Goal: Task Accomplishment & Management: Manage account settings

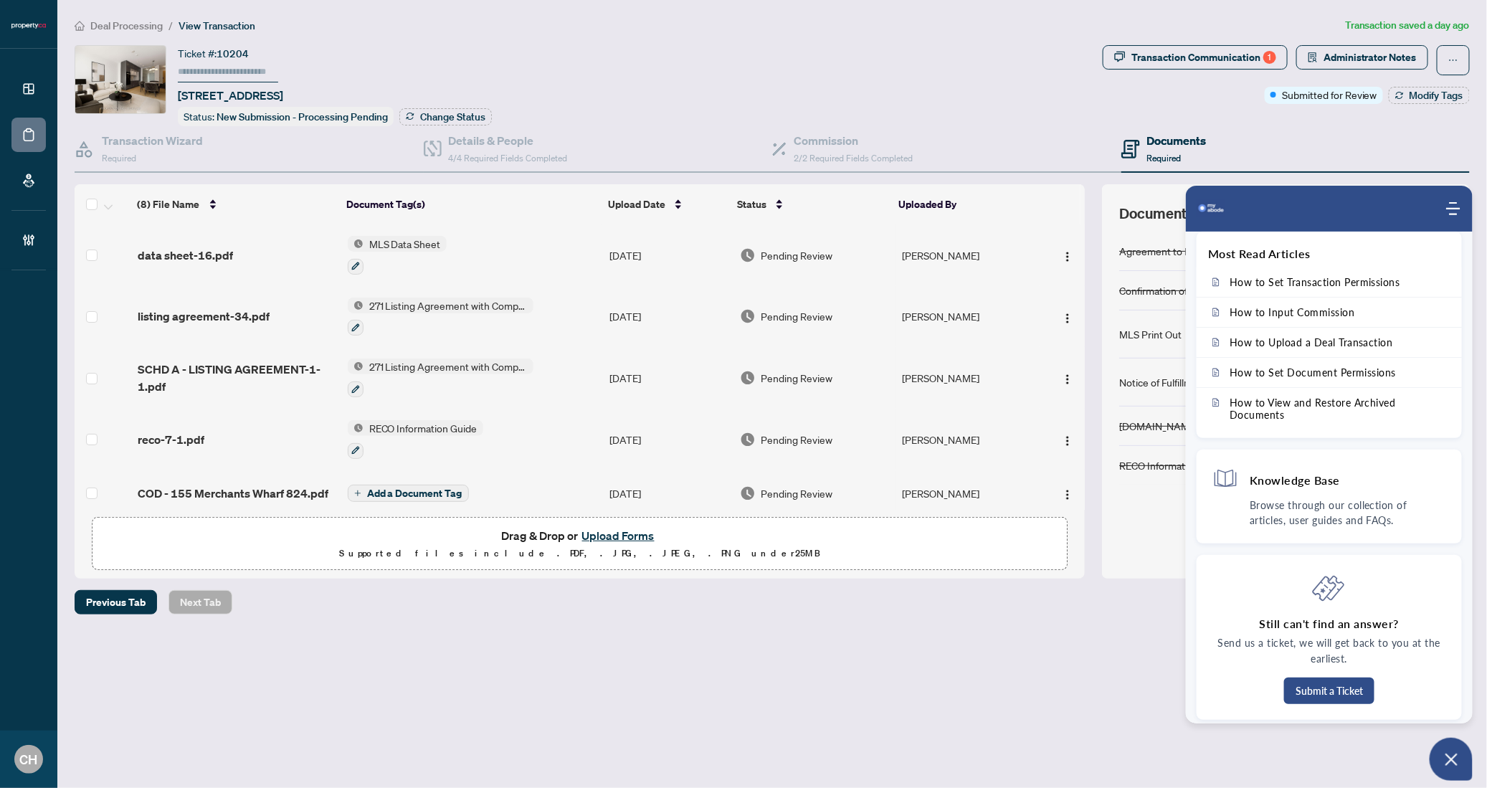
click at [1005, 634] on div "Deal Processing / View Transaction Transaction saved a day ago Ticket #: 10204 …" at bounding box center [772, 341] width 1407 height 648
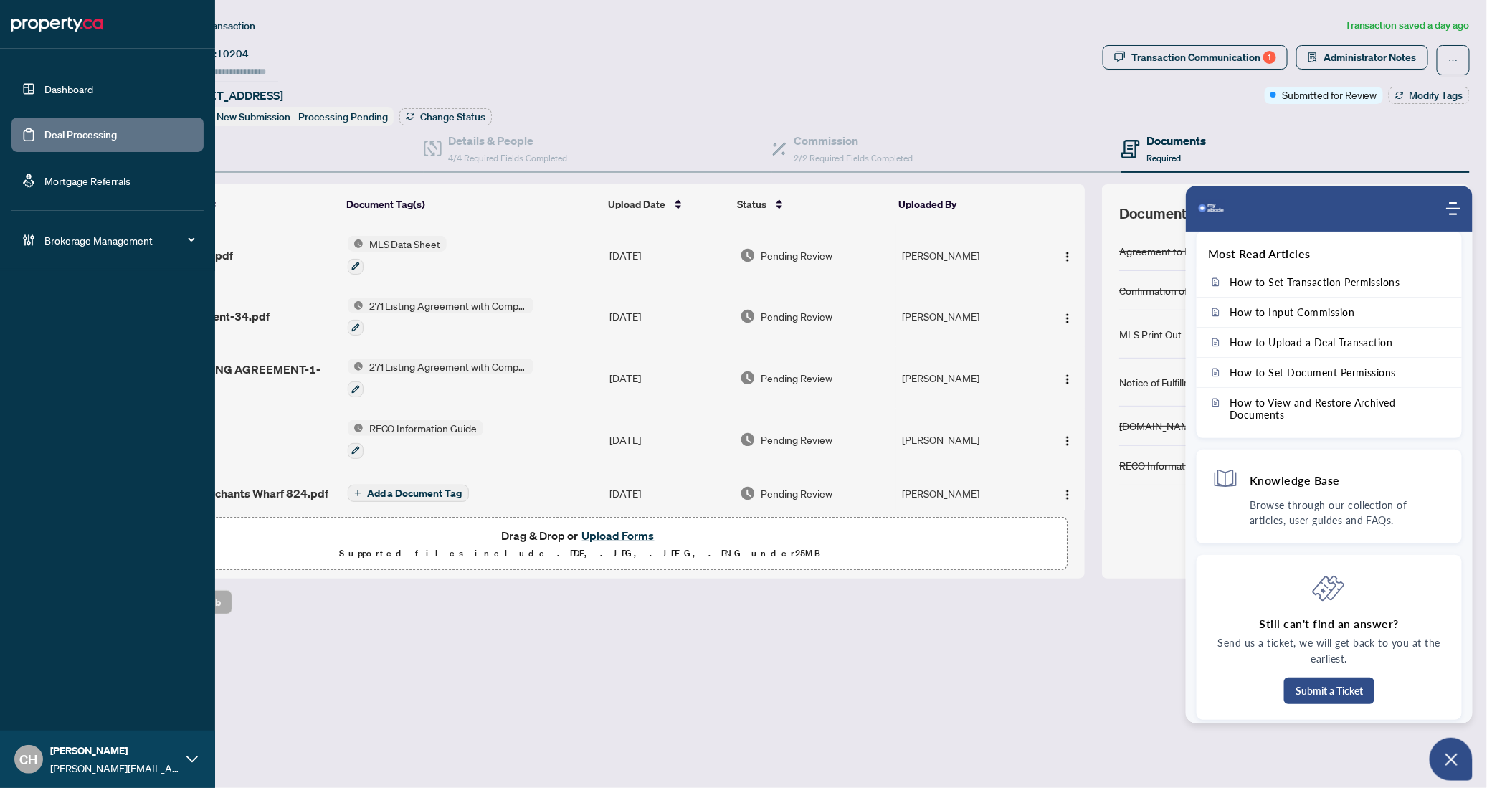
click at [44, 141] on link "Deal Processing" at bounding box center [80, 134] width 72 height 13
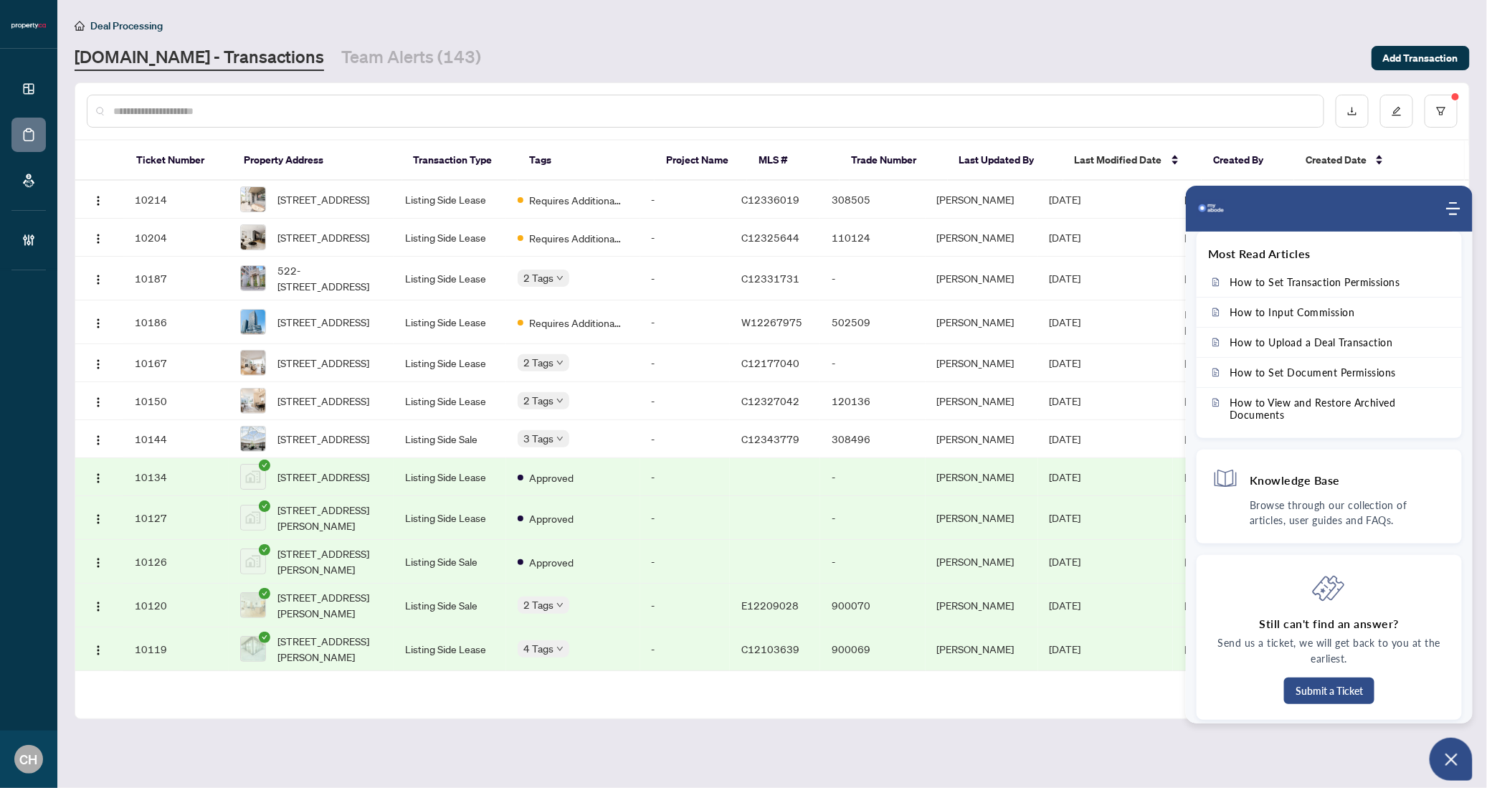
click at [1219, 200] on img "Company logo" at bounding box center [1211, 208] width 29 height 29
click at [1154, 24] on div "Deal Processing" at bounding box center [773, 25] width 1396 height 16
click at [1459, 765] on icon "Open asap" at bounding box center [1452, 760] width 18 height 18
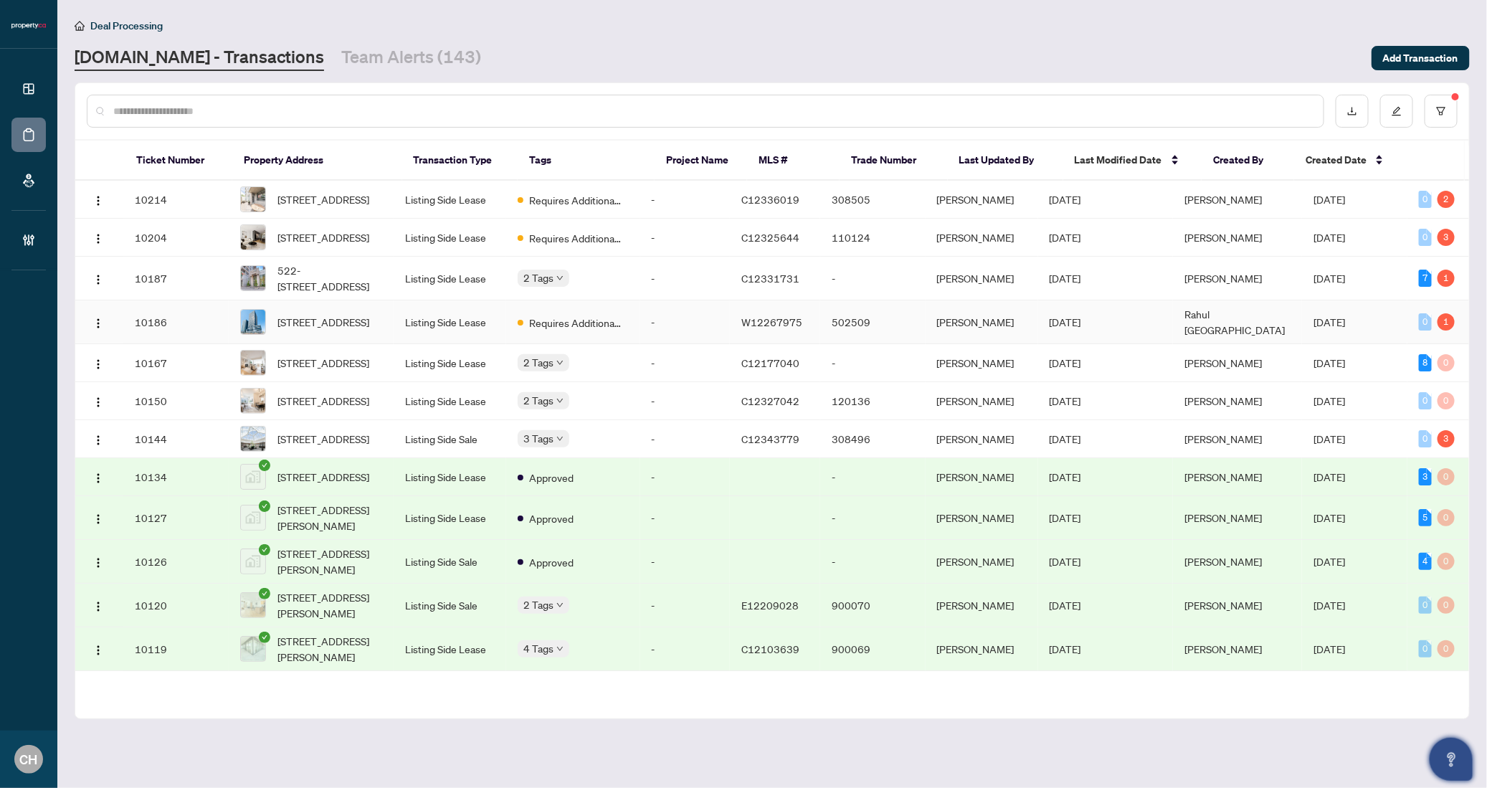
click at [661, 332] on td "-" at bounding box center [685, 322] width 90 height 44
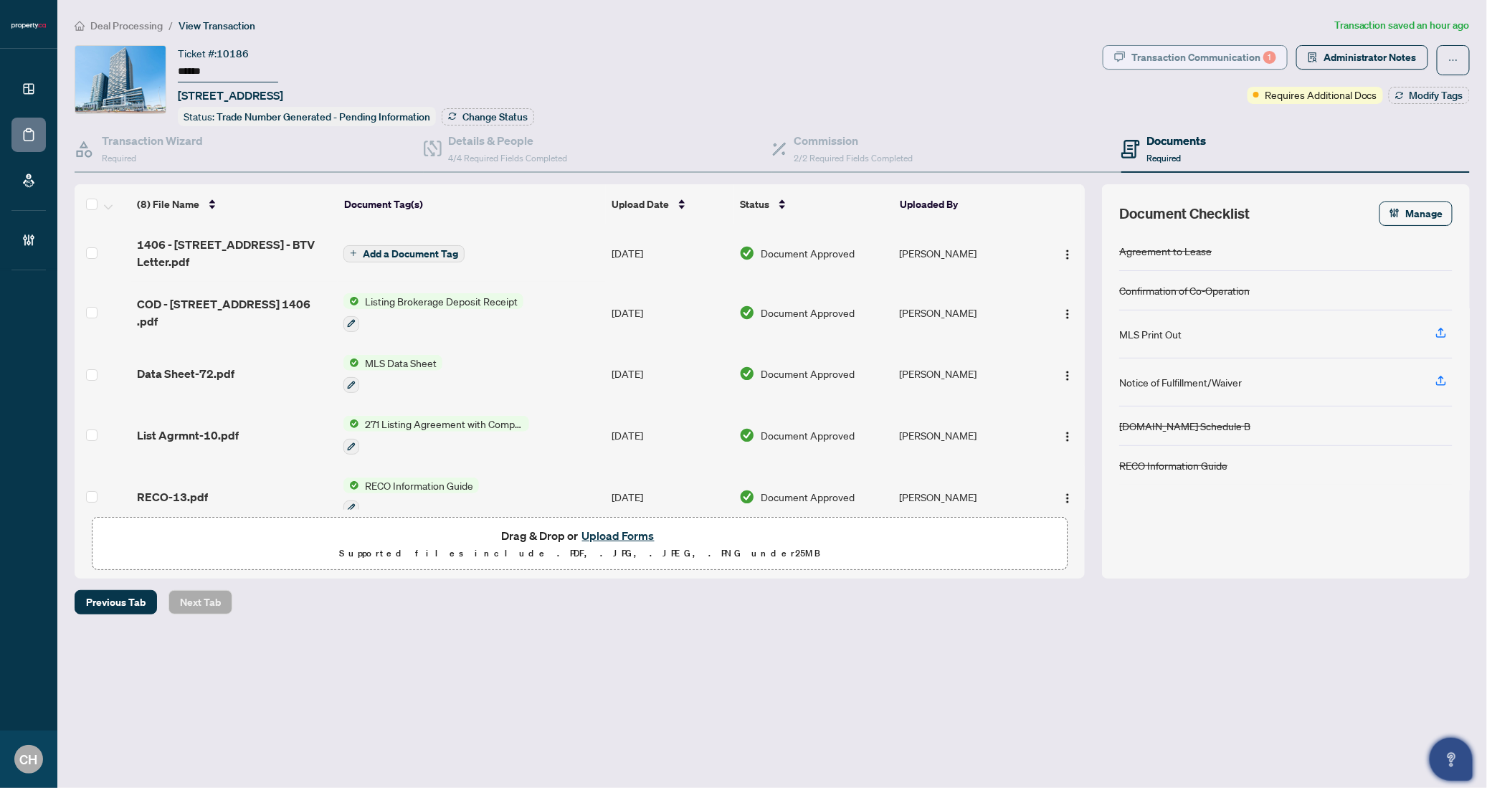
click at [1196, 62] on div "Transaction Communication 1" at bounding box center [1204, 57] width 145 height 23
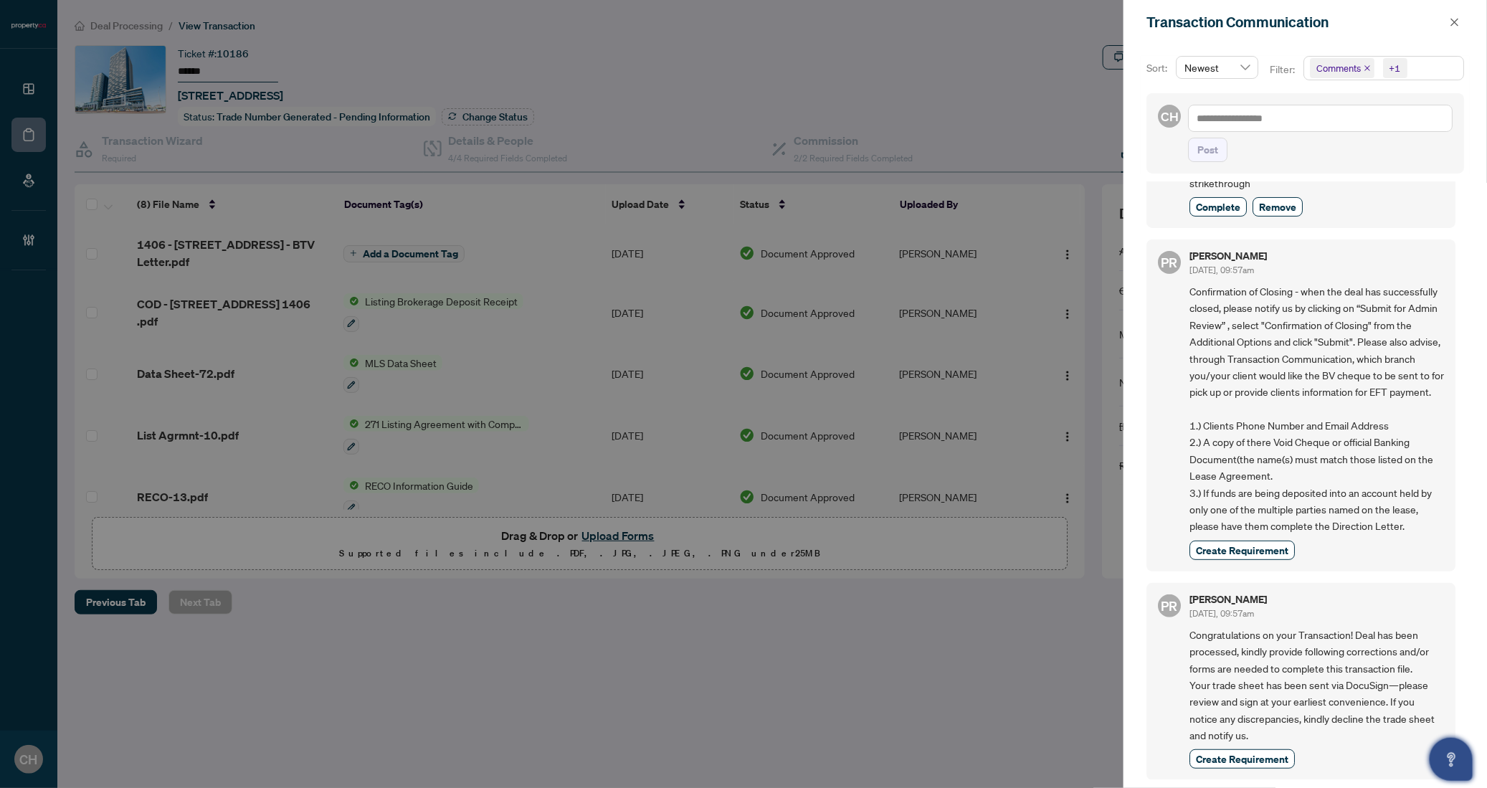
scroll to position [2, 0]
click at [707, 387] on div at bounding box center [743, 394] width 1487 height 788
click at [1452, 24] on icon "close" at bounding box center [1456, 22] width 8 height 8
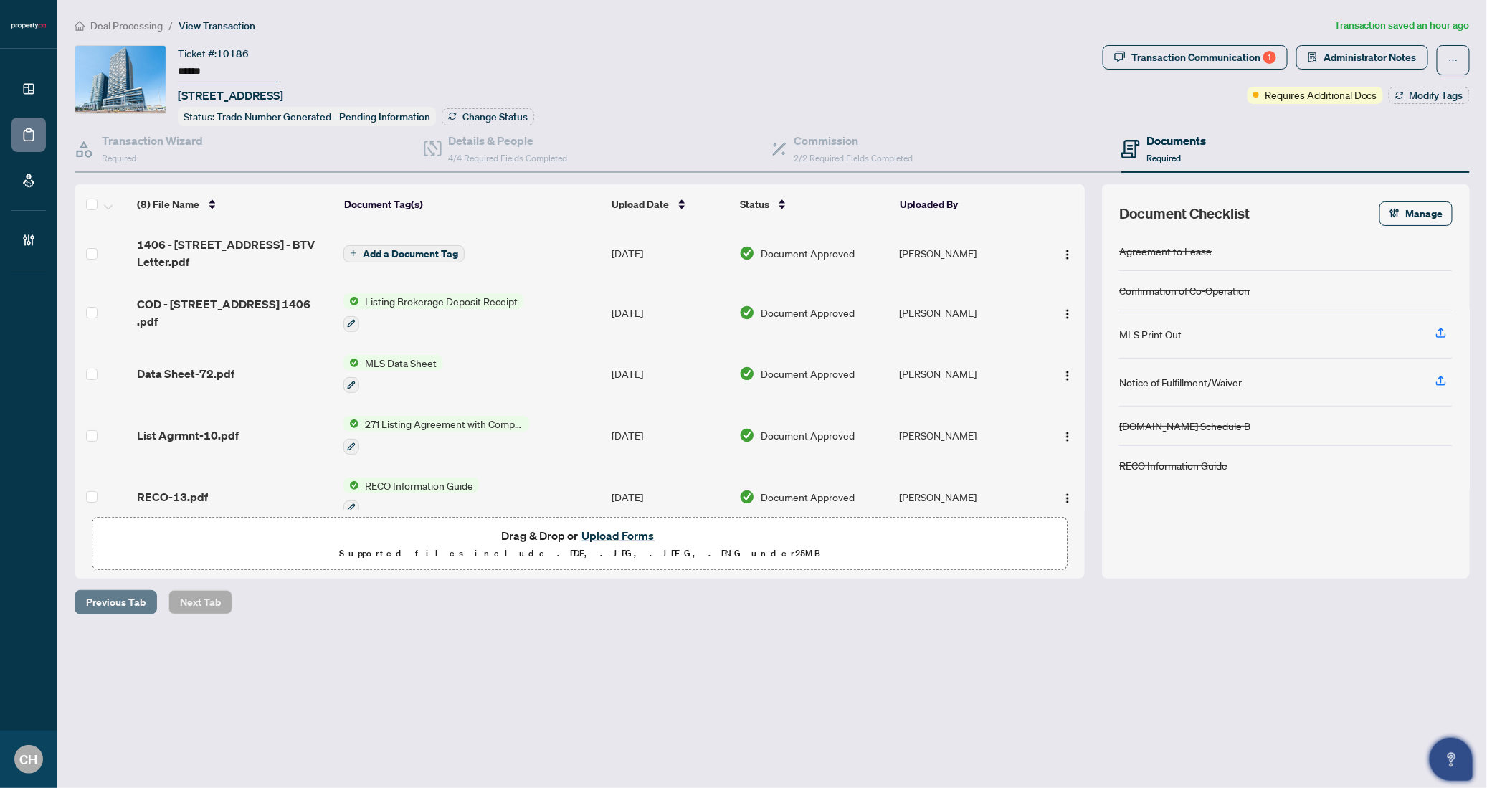
click at [115, 592] on span "Previous Tab" at bounding box center [116, 602] width 60 height 23
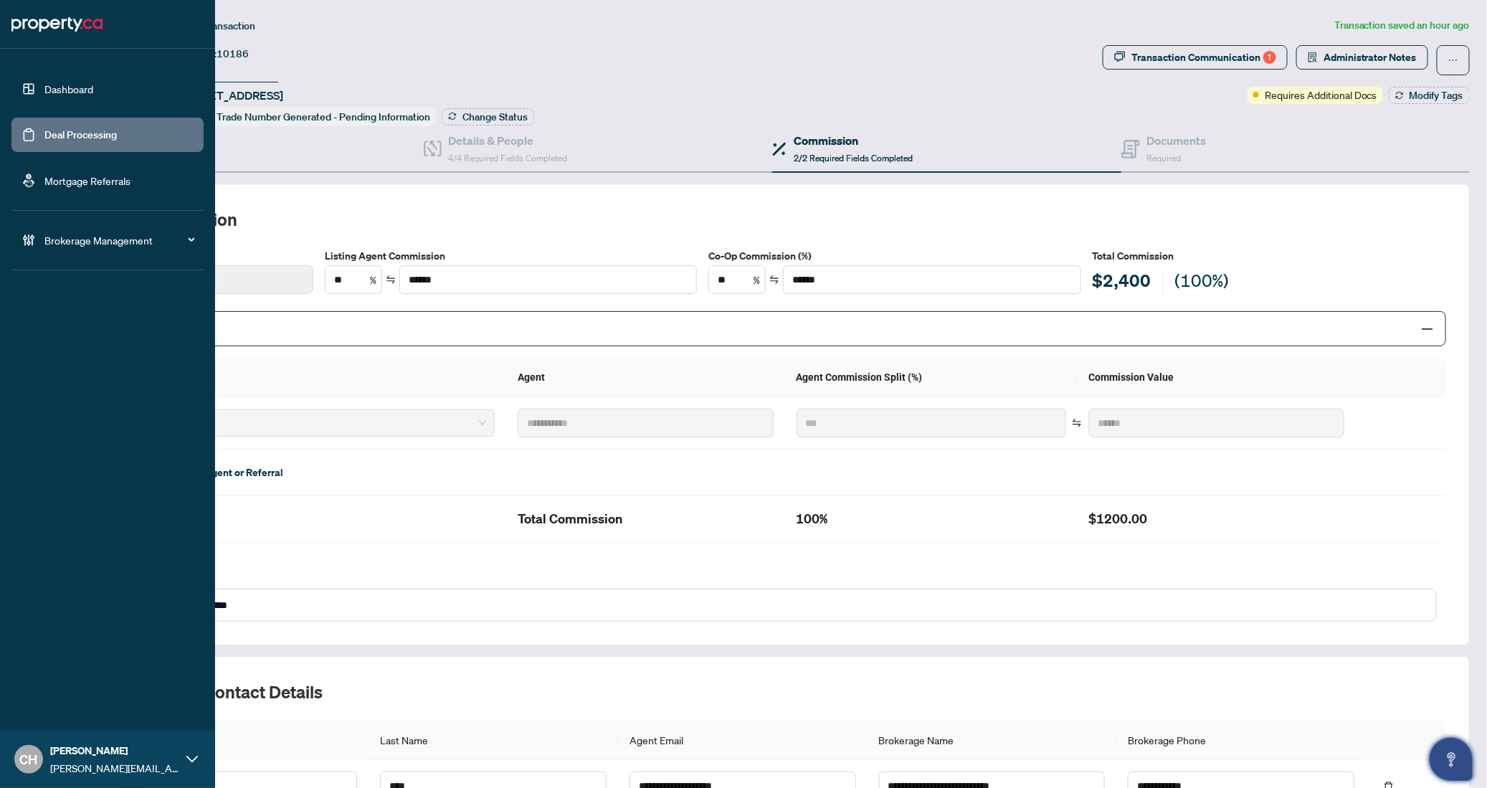
click at [44, 128] on link "Deal Processing" at bounding box center [80, 134] width 72 height 13
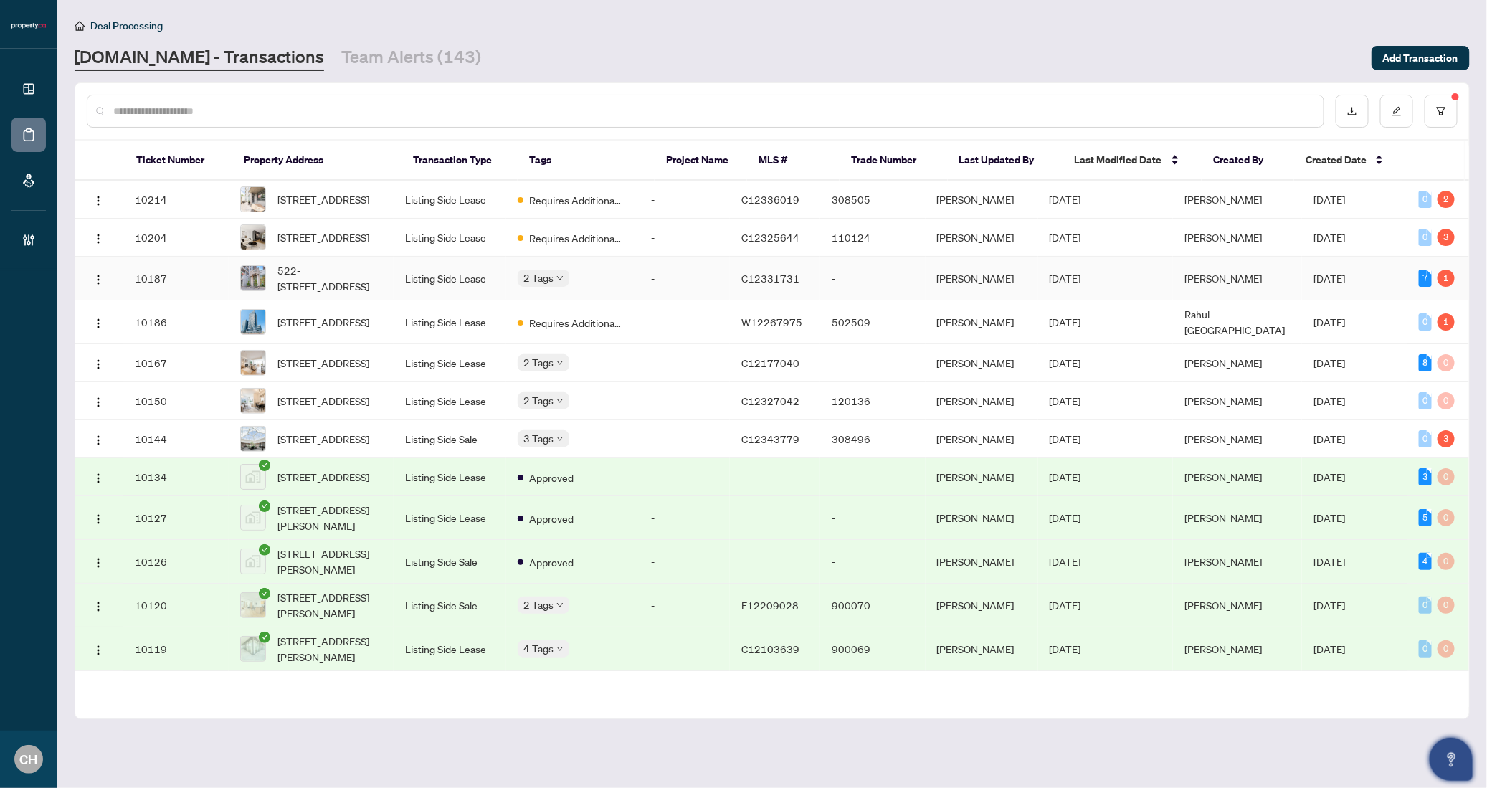
click at [871, 290] on td "-" at bounding box center [872, 279] width 105 height 44
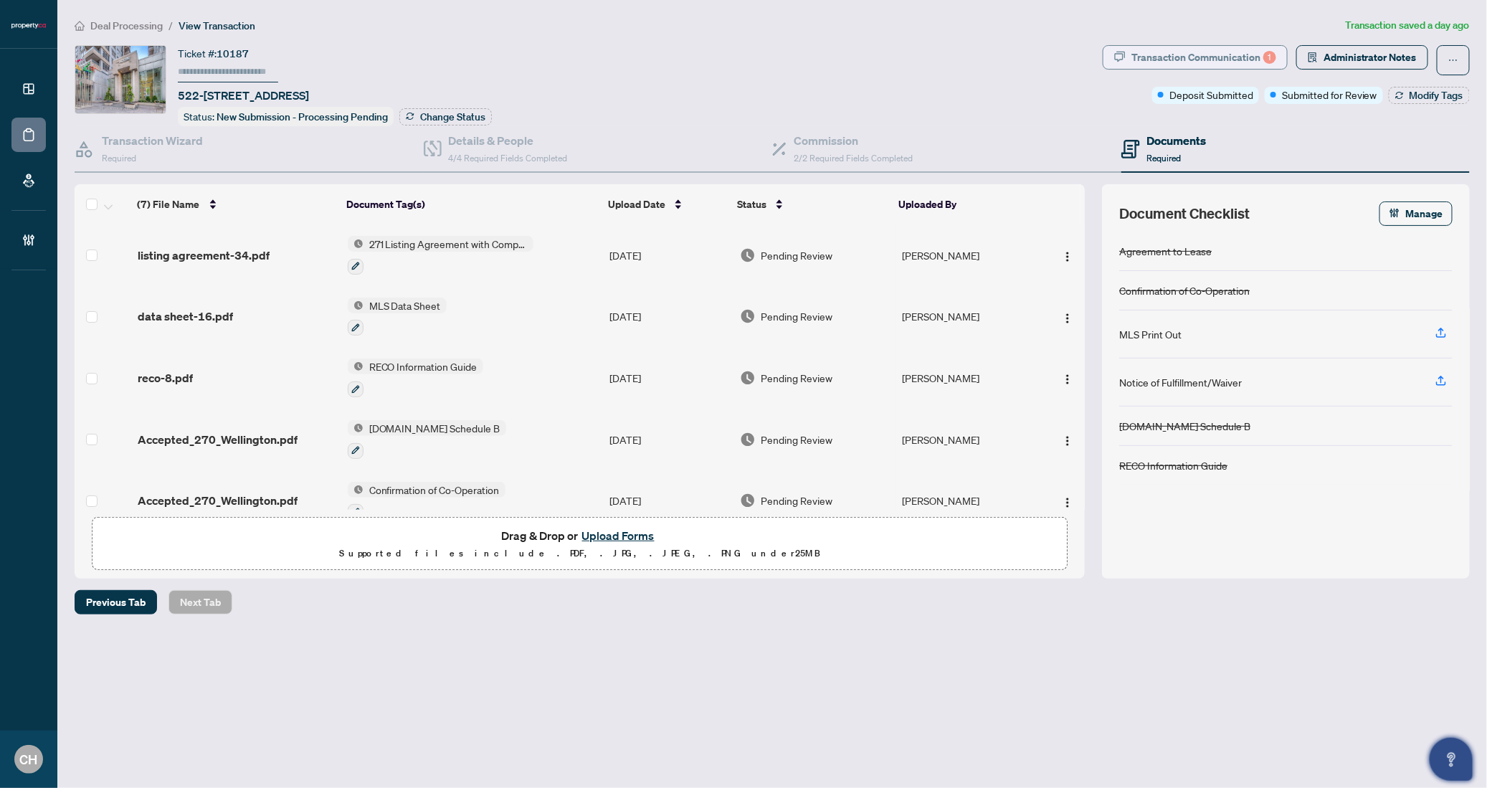
click at [1191, 59] on div "Transaction Communication 1" at bounding box center [1204, 57] width 145 height 23
type textarea "**********"
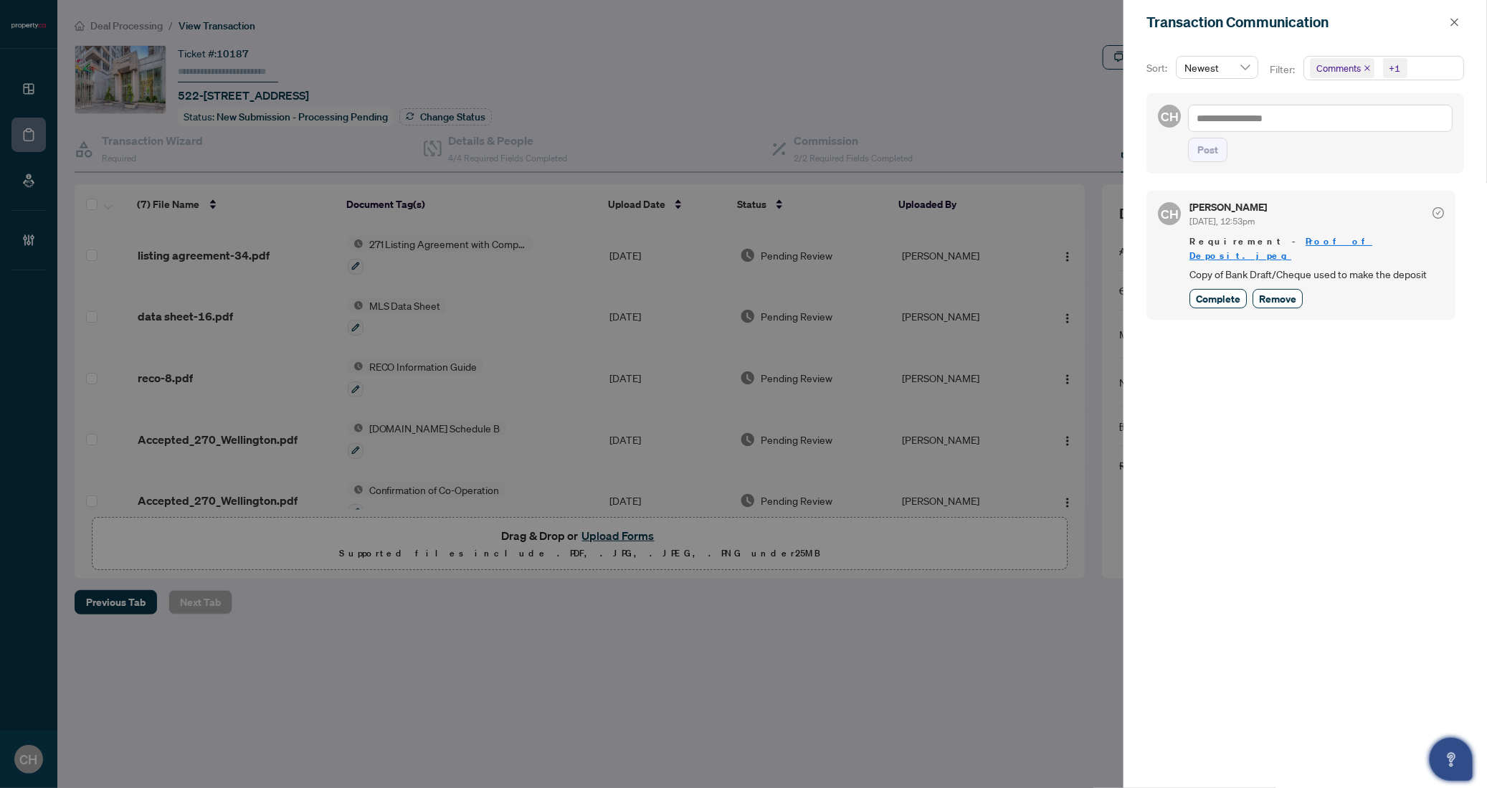
click at [949, 65] on div at bounding box center [743, 394] width 1487 height 788
click at [1452, 31] on span "button" at bounding box center [1455, 22] width 10 height 23
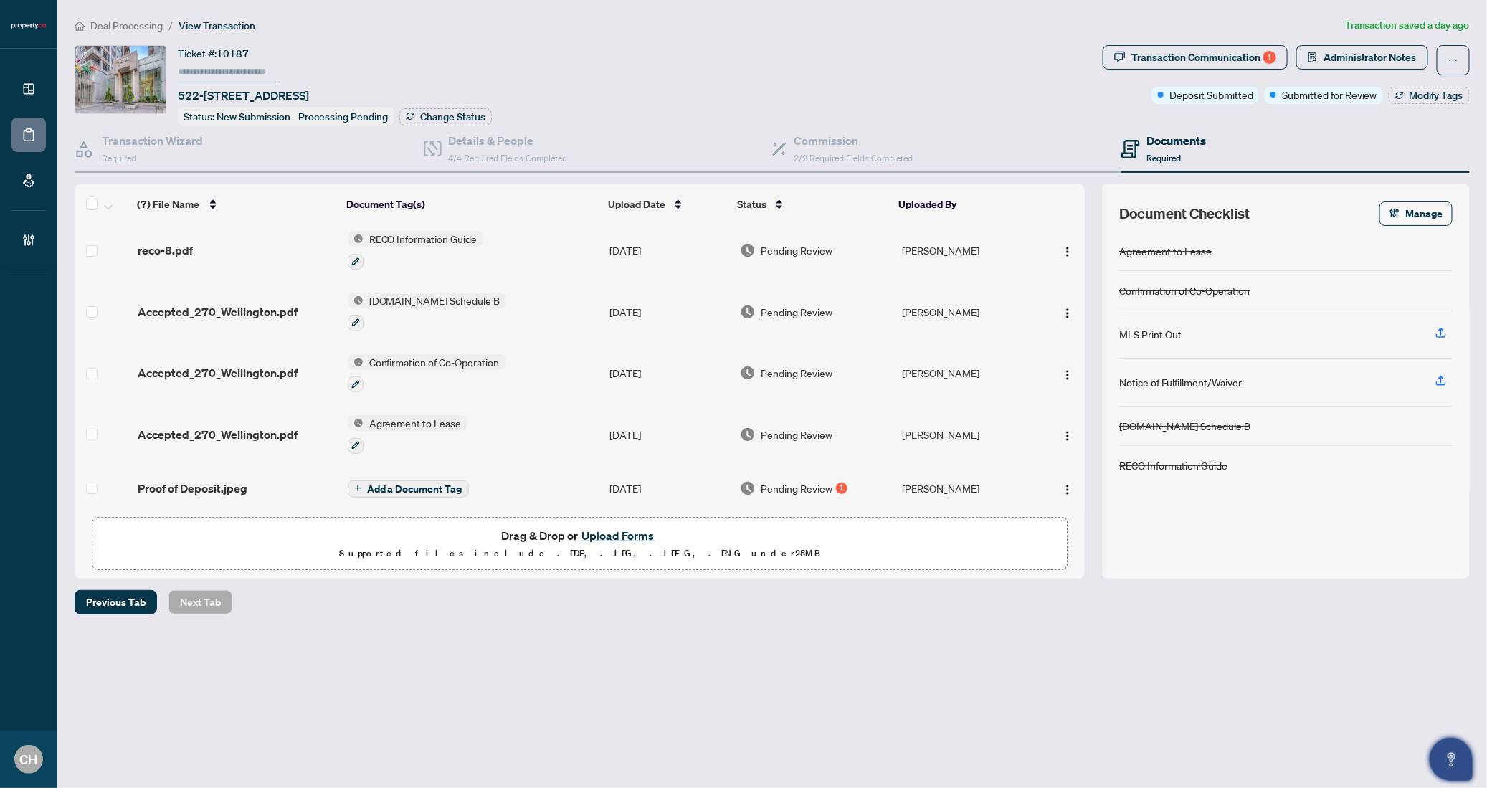
scroll to position [129, 0]
click at [520, 484] on td "Add a Document Tag" at bounding box center [473, 487] width 262 height 46
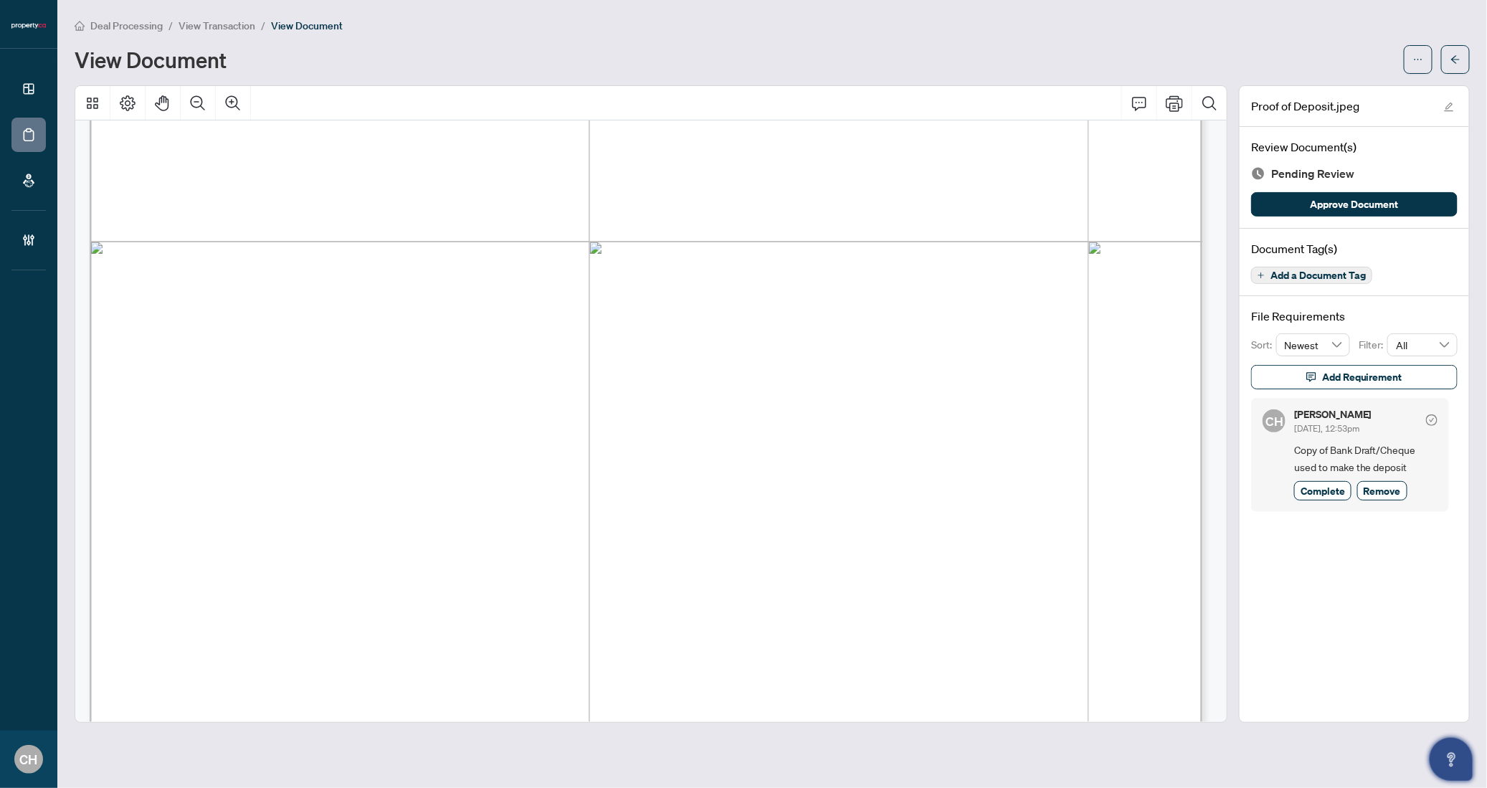
scroll to position [1001, 0]
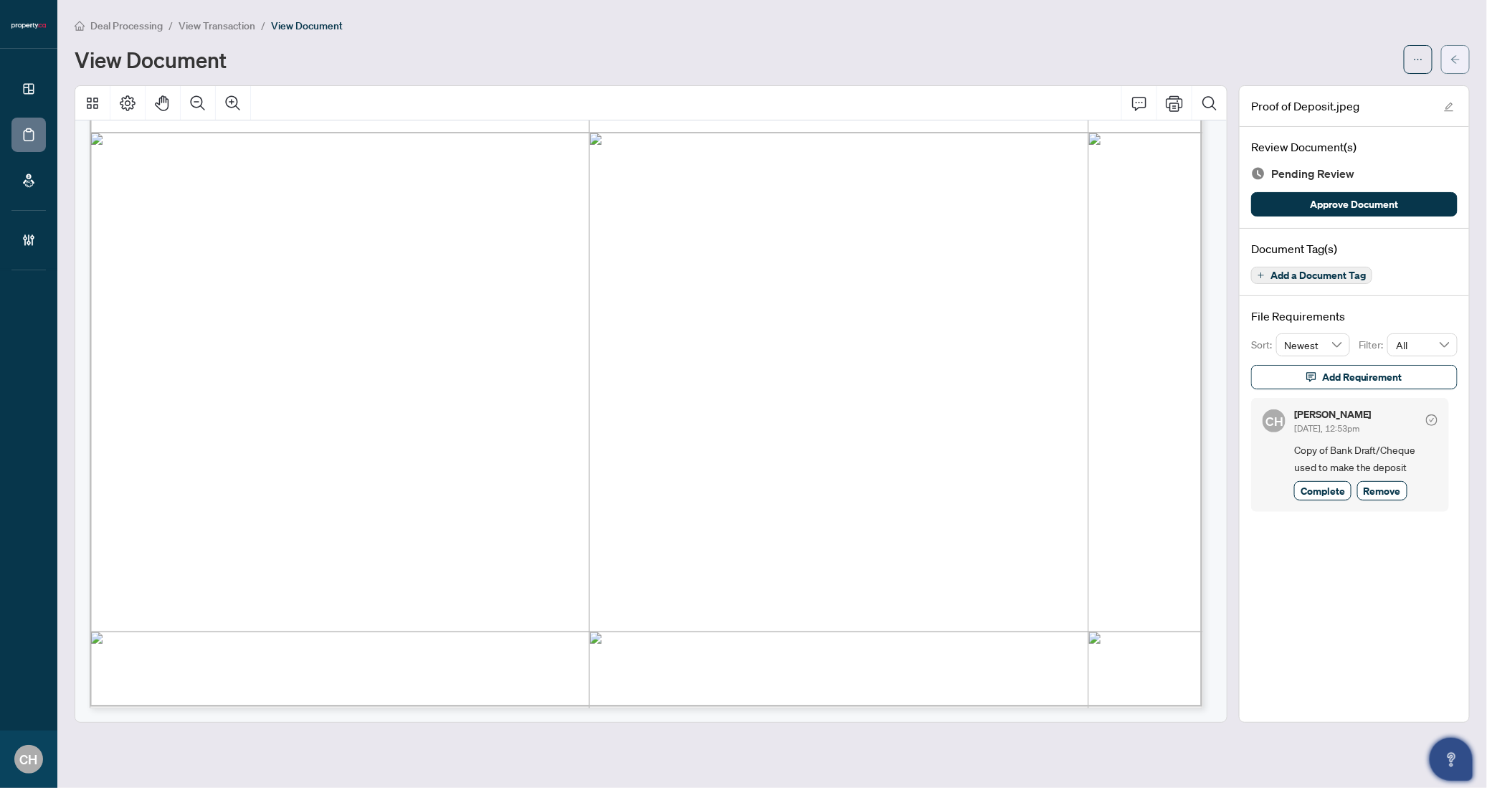
click at [1454, 58] on icon "arrow-left" at bounding box center [1456, 59] width 9 height 8
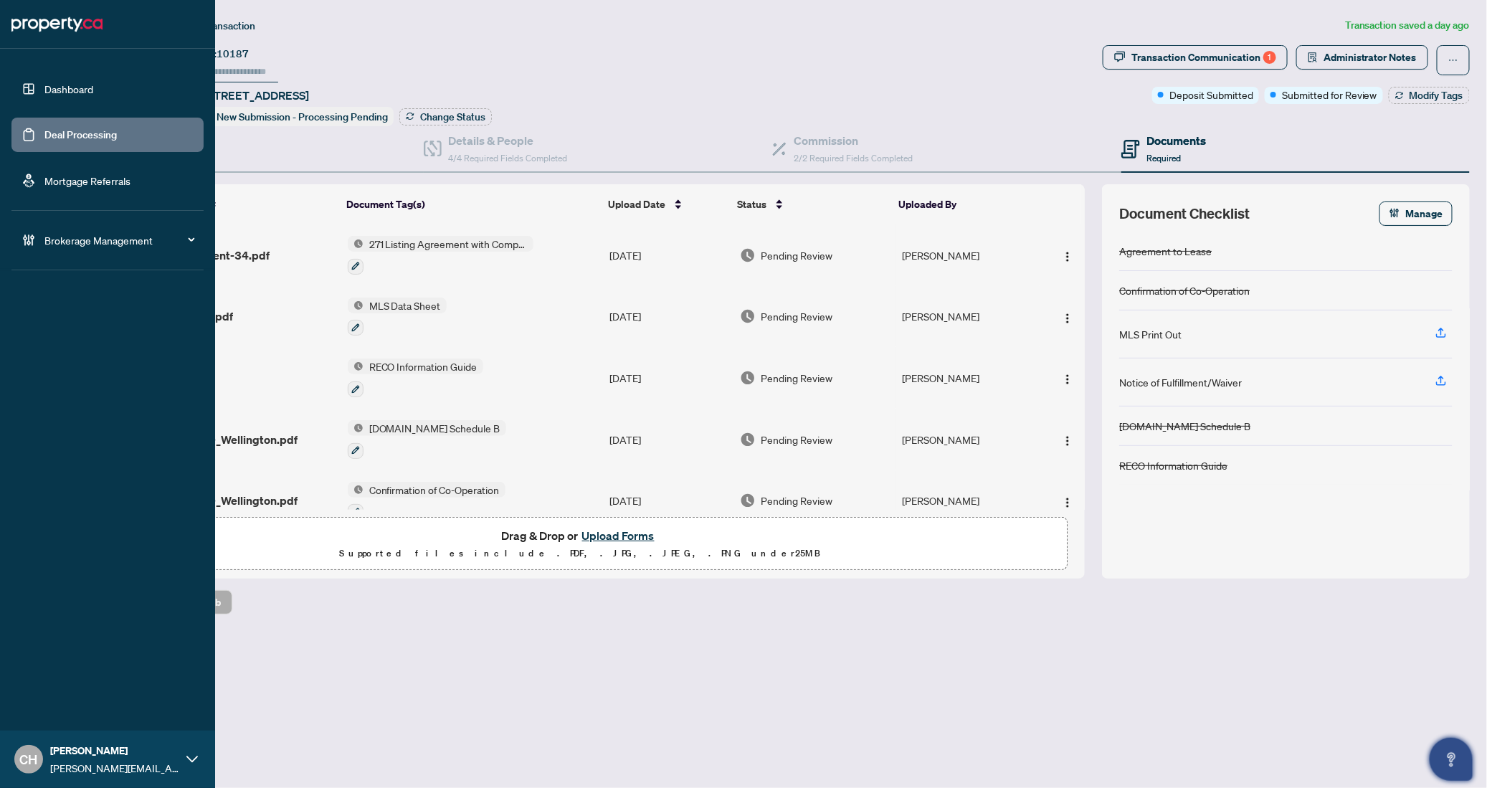
click at [44, 141] on link "Deal Processing" at bounding box center [80, 134] width 72 height 13
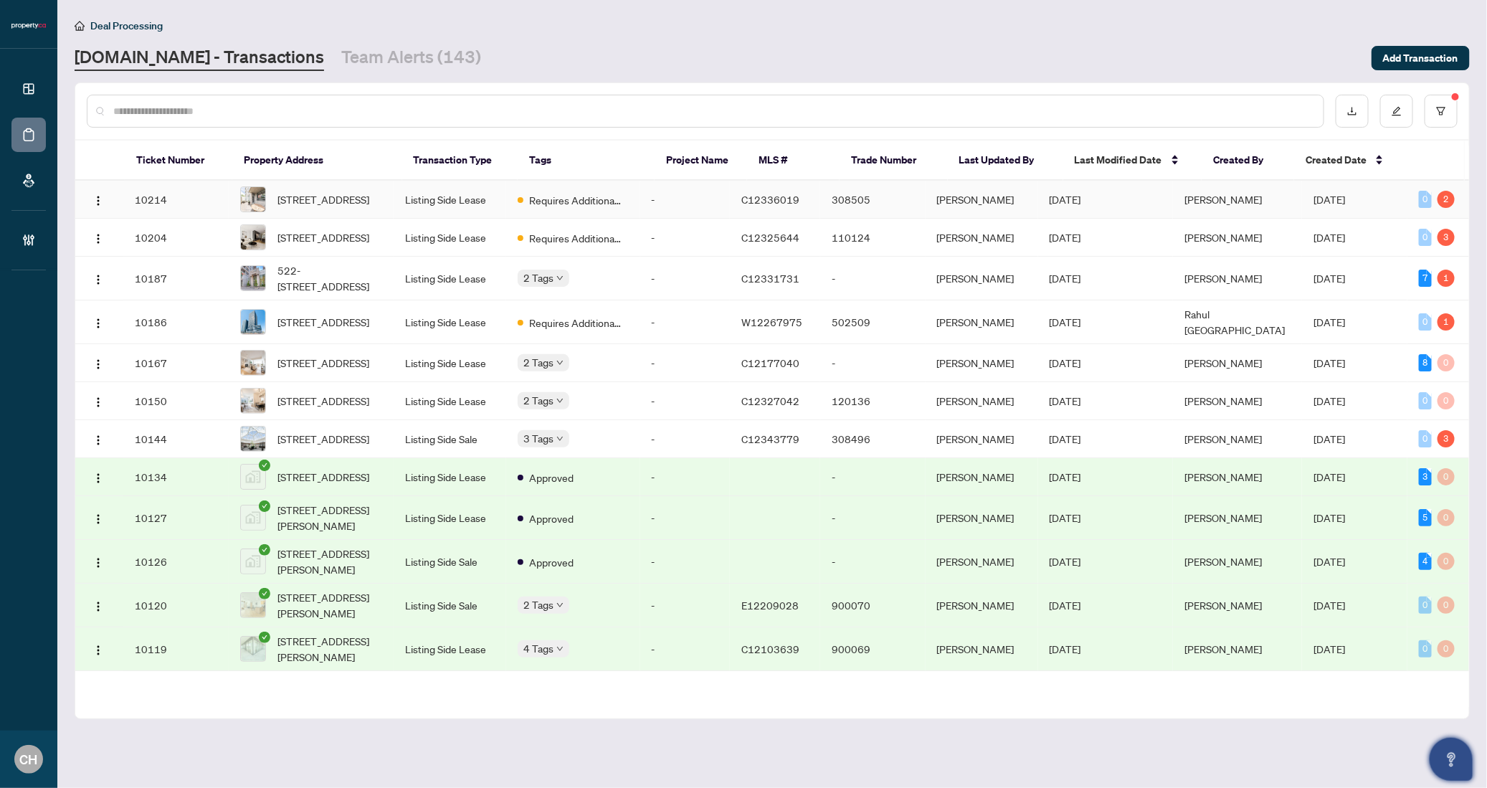
click at [455, 209] on td "Listing Side Lease" at bounding box center [450, 200] width 113 height 38
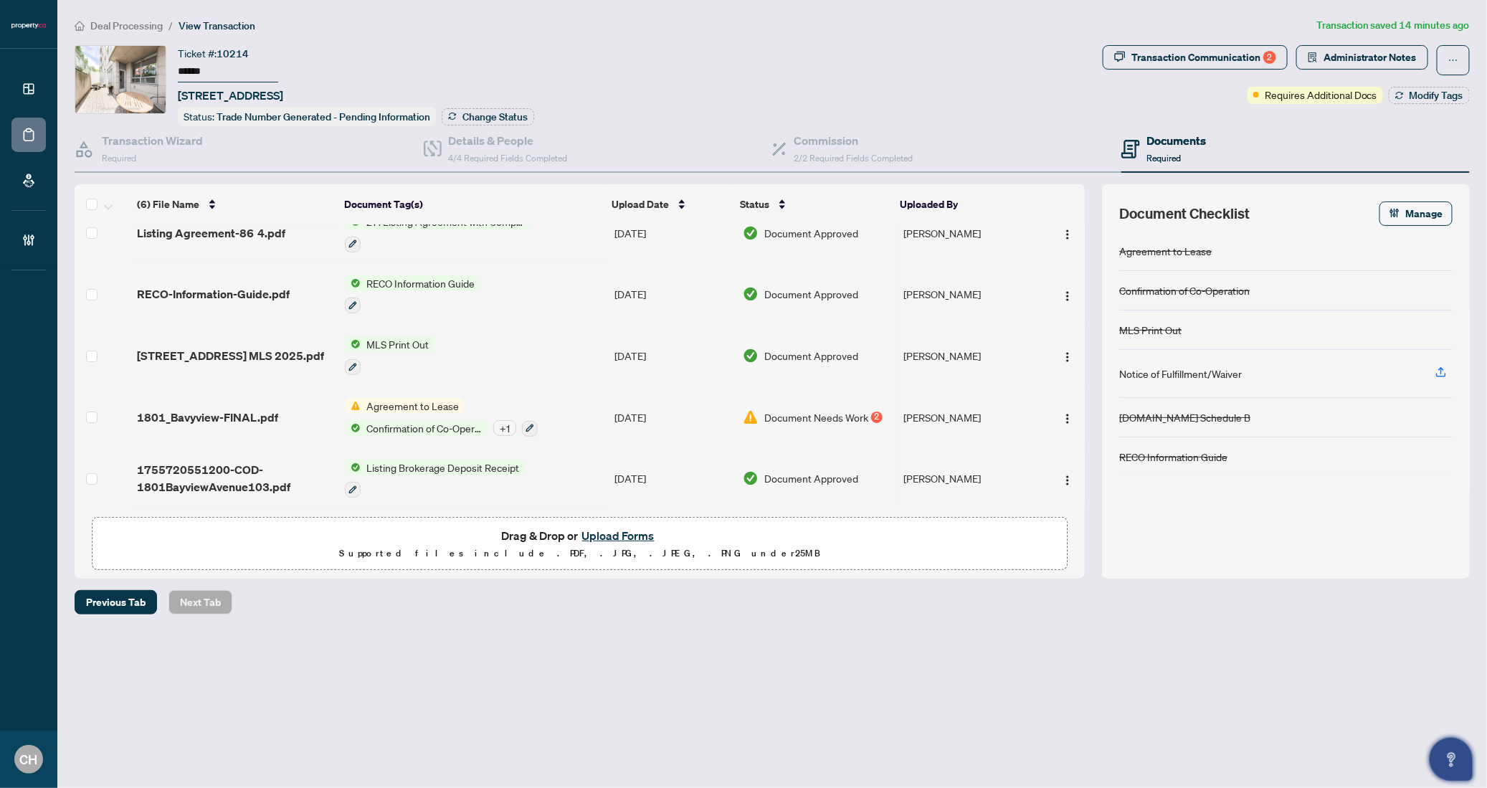
scroll to position [80, 0]
click at [800, 410] on span "Document Needs Work" at bounding box center [817, 418] width 104 height 16
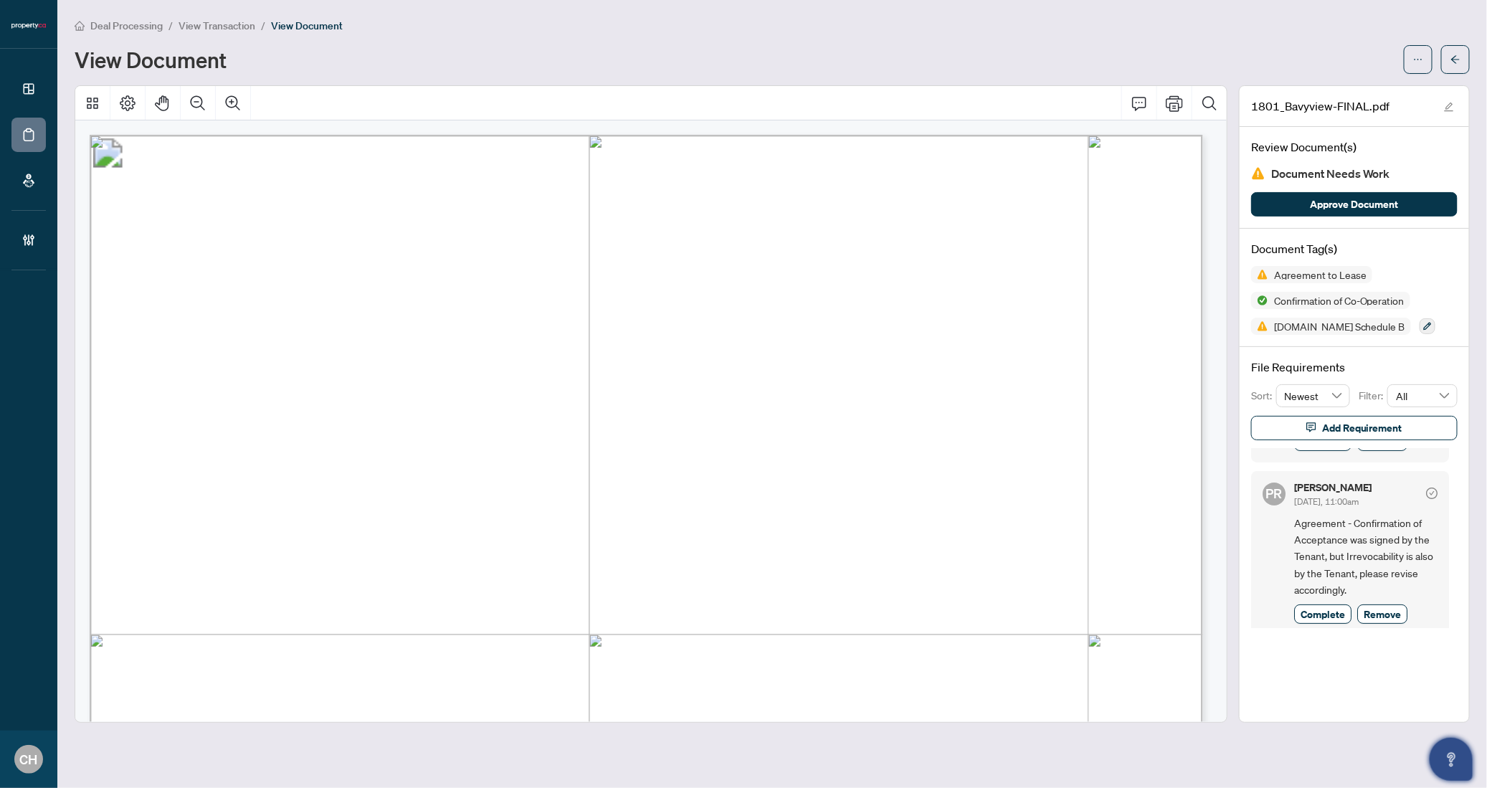
scroll to position [156, 0]
click at [1465, 62] on button "button" at bounding box center [1456, 59] width 29 height 29
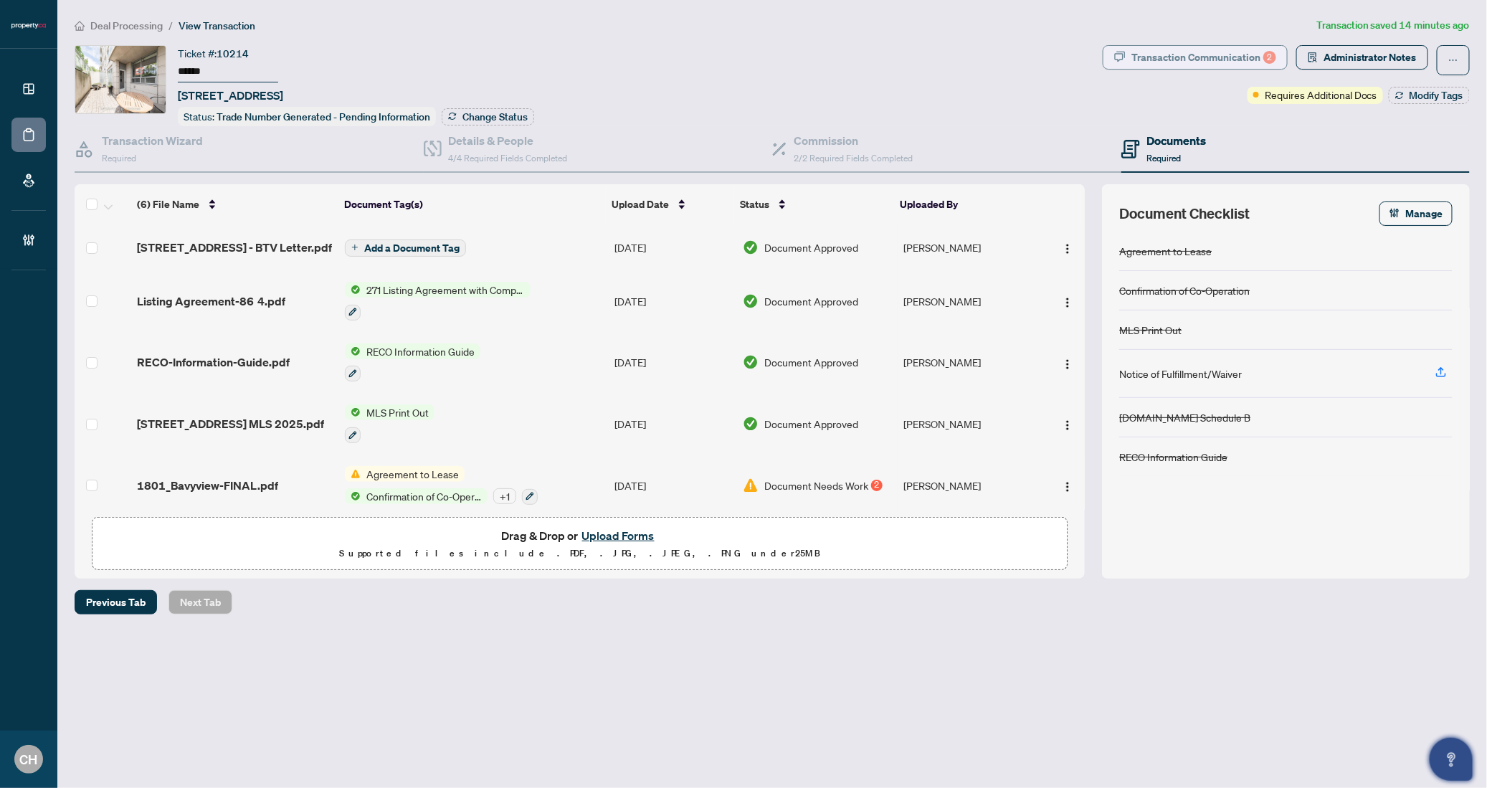
click at [1158, 57] on div "Transaction Communication 2" at bounding box center [1204, 57] width 145 height 23
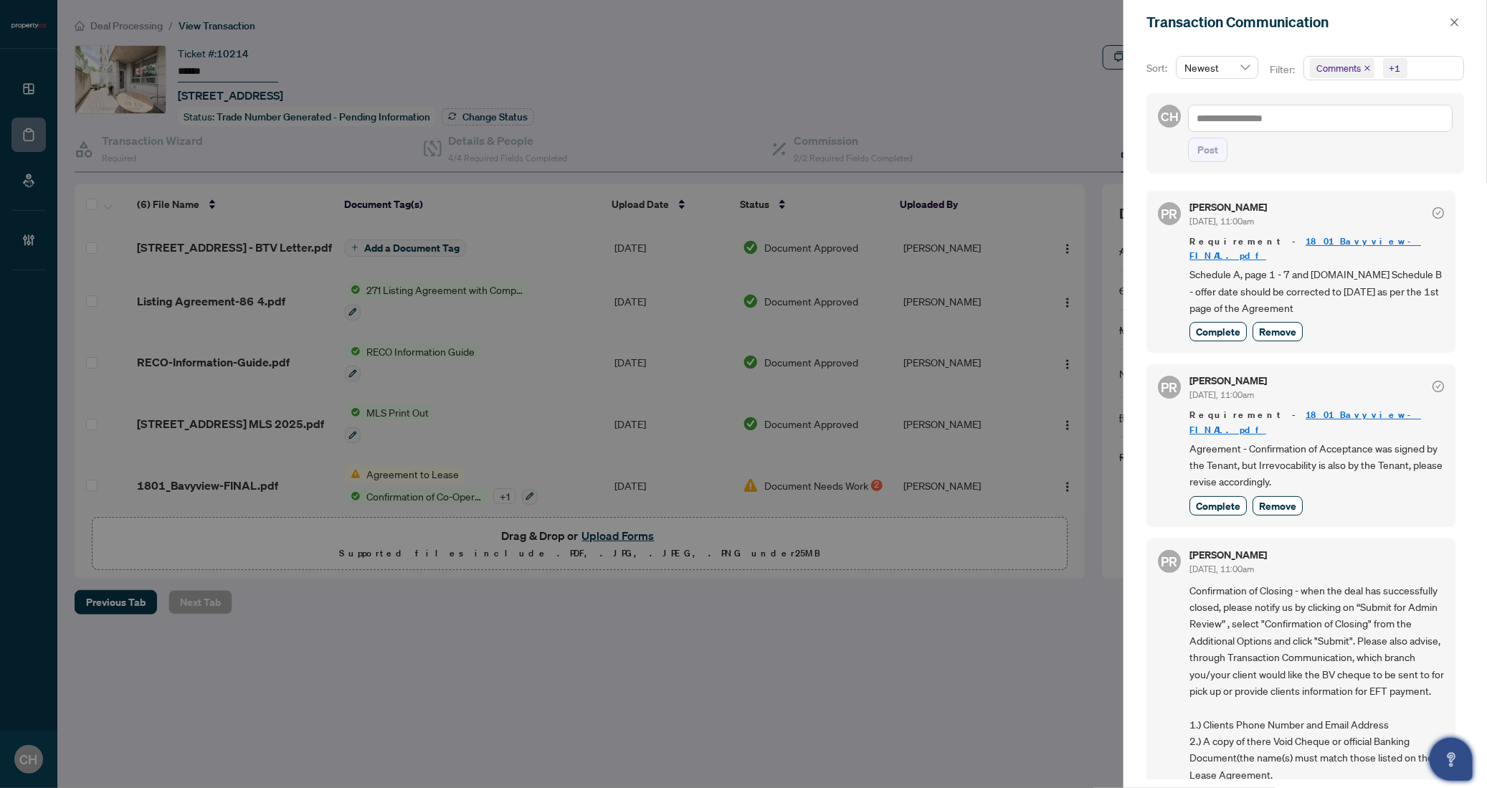
click at [1031, 407] on div at bounding box center [743, 394] width 1487 height 788
click at [1459, 25] on icon "close" at bounding box center [1455, 22] width 10 height 10
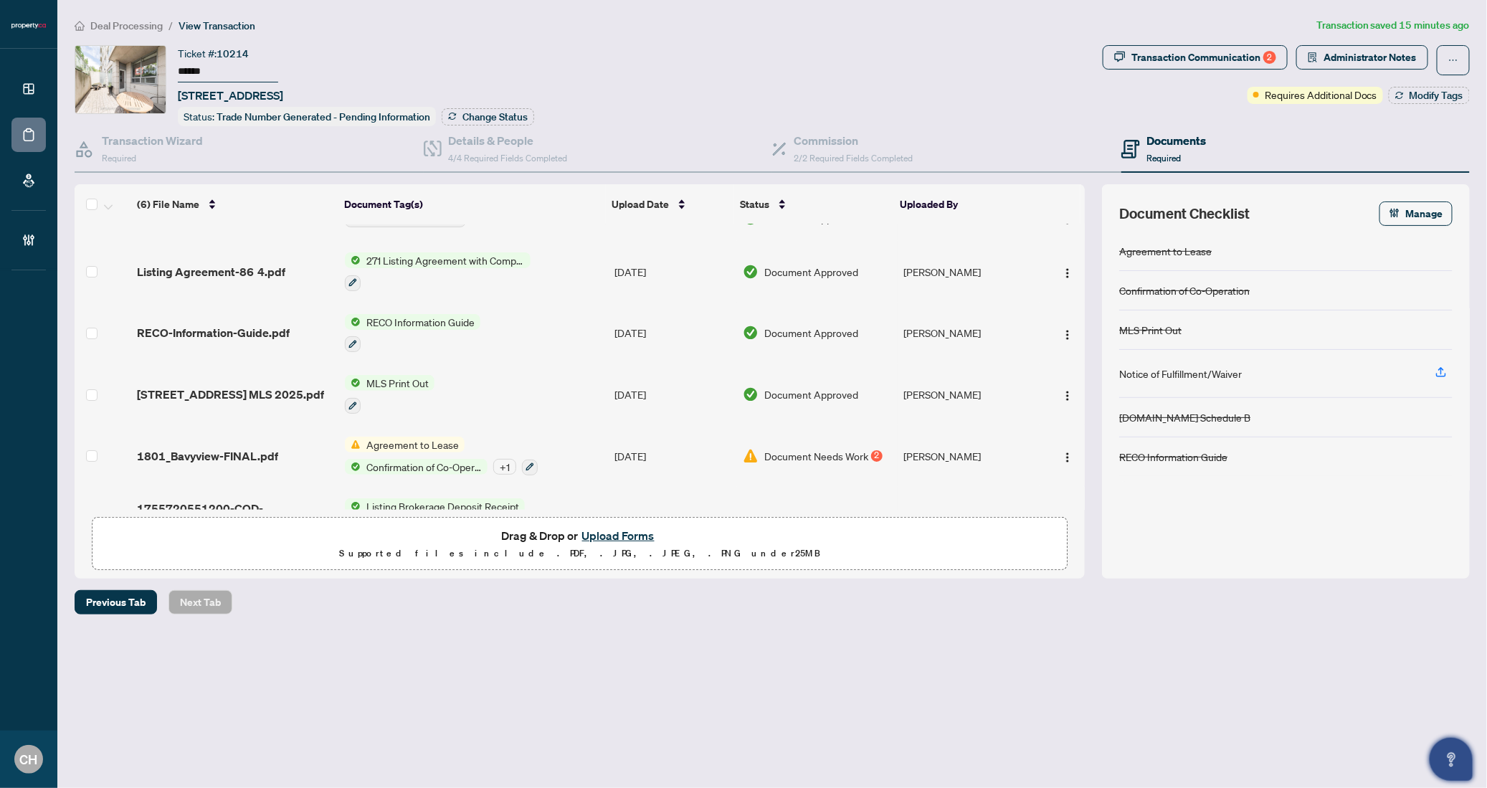
scroll to position [80, 0]
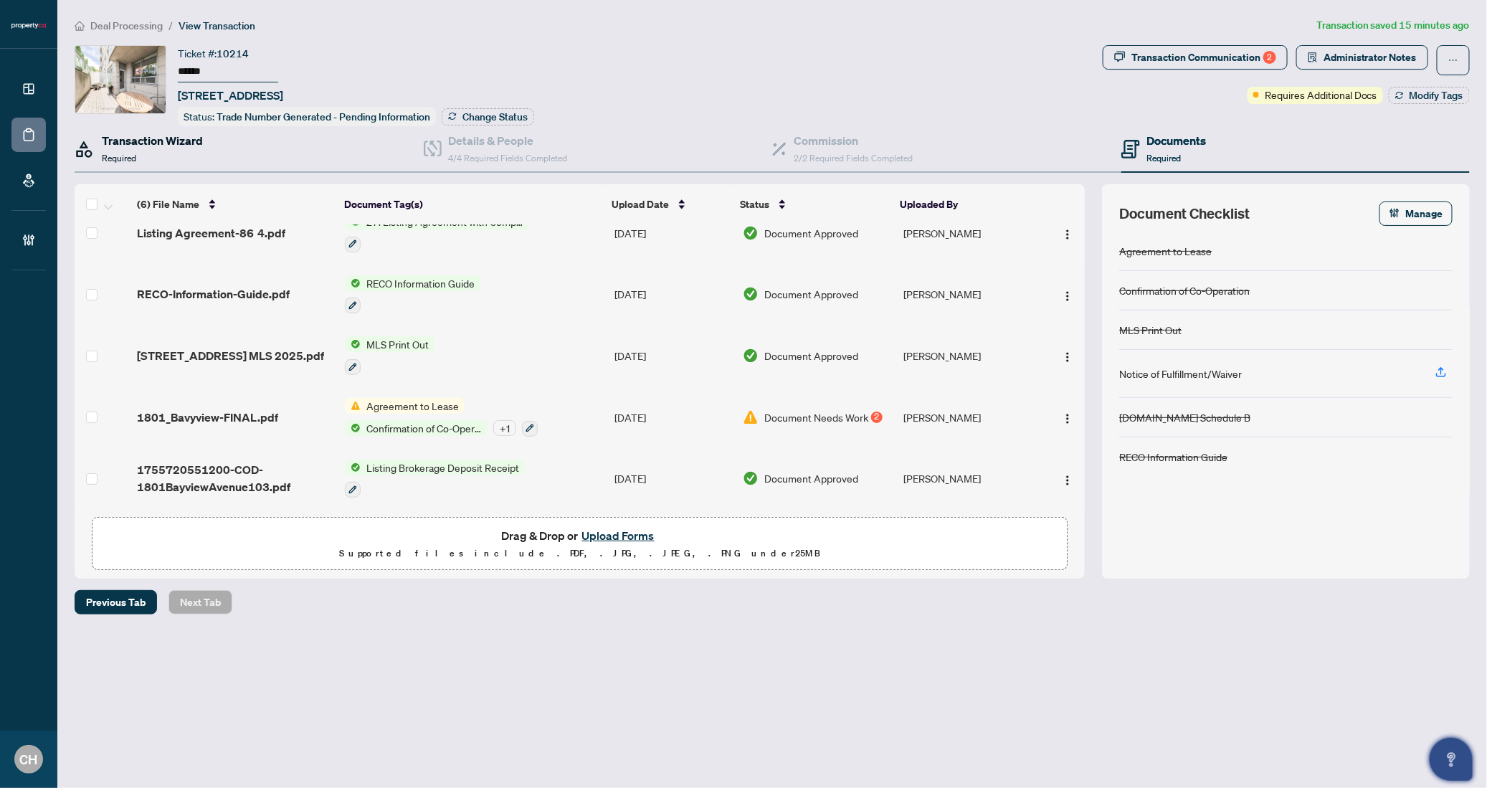
click at [138, 158] on div "Transaction Wizard Required" at bounding box center [152, 149] width 101 height 34
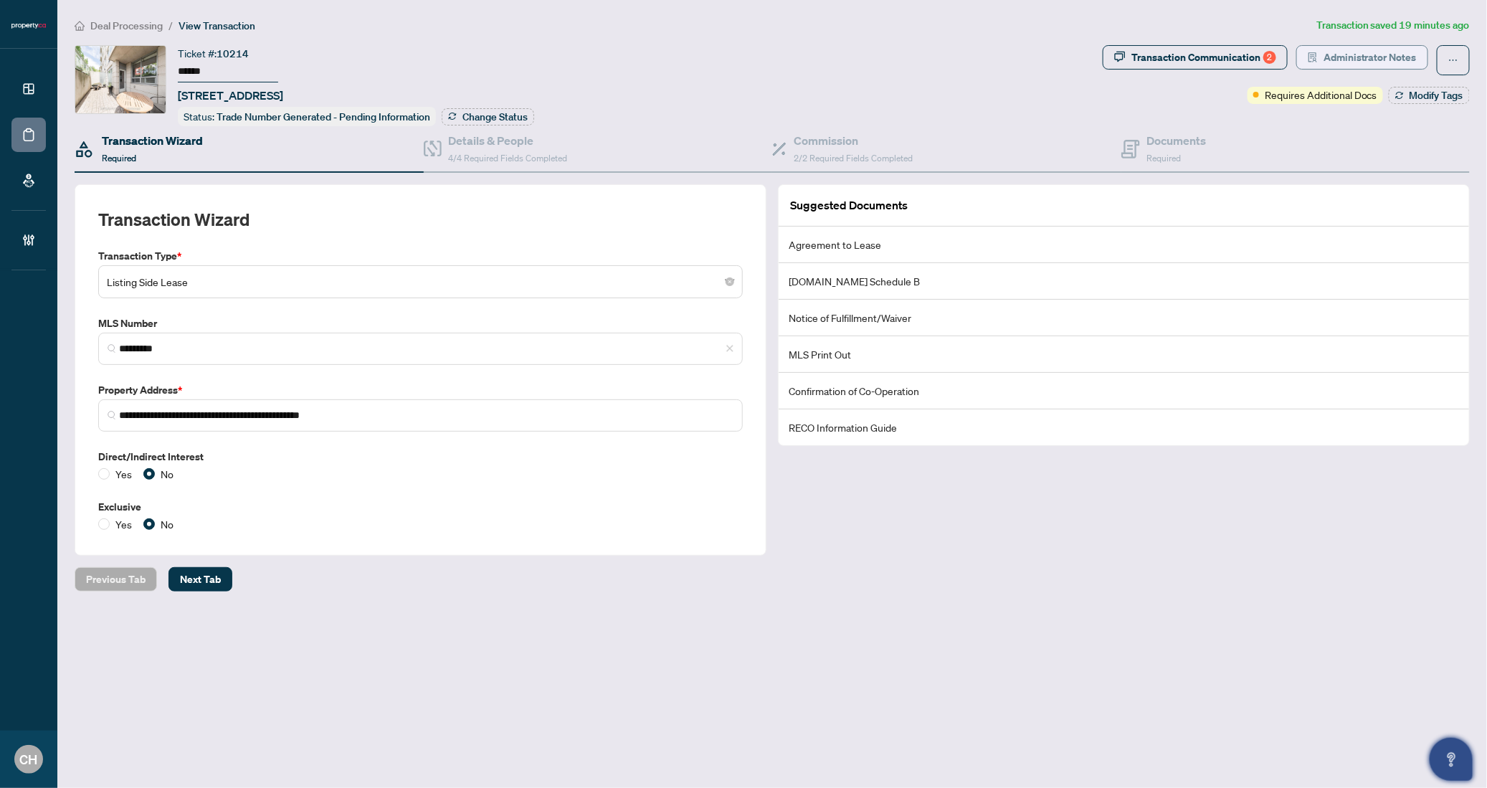
click at [1381, 58] on span "Administrator Notes" at bounding box center [1370, 57] width 93 height 23
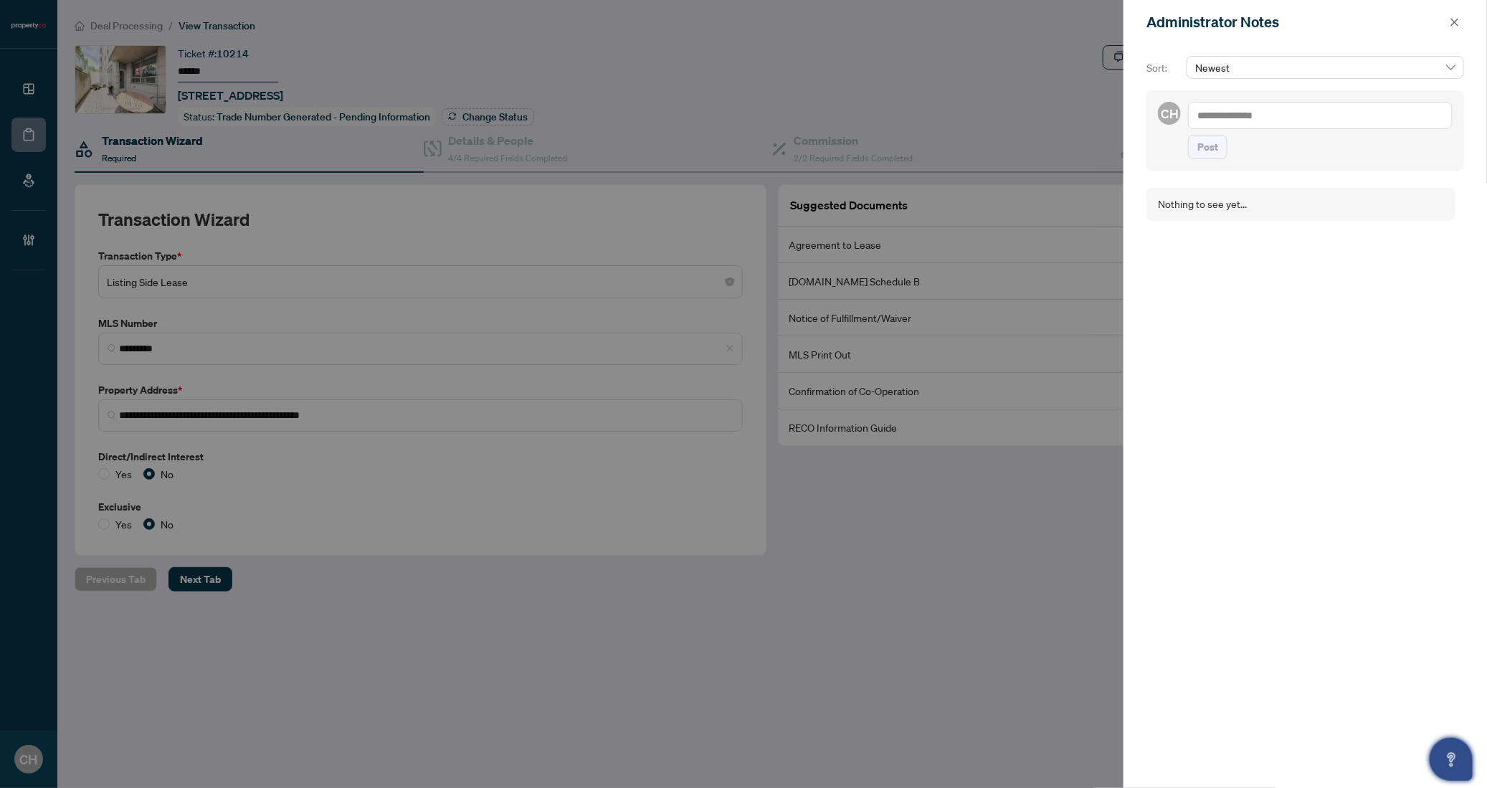
click at [1406, 65] on span "Newest" at bounding box center [1326, 68] width 260 height 22
click at [1340, 212] on div "Nothing to see yet..." at bounding box center [1301, 204] width 309 height 33
click at [1456, 14] on span "button" at bounding box center [1455, 22] width 10 height 23
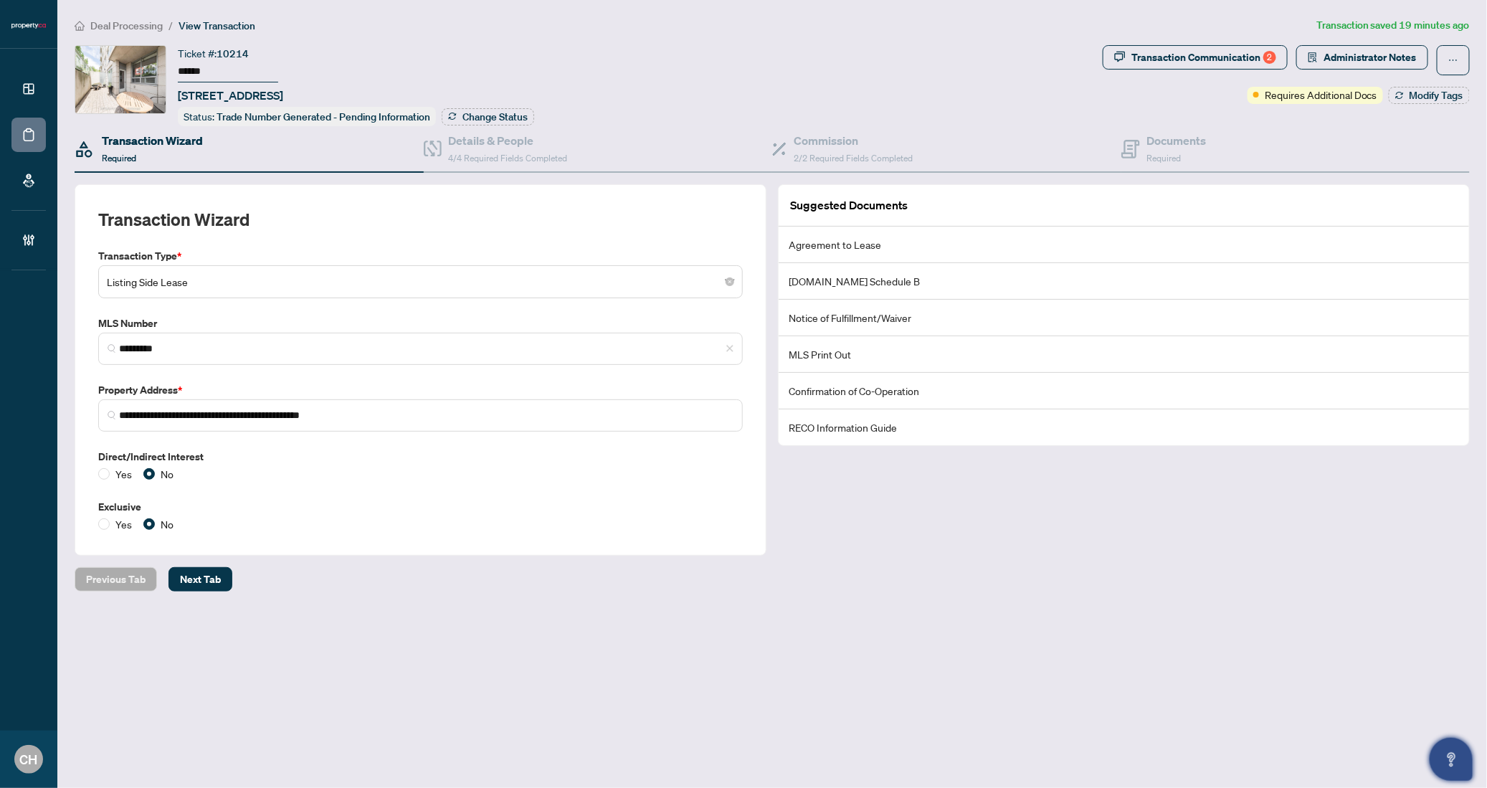
click at [521, 524] on div "Yes No" at bounding box center [420, 524] width 645 height 16
click at [1184, 161] on div "Documents Required" at bounding box center [1177, 149] width 60 height 34
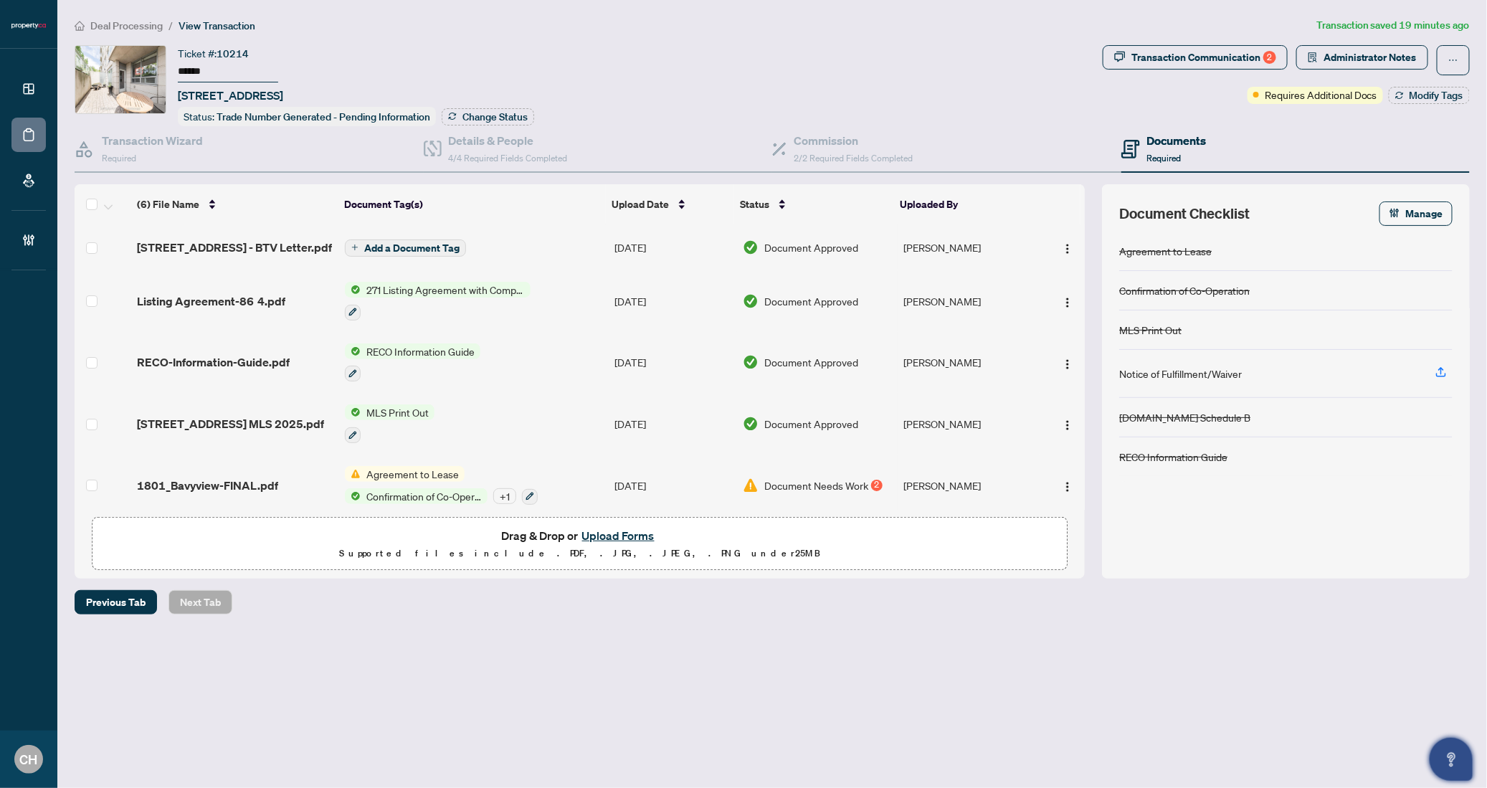
click at [475, 420] on td "MLS Print Out" at bounding box center [474, 424] width 270 height 62
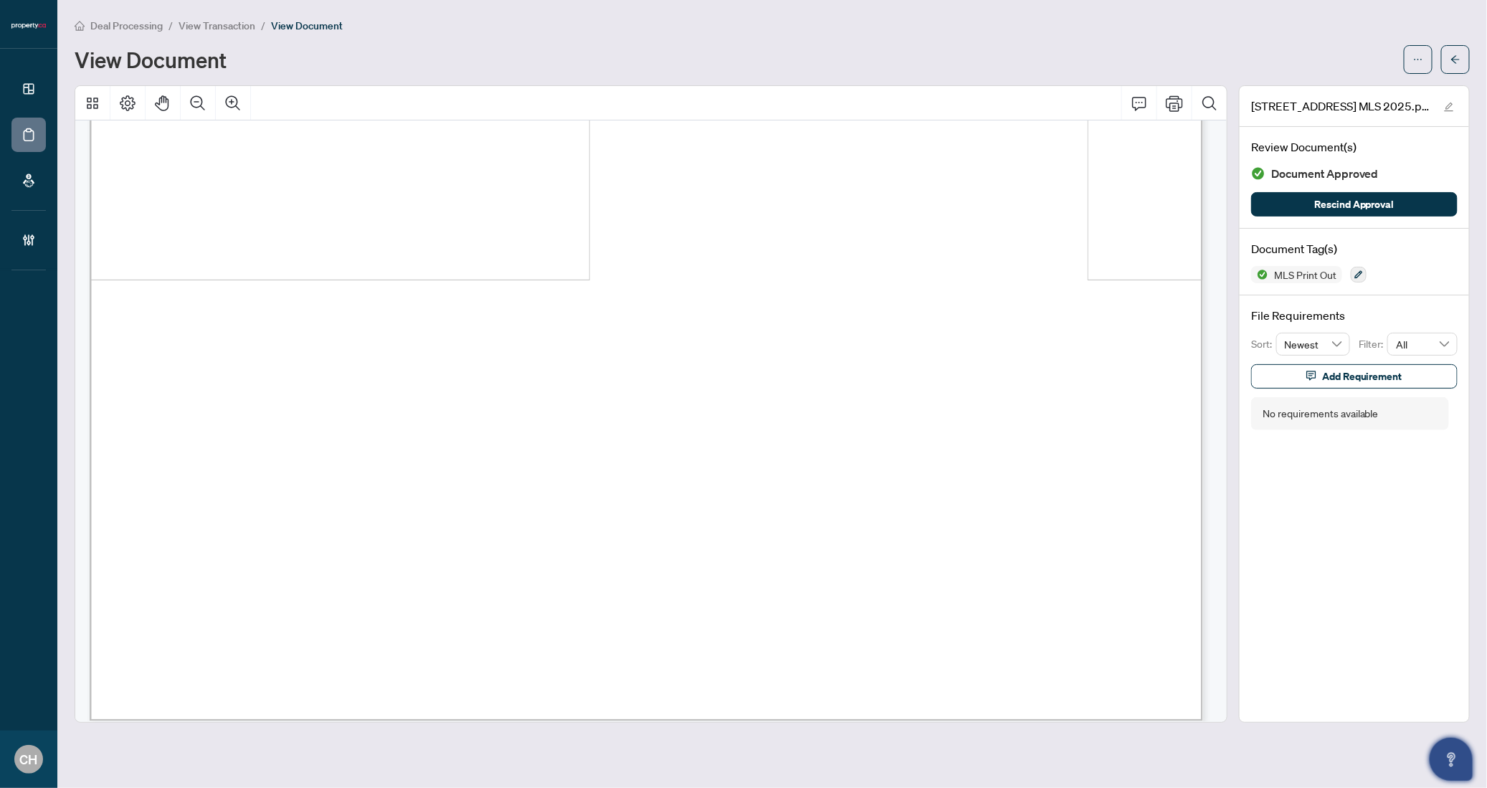
scroll to position [2345, 0]
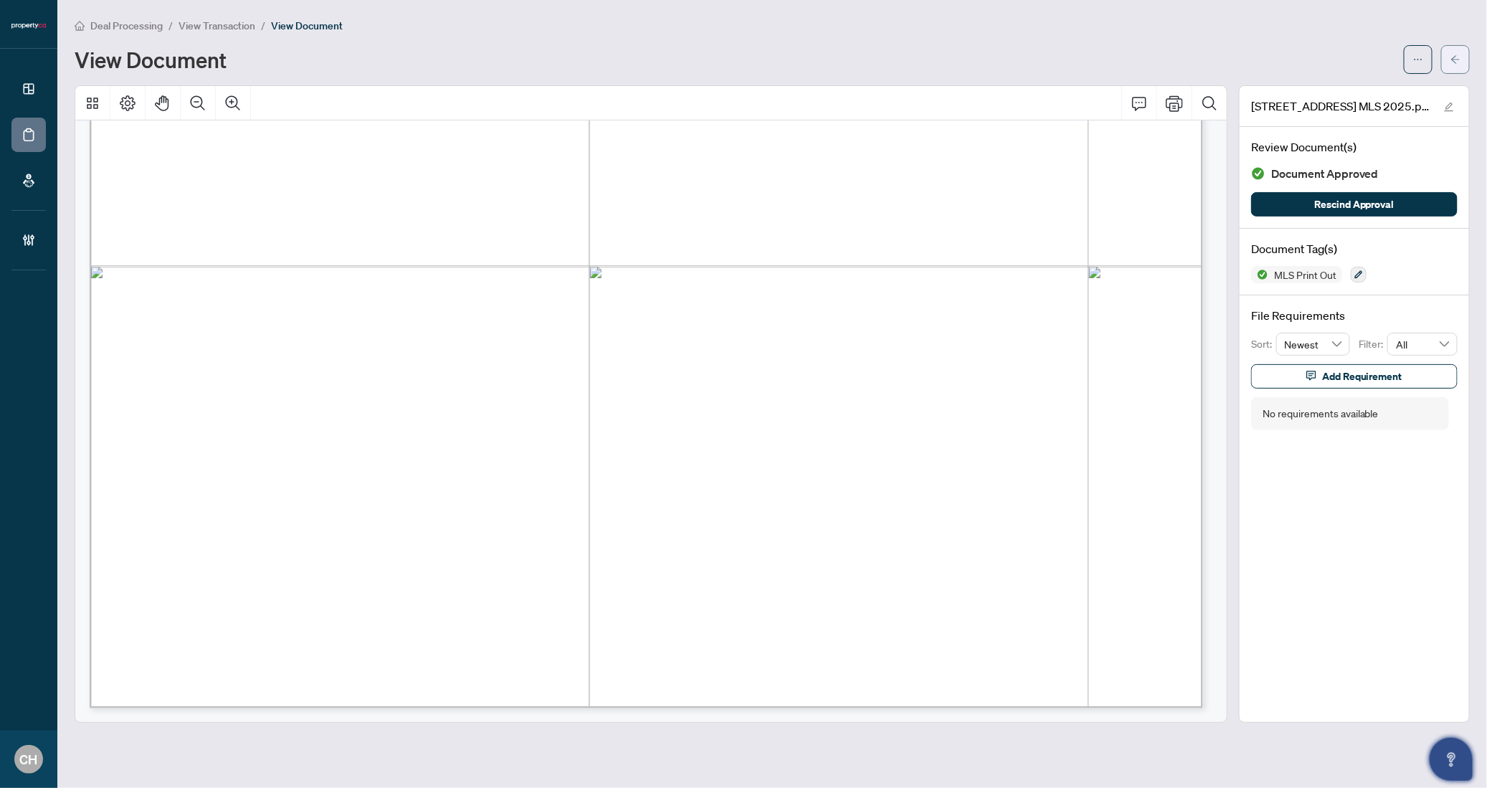
click at [1452, 59] on icon "arrow-left" at bounding box center [1456, 59] width 9 height 8
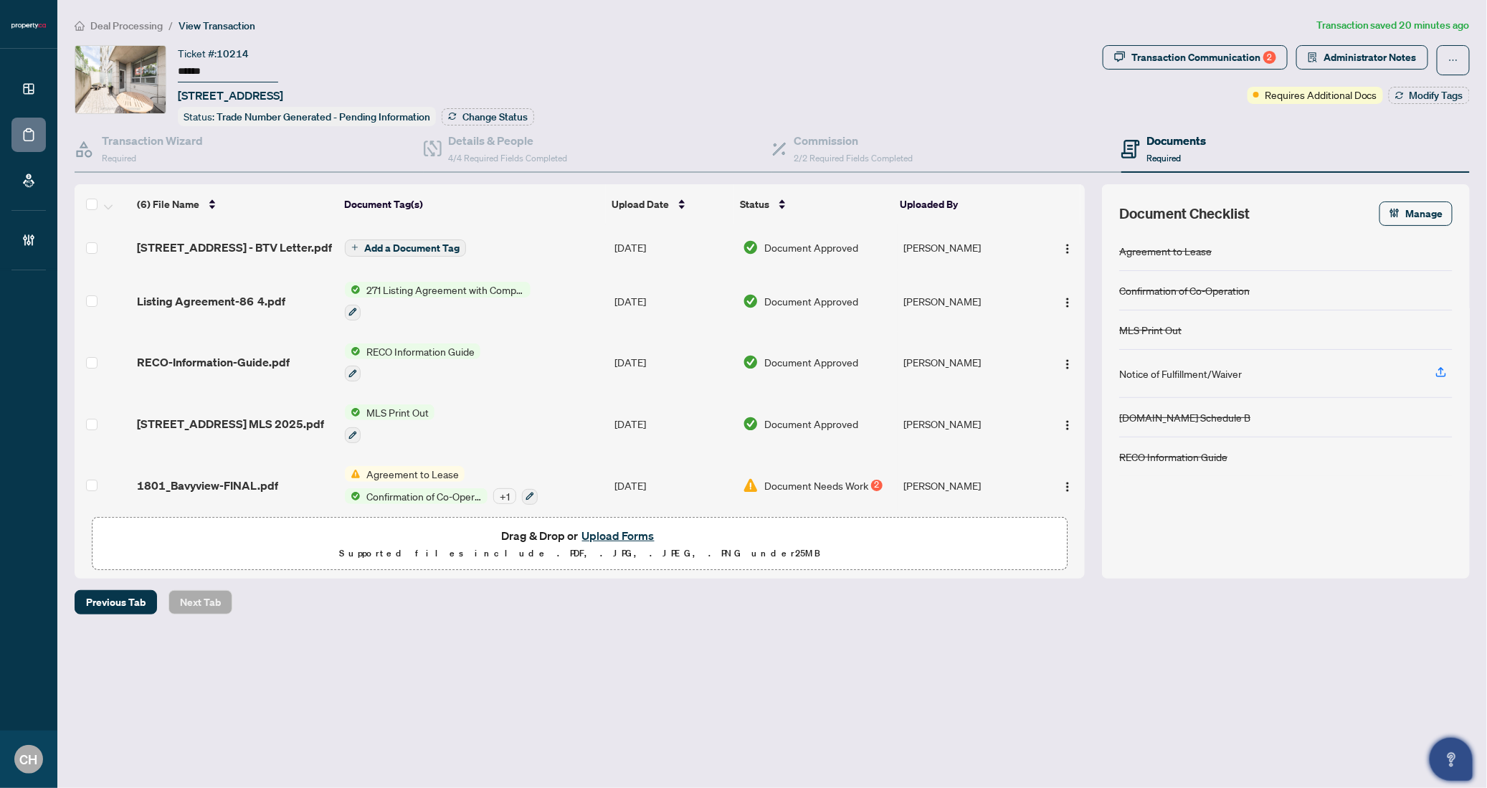
scroll to position [80, 0]
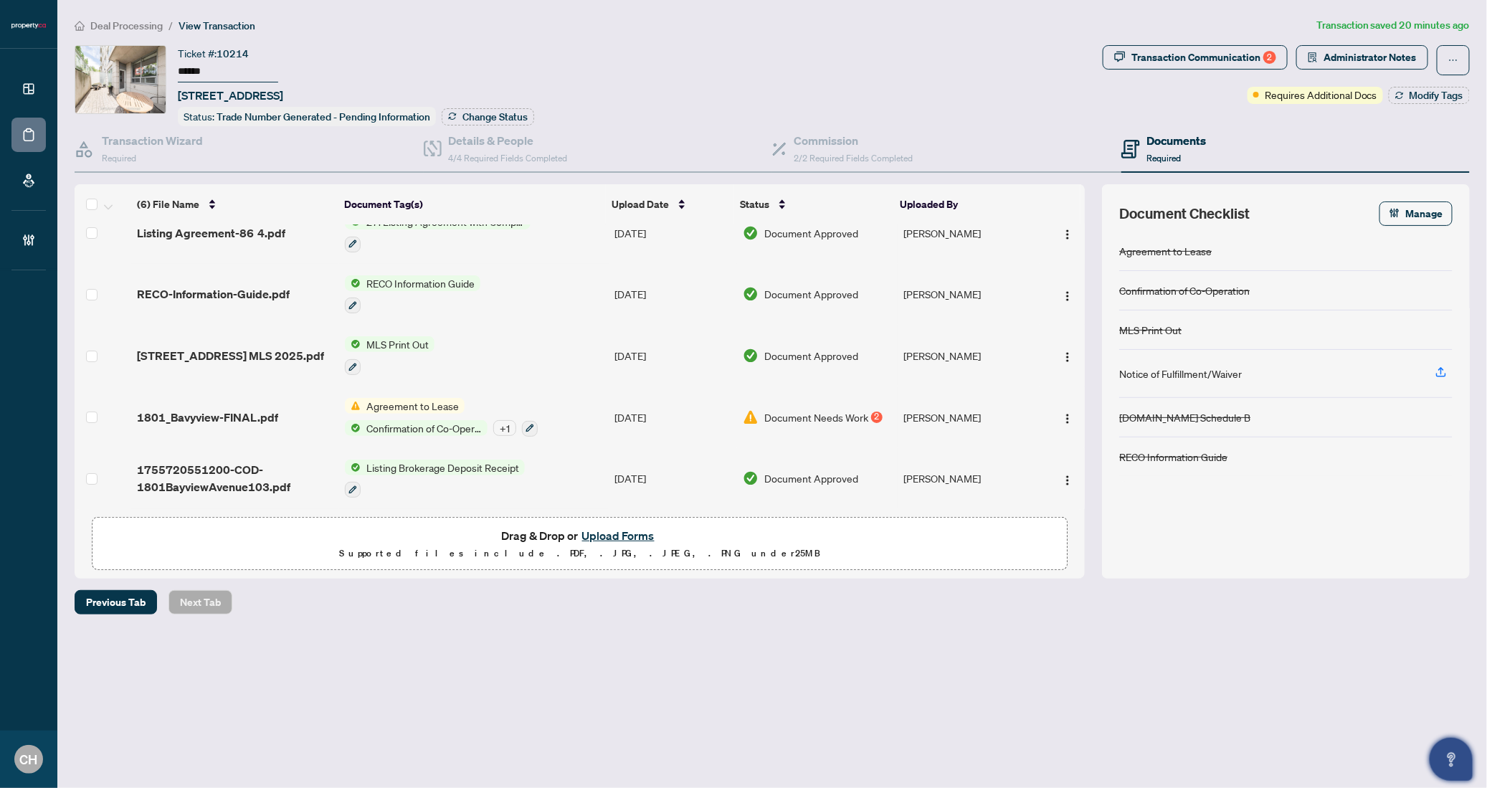
click at [603, 414] on td "Agreement to Lease Confirmation of Co-Operation + 1" at bounding box center [474, 418] width 270 height 62
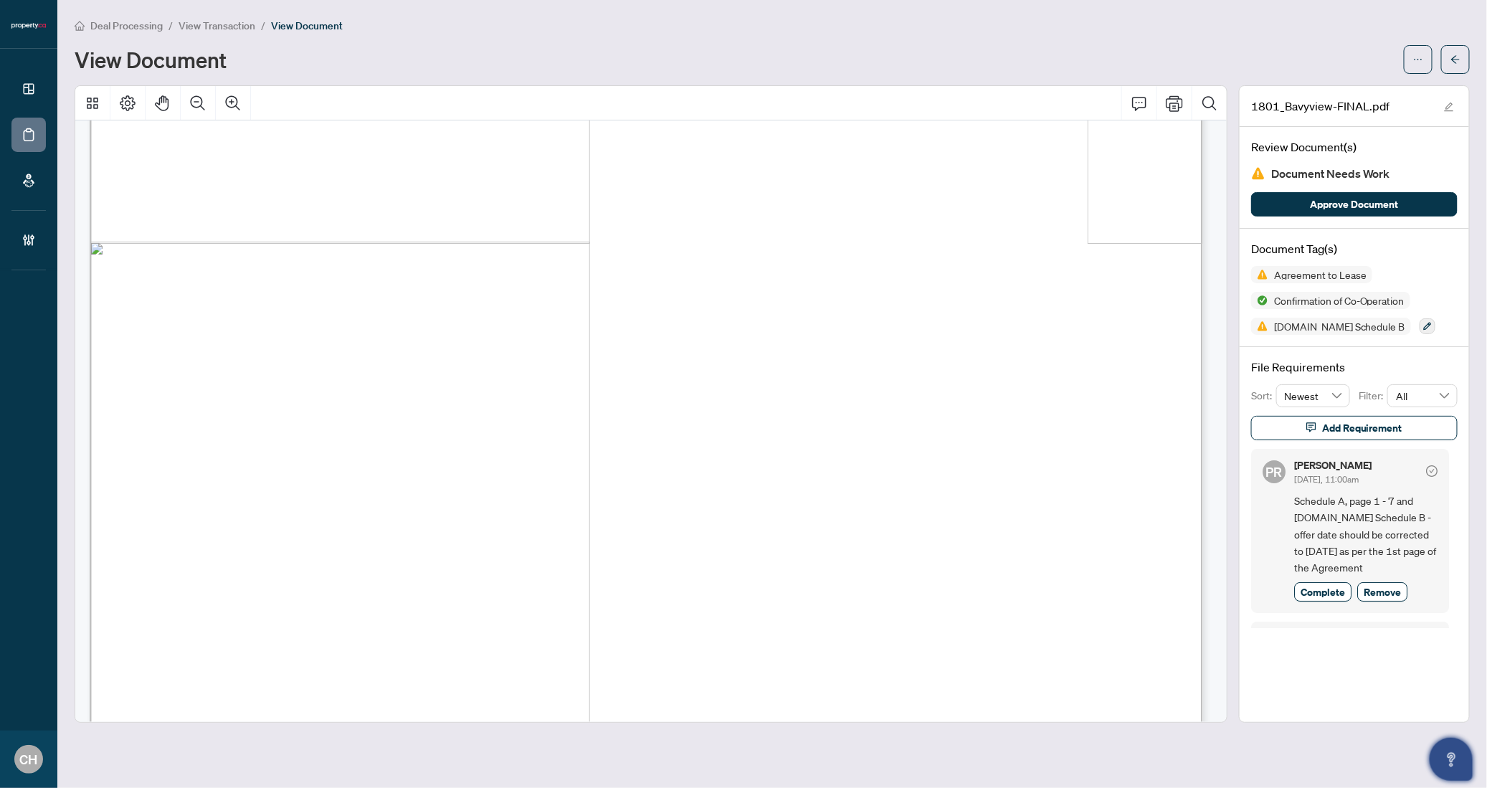
scroll to position [19613, 0]
click at [206, 100] on icon "Zoom Out" at bounding box center [197, 103] width 17 height 17
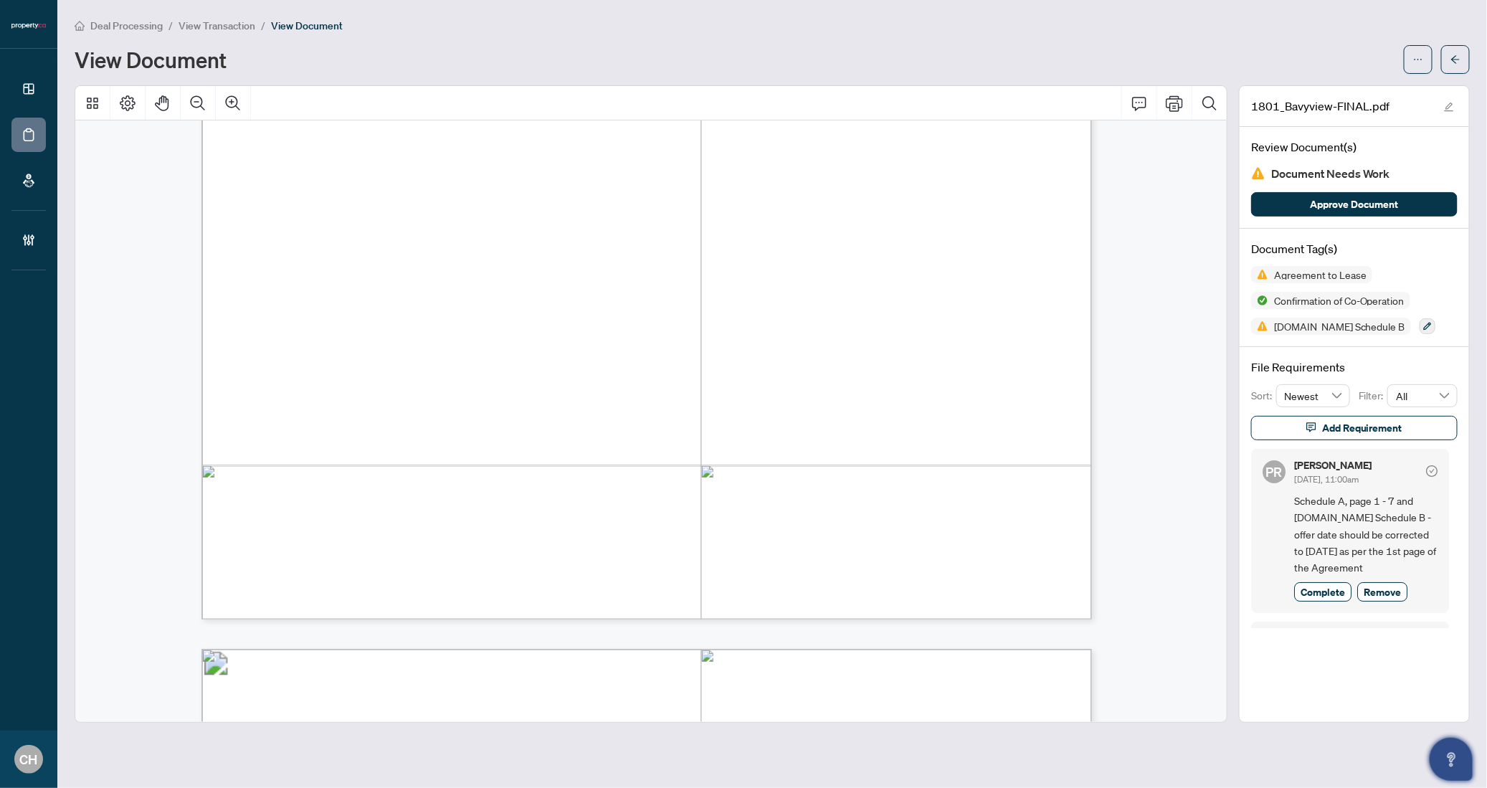
scroll to position [2628, 0]
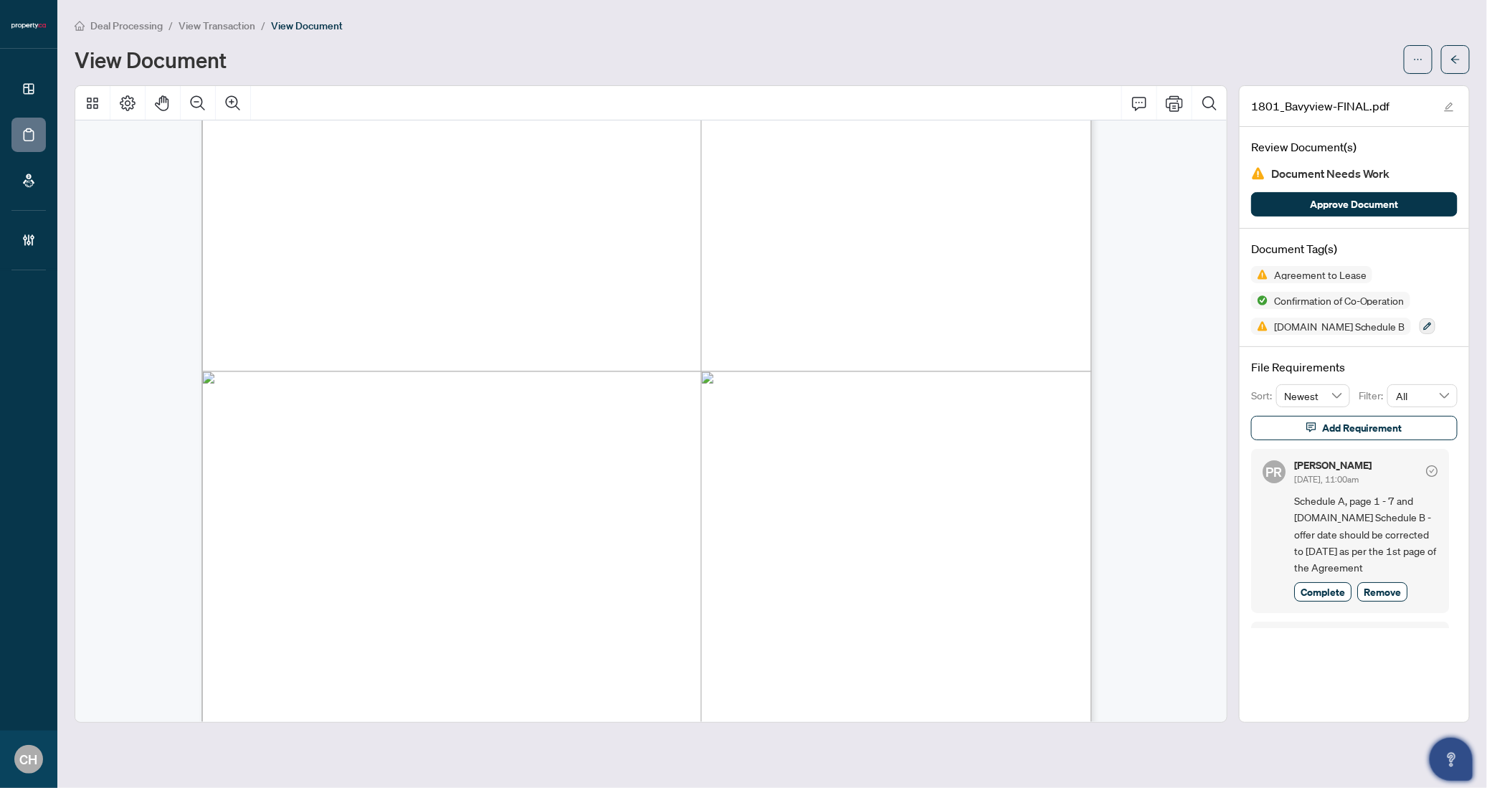
drag, startPoint x: 283, startPoint y: 480, endPoint x: 422, endPoint y: 478, distance: 139.1
click at [385, 478] on span "Dordana Hakimzadah" at bounding box center [334, 480] width 103 height 14
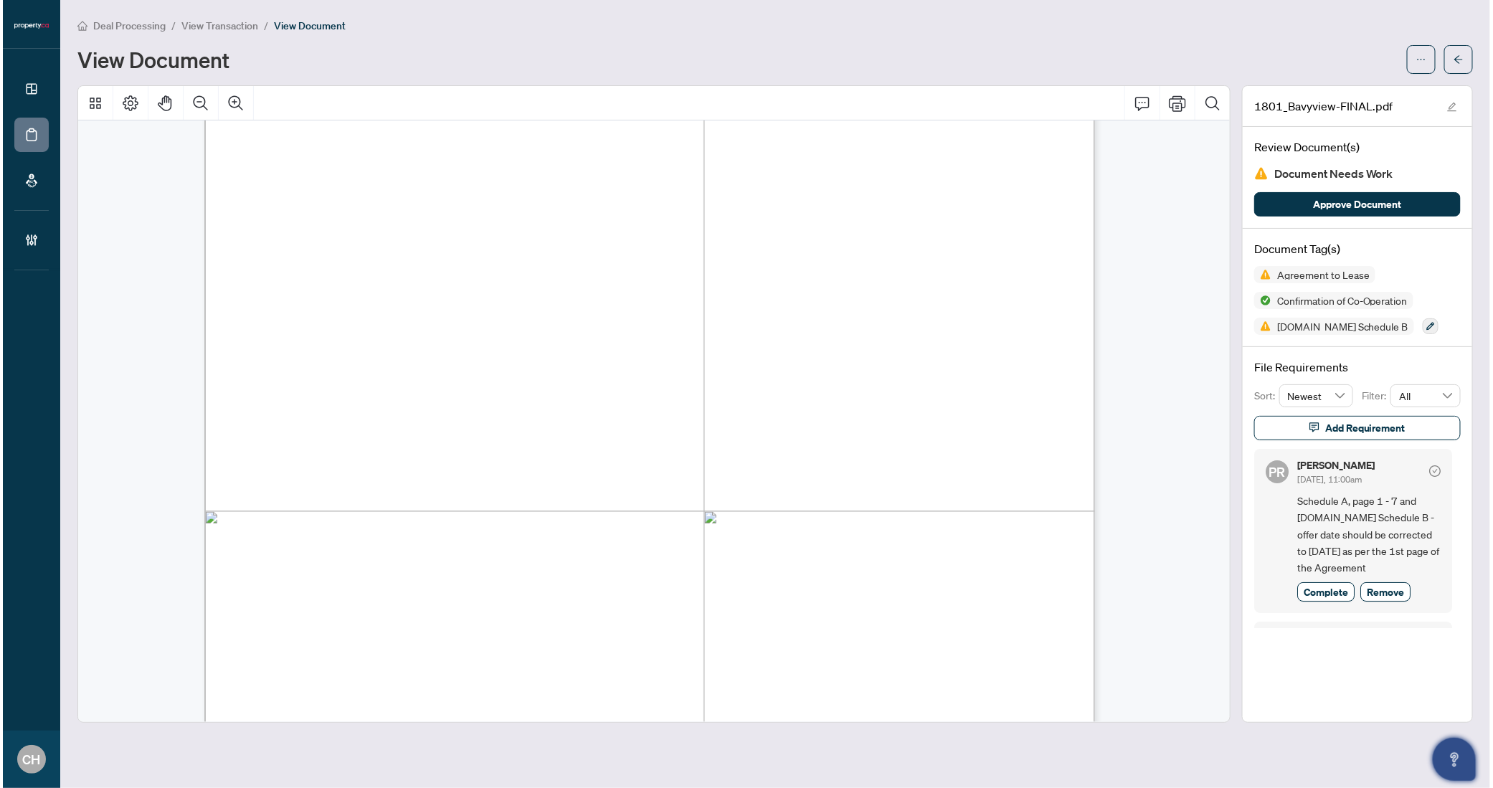
scroll to position [131, 0]
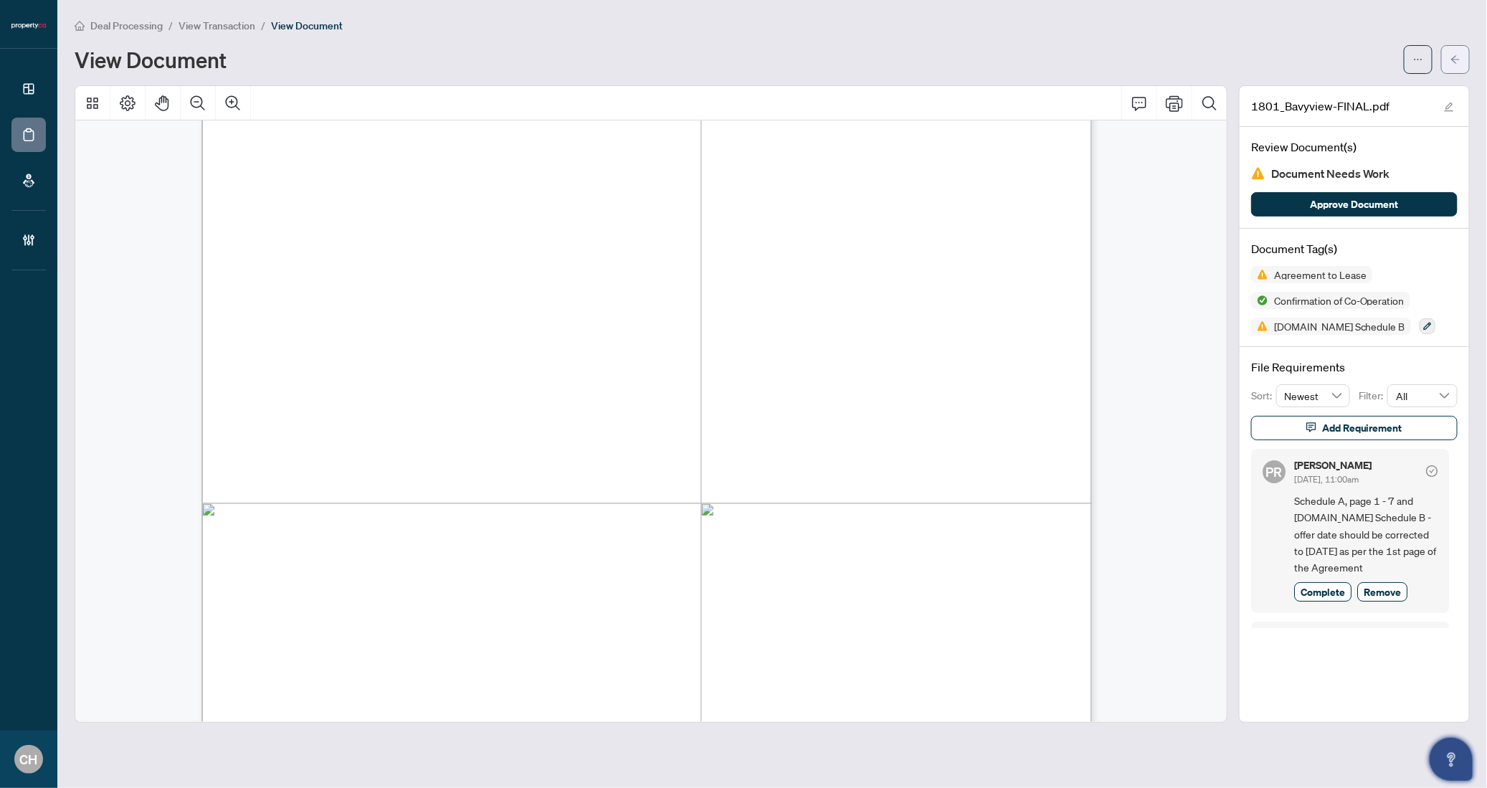
click at [1449, 53] on button "button" at bounding box center [1456, 59] width 29 height 29
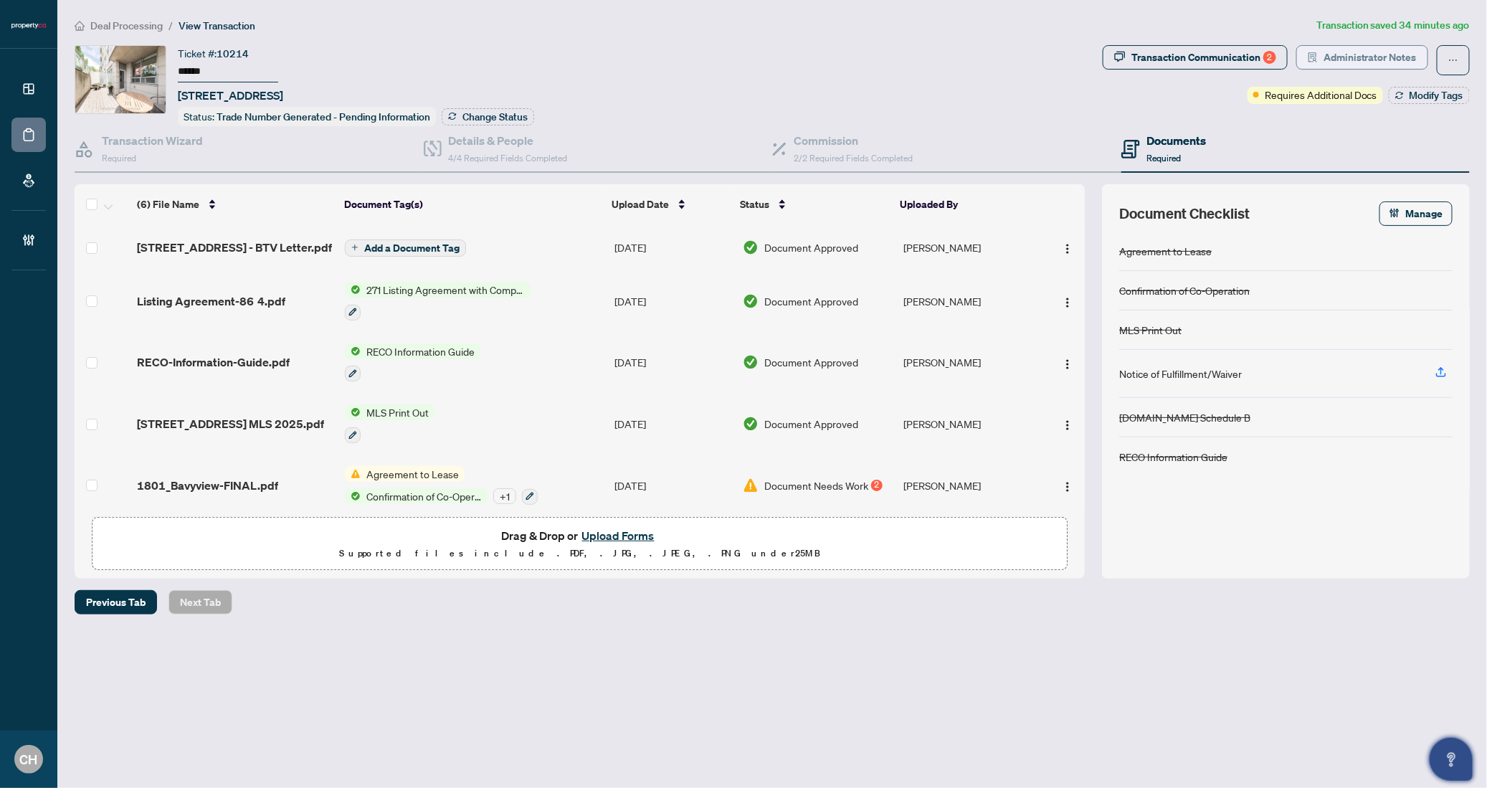
click at [1366, 57] on span "Administrator Notes" at bounding box center [1370, 57] width 93 height 23
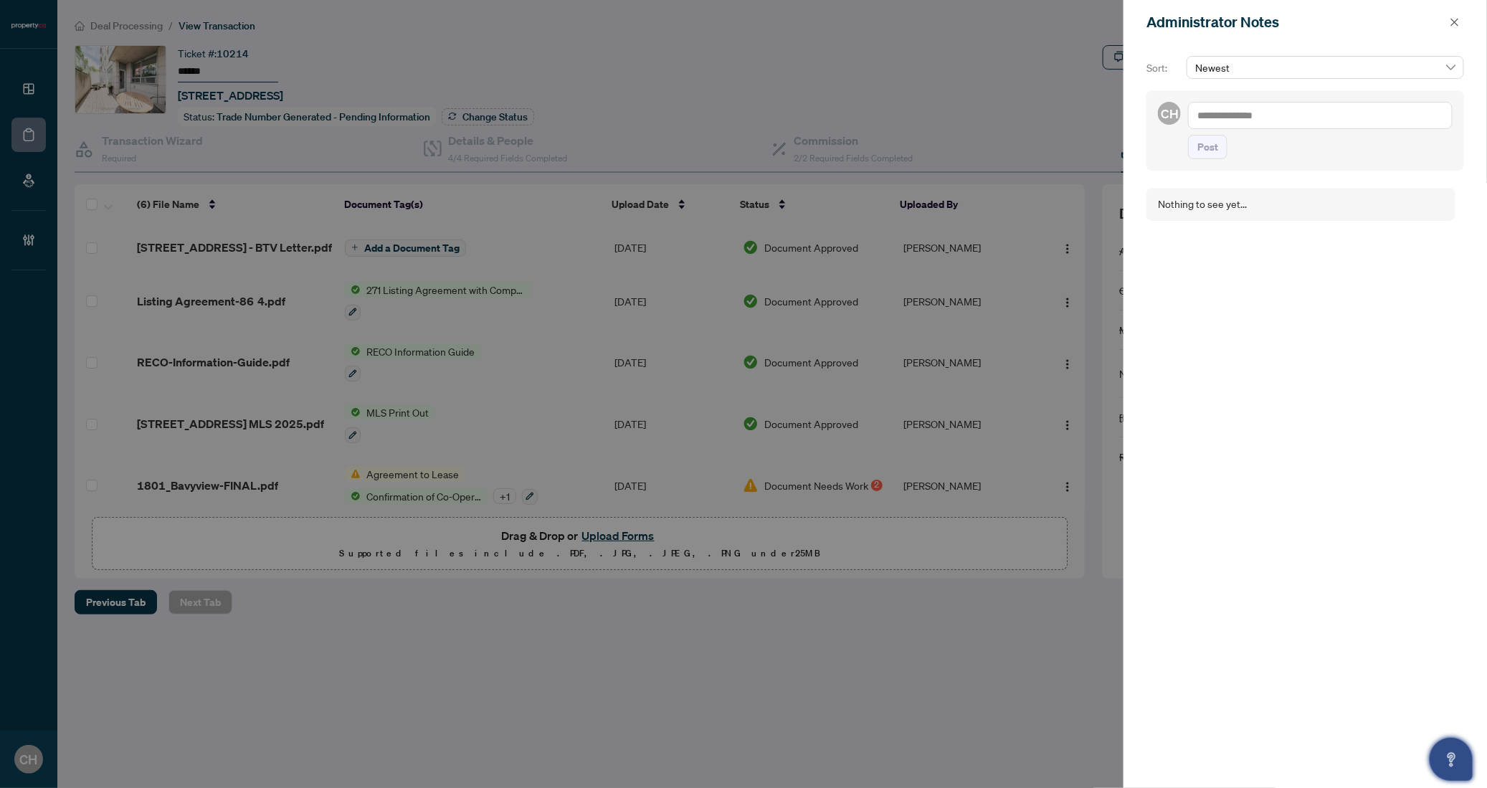
click at [1287, 126] on textarea at bounding box center [1320, 115] width 265 height 27
type textarea "**********"
click at [1225, 148] on button "Post" at bounding box center [1207, 147] width 39 height 24
click at [1448, 25] on button "button" at bounding box center [1455, 22] width 19 height 17
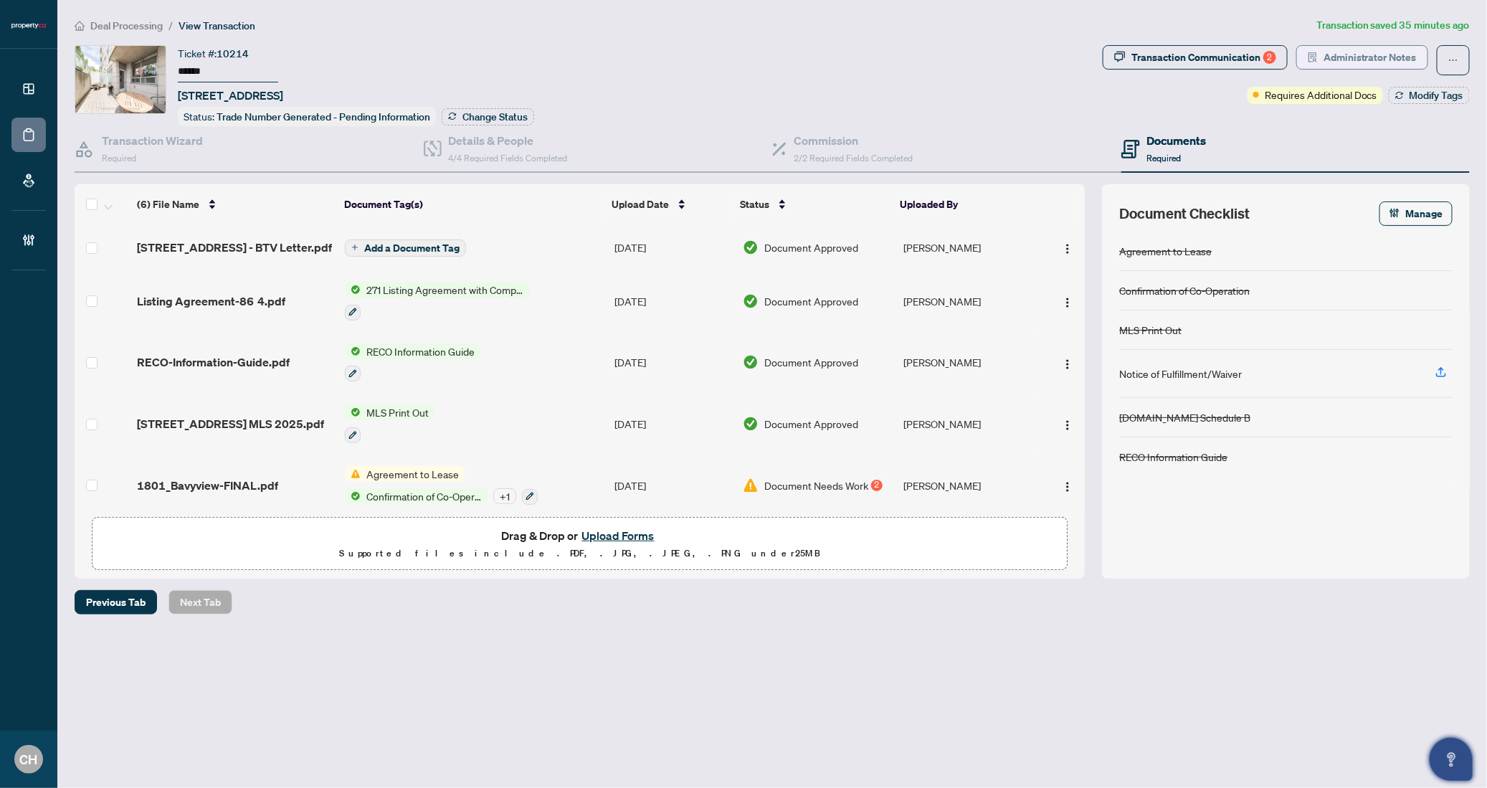
click at [1353, 67] on span "Administrator Notes" at bounding box center [1370, 57] width 93 height 23
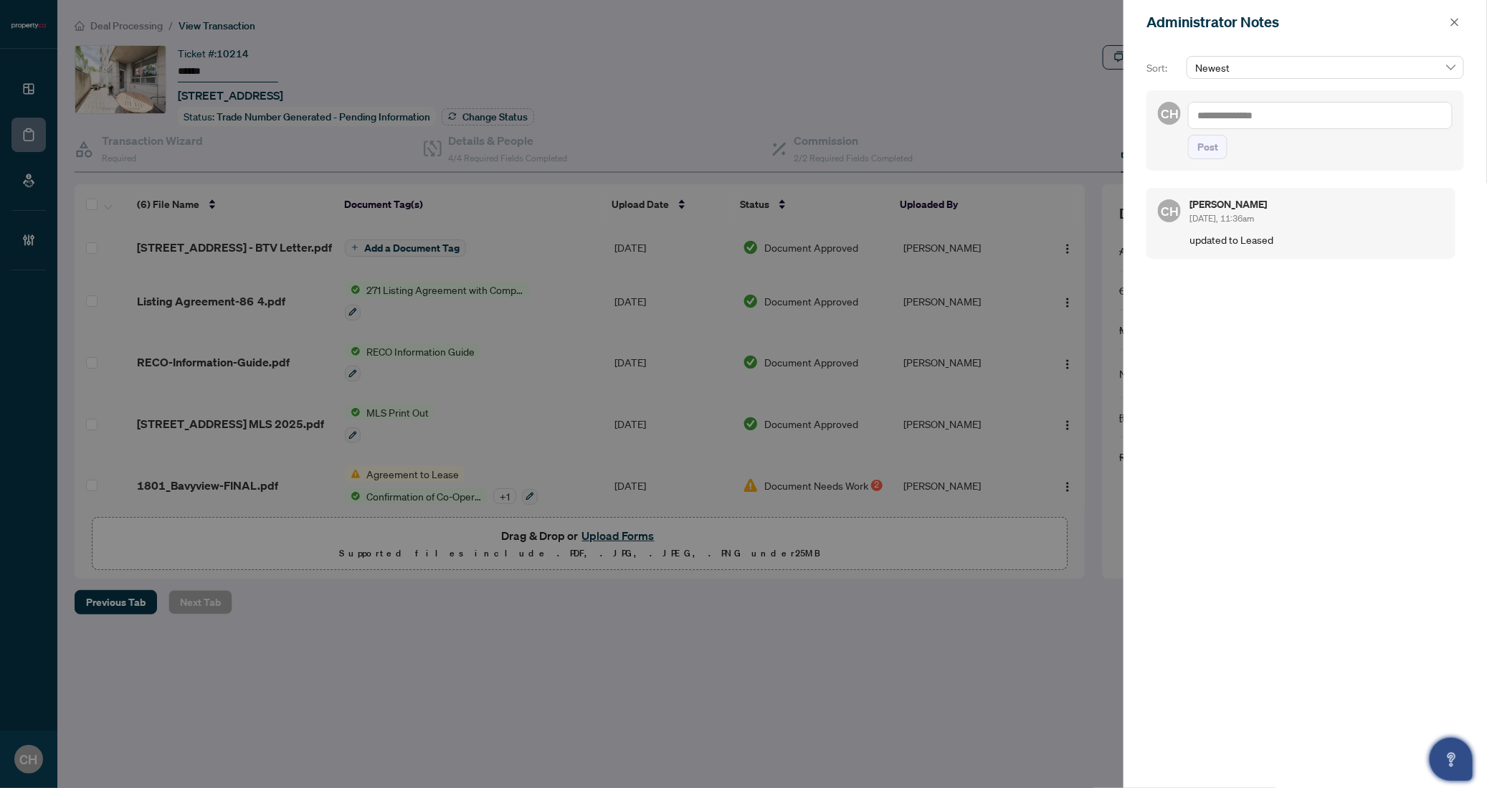
click at [813, 26] on div at bounding box center [743, 394] width 1487 height 788
click at [1454, 18] on icon "close" at bounding box center [1455, 22] width 10 height 10
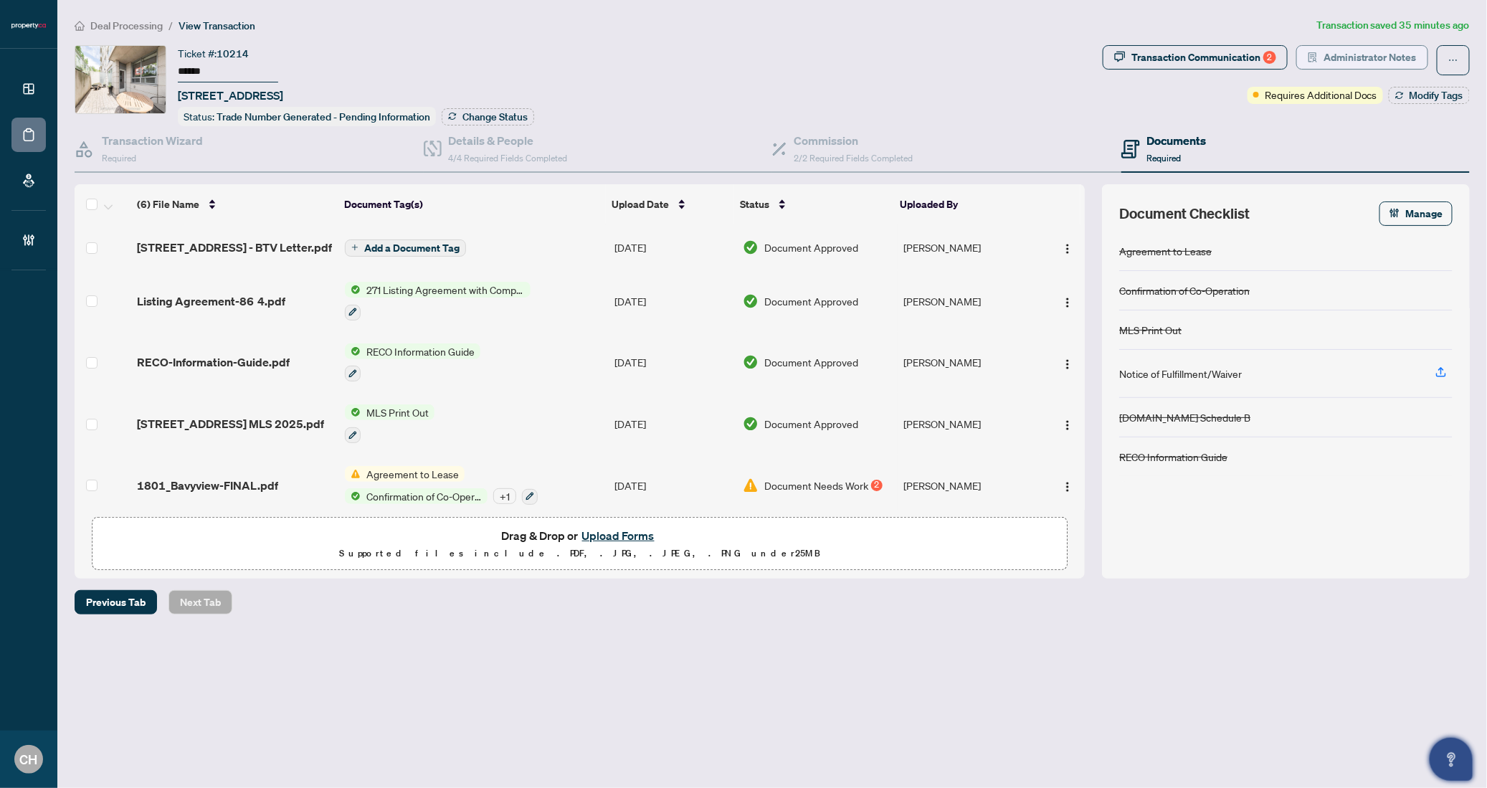
click at [1375, 66] on span "Administrator Notes" at bounding box center [1370, 57] width 93 height 23
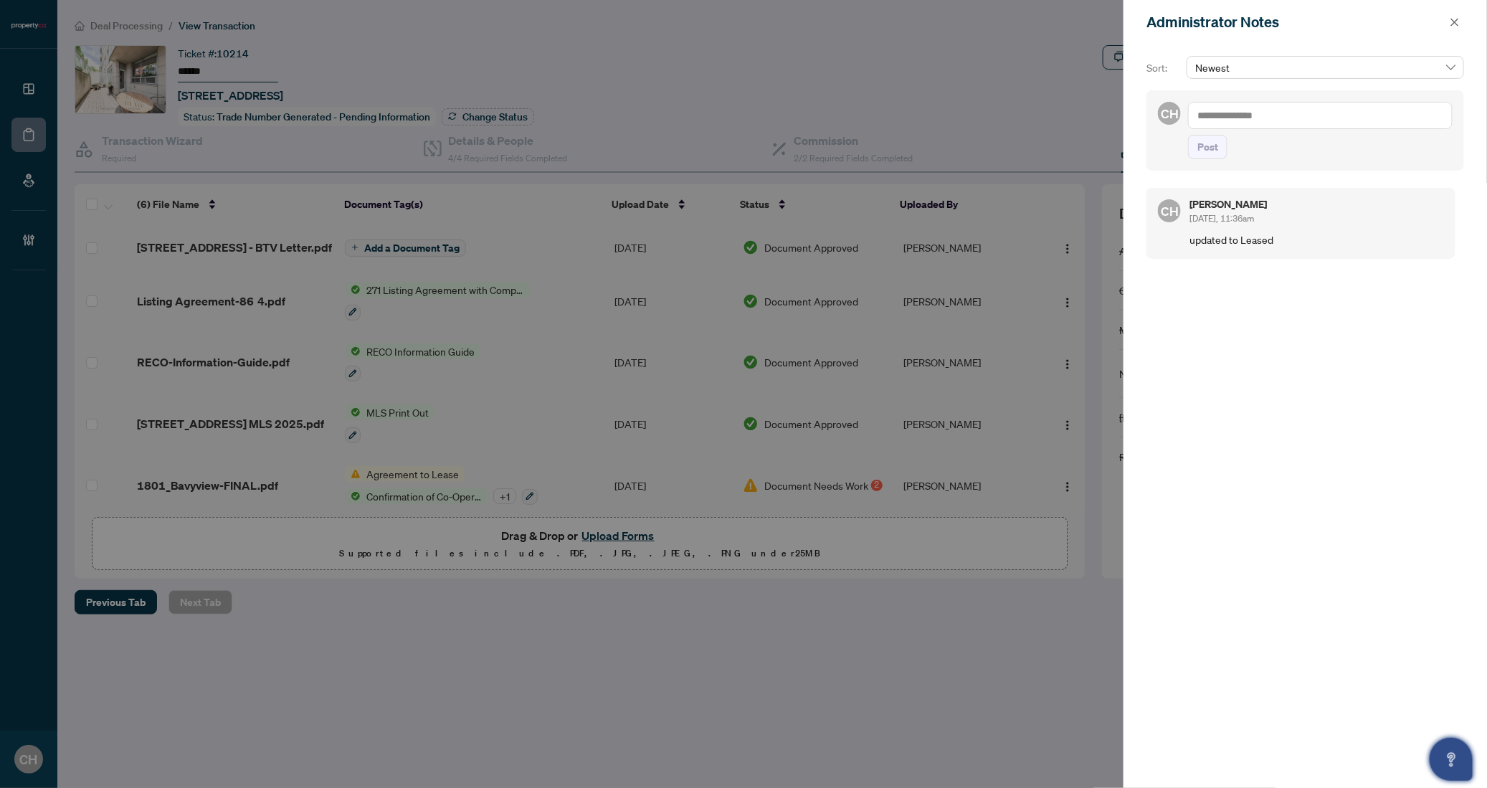
click at [1343, 217] on div "Clarissa Heralall Aug/21/2025, 11:36am" at bounding box center [1317, 212] width 255 height 27
click at [1197, 241] on p "updated to Leased" at bounding box center [1317, 240] width 255 height 16
click at [1163, 224] on div "CH Clarissa Heralall Aug/21/2025, 11:36am updated to Leased" at bounding box center [1301, 223] width 309 height 71
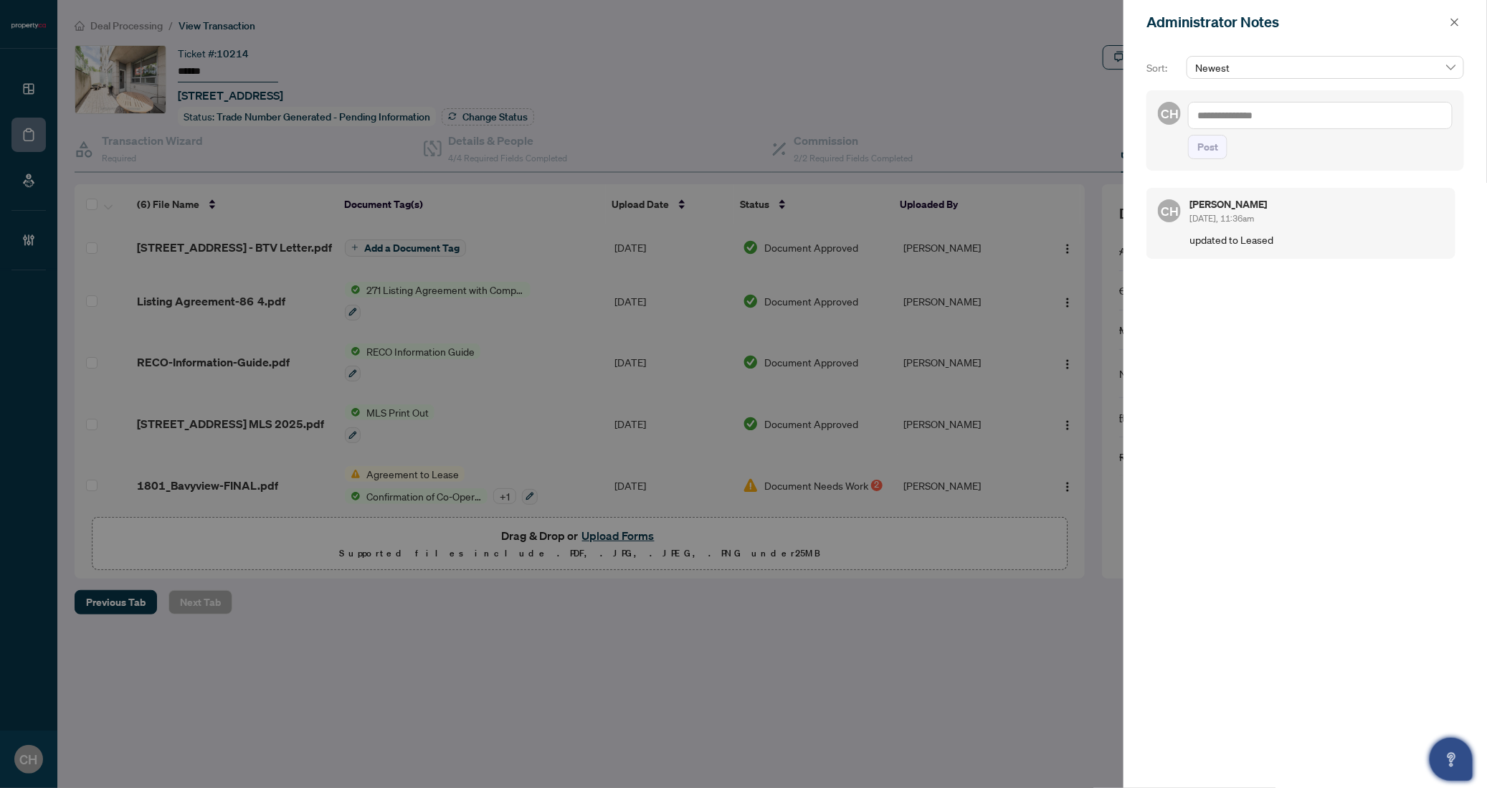
click at [1168, 206] on span "CH" at bounding box center [1169, 210] width 17 height 19
drag, startPoint x: 1185, startPoint y: 199, endPoint x: 1220, endPoint y: 198, distance: 34.5
click at [1193, 199] on div "CH Clarissa Heralall Aug/21/2025, 11:36am updated to Leased" at bounding box center [1301, 223] width 309 height 71
drag, startPoint x: 1240, startPoint y: 197, endPoint x: 1274, endPoint y: 213, distance: 38.2
click at [1240, 197] on div "CH Clarissa Heralall Aug/21/2025, 11:36am updated to Leased" at bounding box center [1301, 223] width 309 height 71
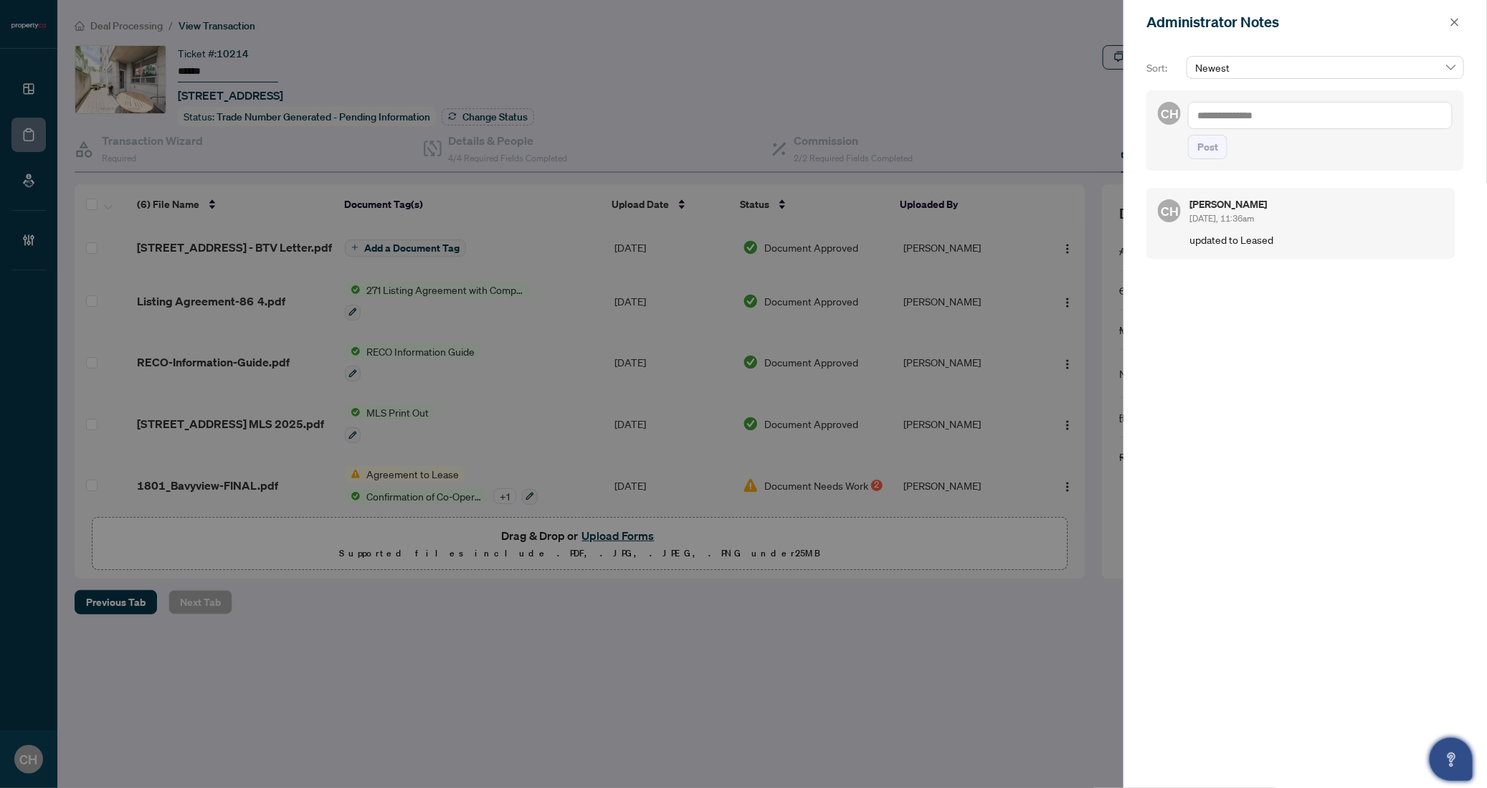
click at [1254, 214] on span "Aug/21/2025, 11:36am" at bounding box center [1222, 218] width 65 height 11
click at [1292, 253] on div "CH Clarissa Heralall Aug/21/2025, 11:36am updated to Leased" at bounding box center [1301, 223] width 309 height 71
click at [1186, 208] on div "CH Clarissa Heralall Aug/21/2025, 11:36am updated to Leased" at bounding box center [1301, 223] width 309 height 71
click at [887, 111] on div at bounding box center [743, 394] width 1487 height 788
click at [1451, 24] on icon "close" at bounding box center [1455, 22] width 10 height 10
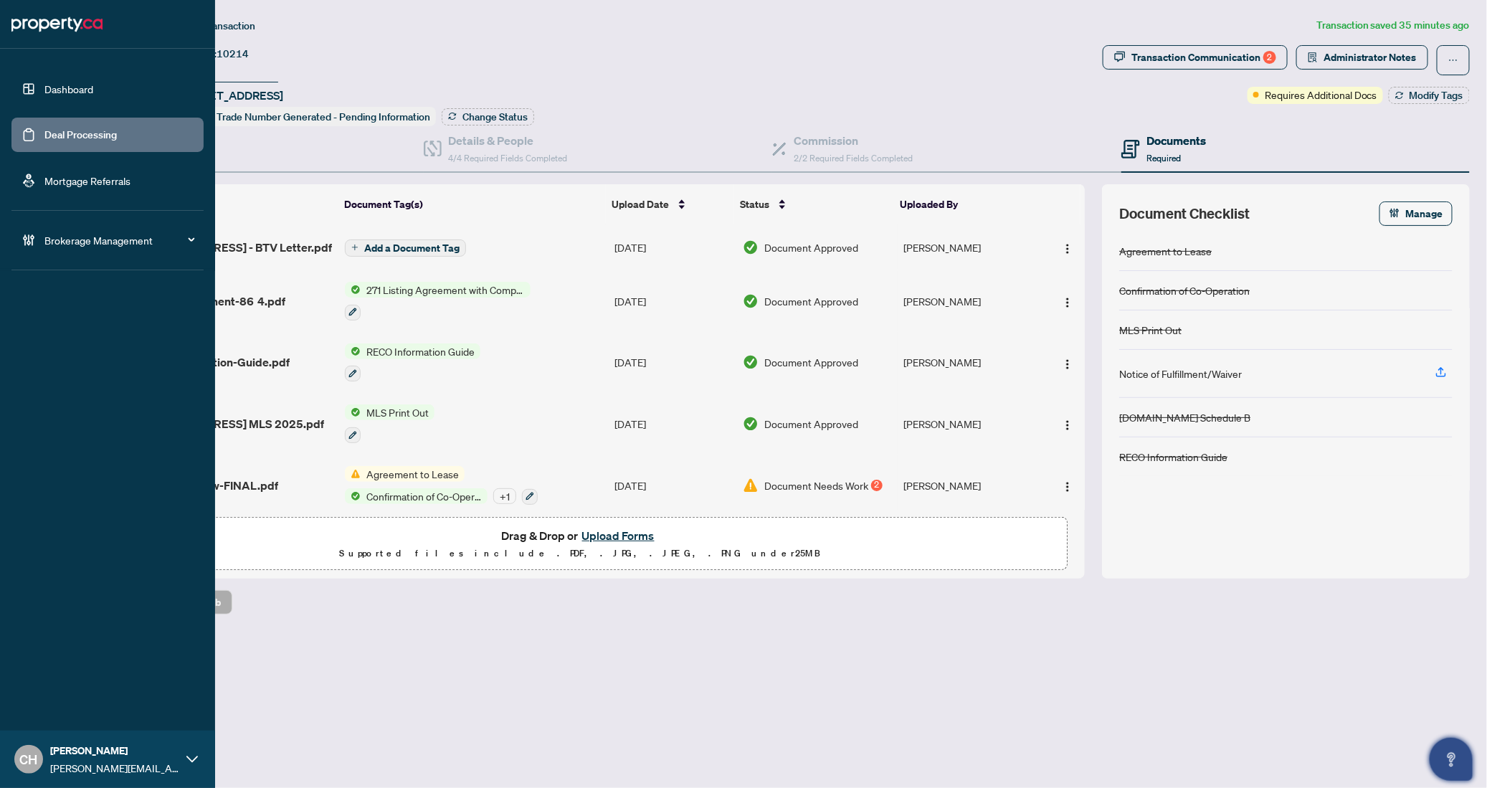
click at [44, 138] on link "Deal Processing" at bounding box center [80, 134] width 72 height 13
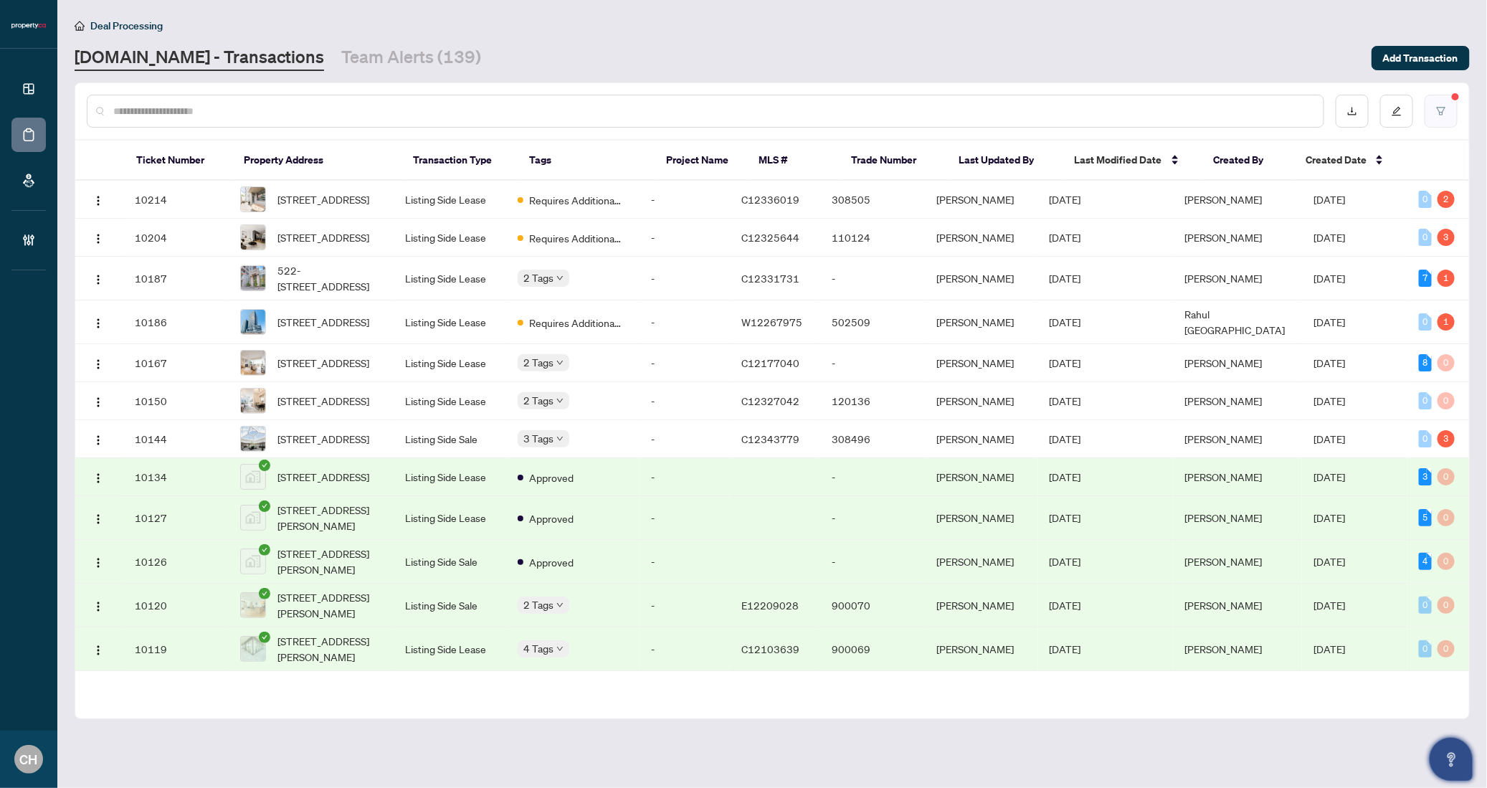
click at [1445, 111] on icon "filter" at bounding box center [1441, 111] width 10 height 10
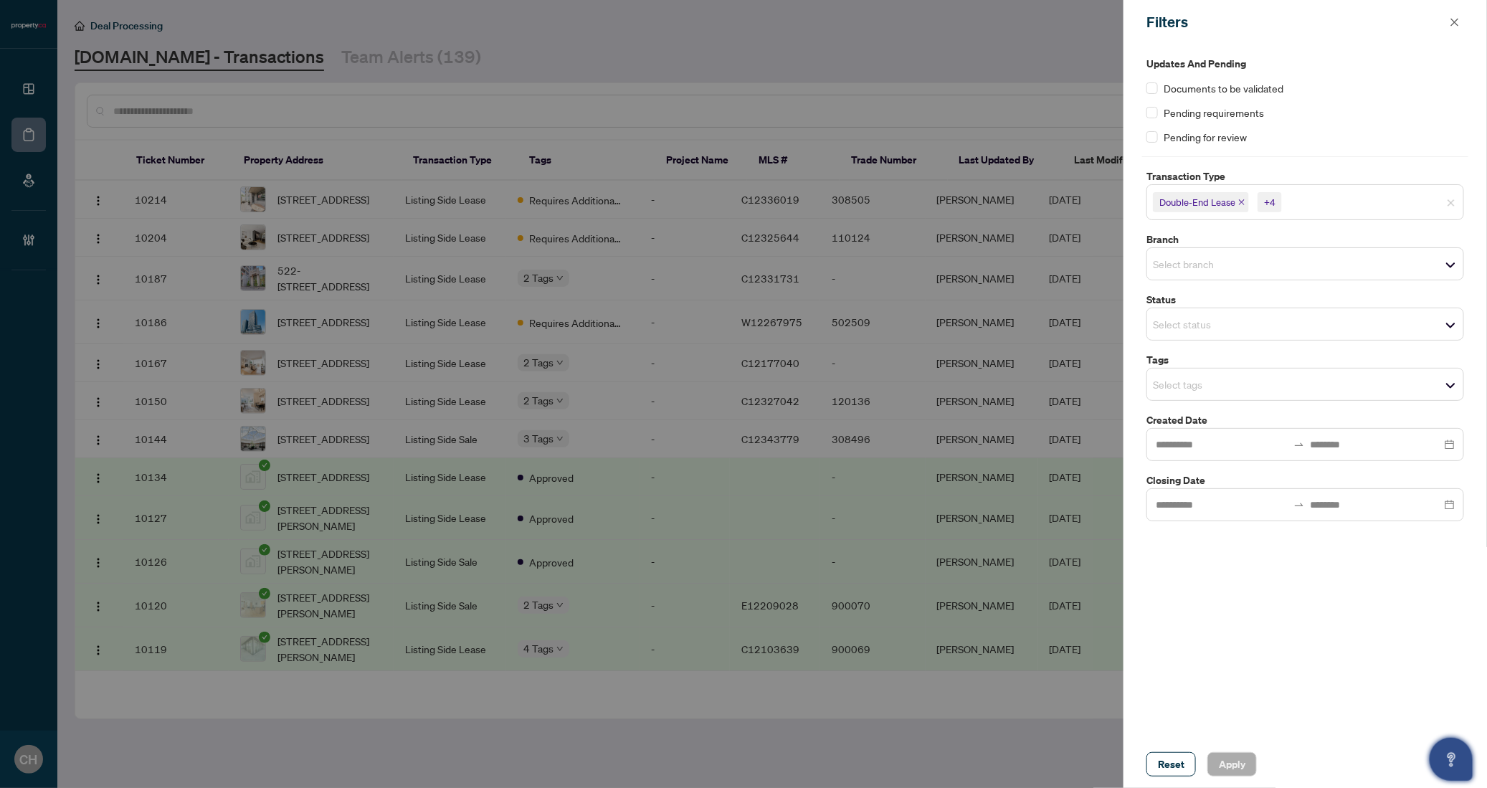
click at [943, 70] on div at bounding box center [743, 394] width 1487 height 788
click at [1455, 23] on icon "close" at bounding box center [1456, 22] width 8 height 8
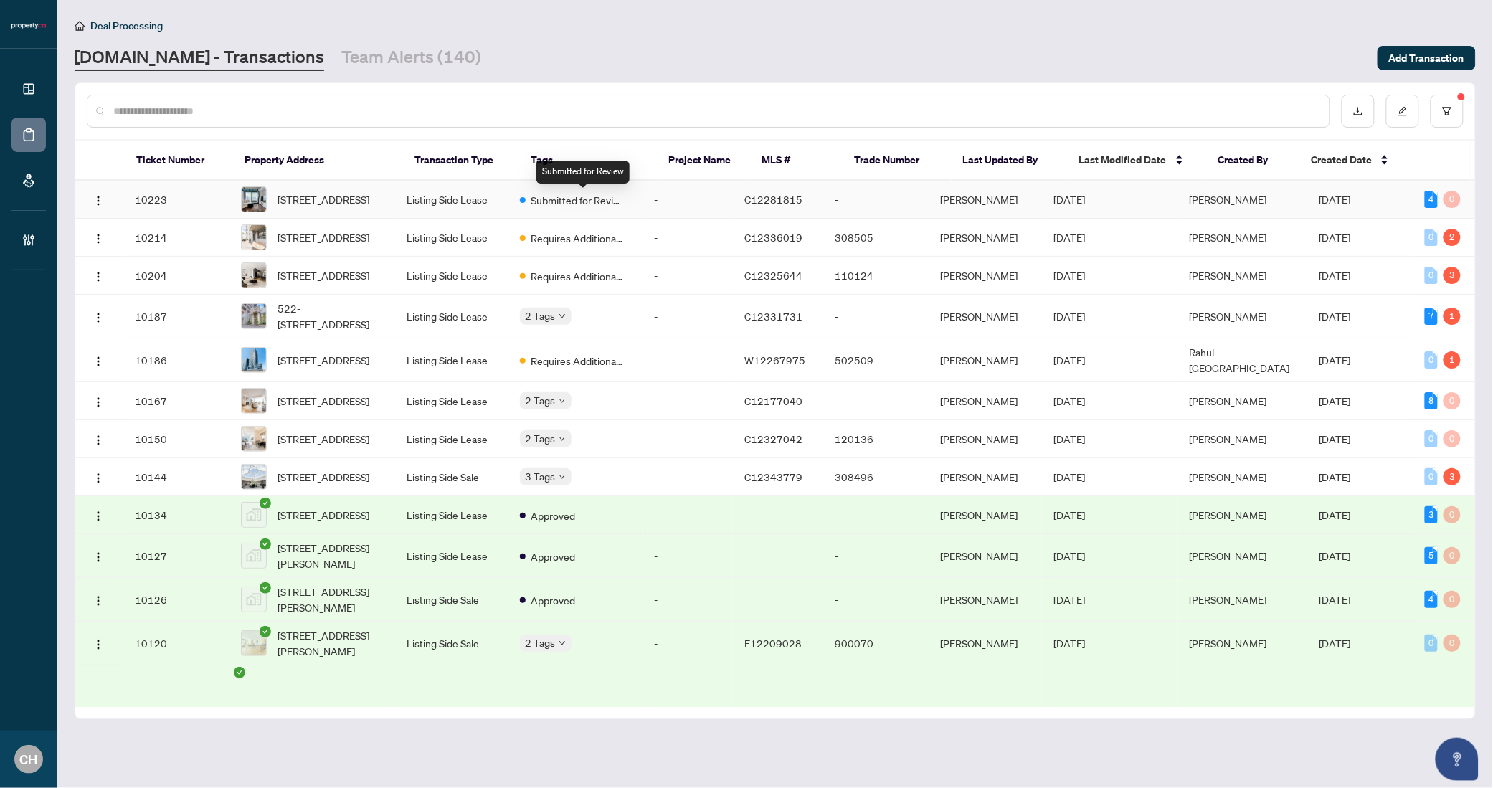
click at [733, 202] on td "-" at bounding box center [688, 200] width 90 height 38
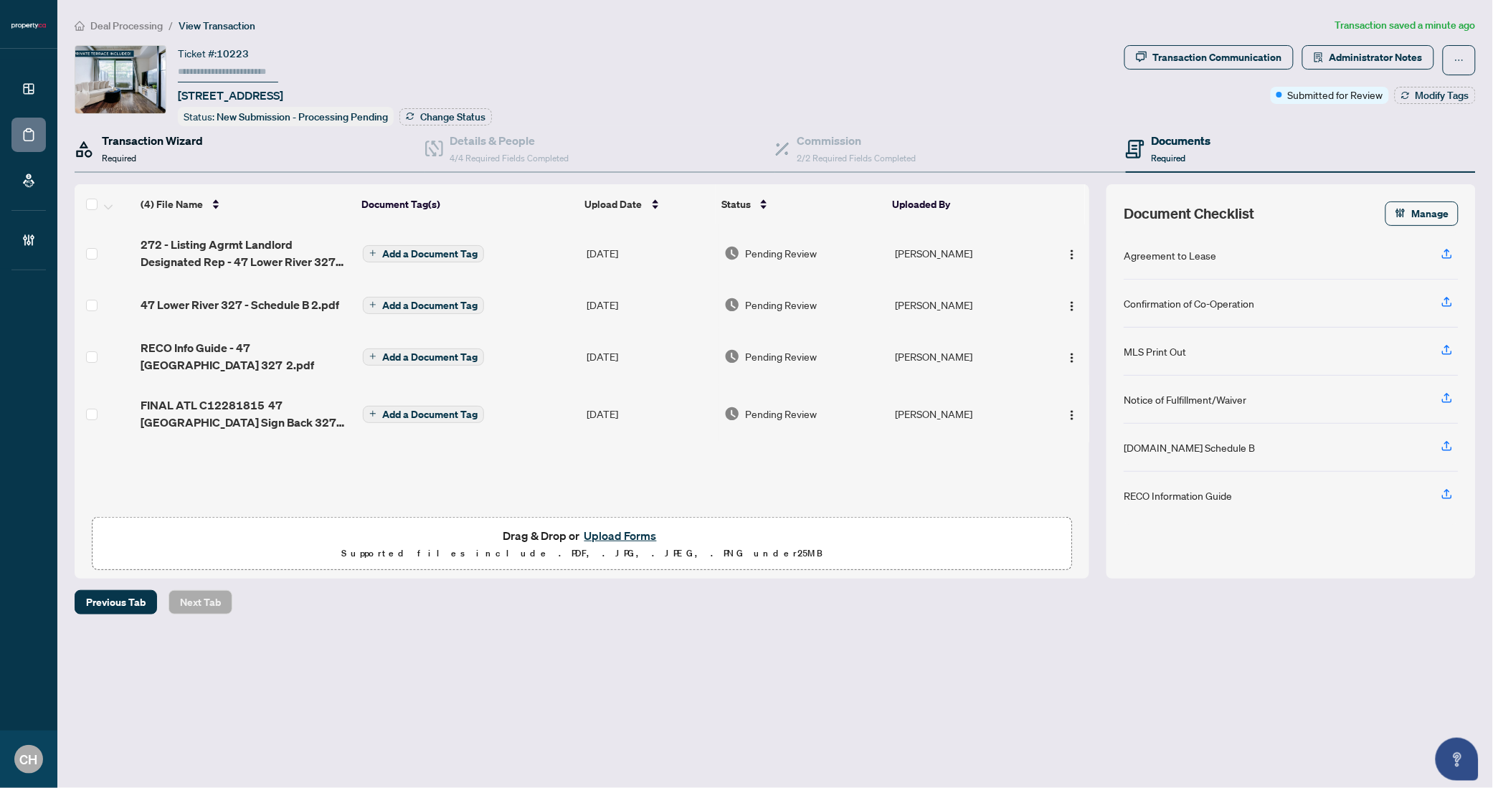
click at [179, 132] on h4 "Transaction Wizard" at bounding box center [152, 140] width 101 height 17
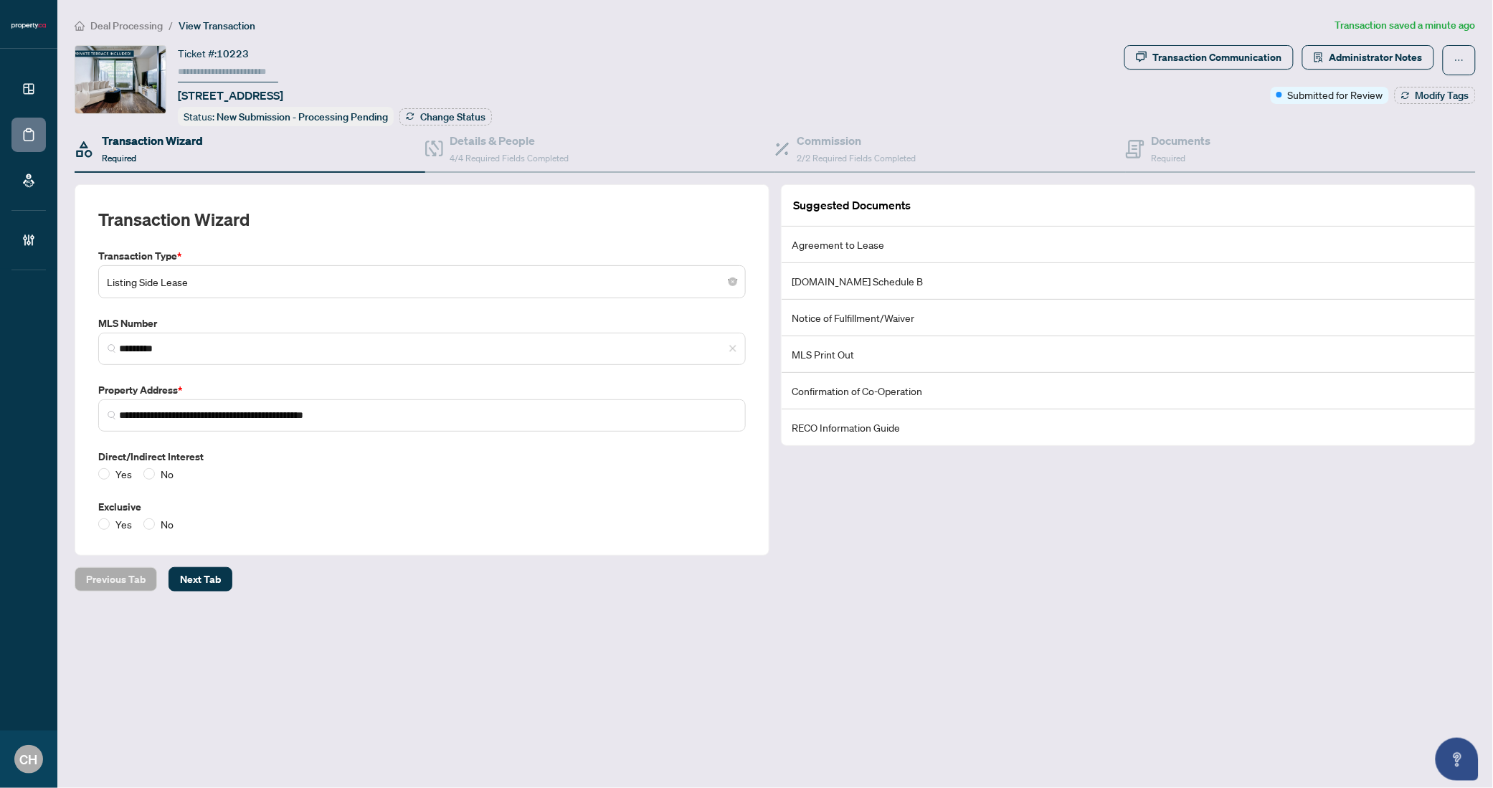
click at [494, 505] on label "Exclusive" at bounding box center [422, 507] width 648 height 16
click at [1209, 161] on div "Documents Required" at bounding box center [1182, 149] width 60 height 34
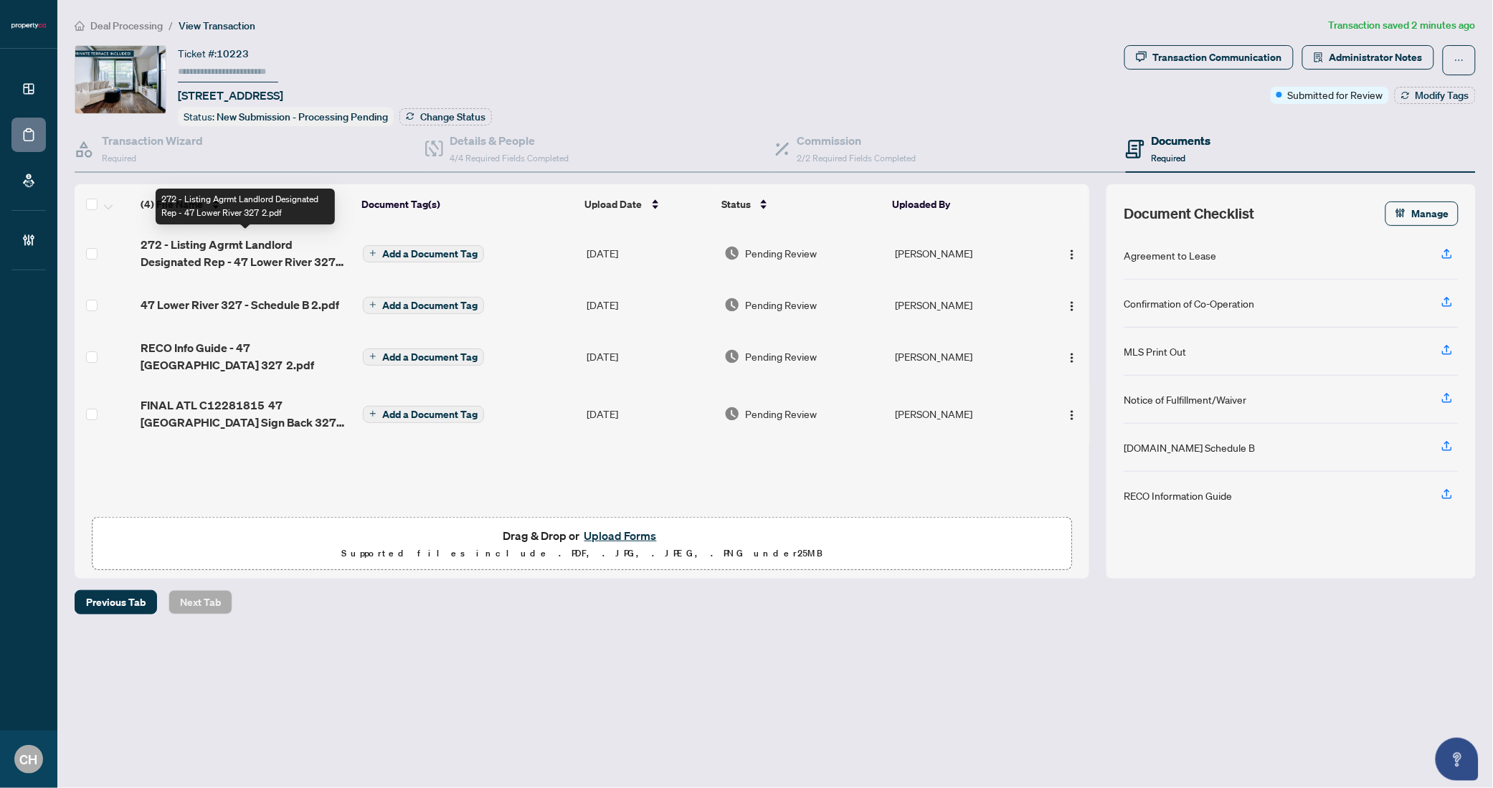
click at [288, 252] on span "272 - Listing Agrmt Landlord Designated Rep - 47 Lower River 327 2.pdf" at bounding box center [246, 253] width 211 height 34
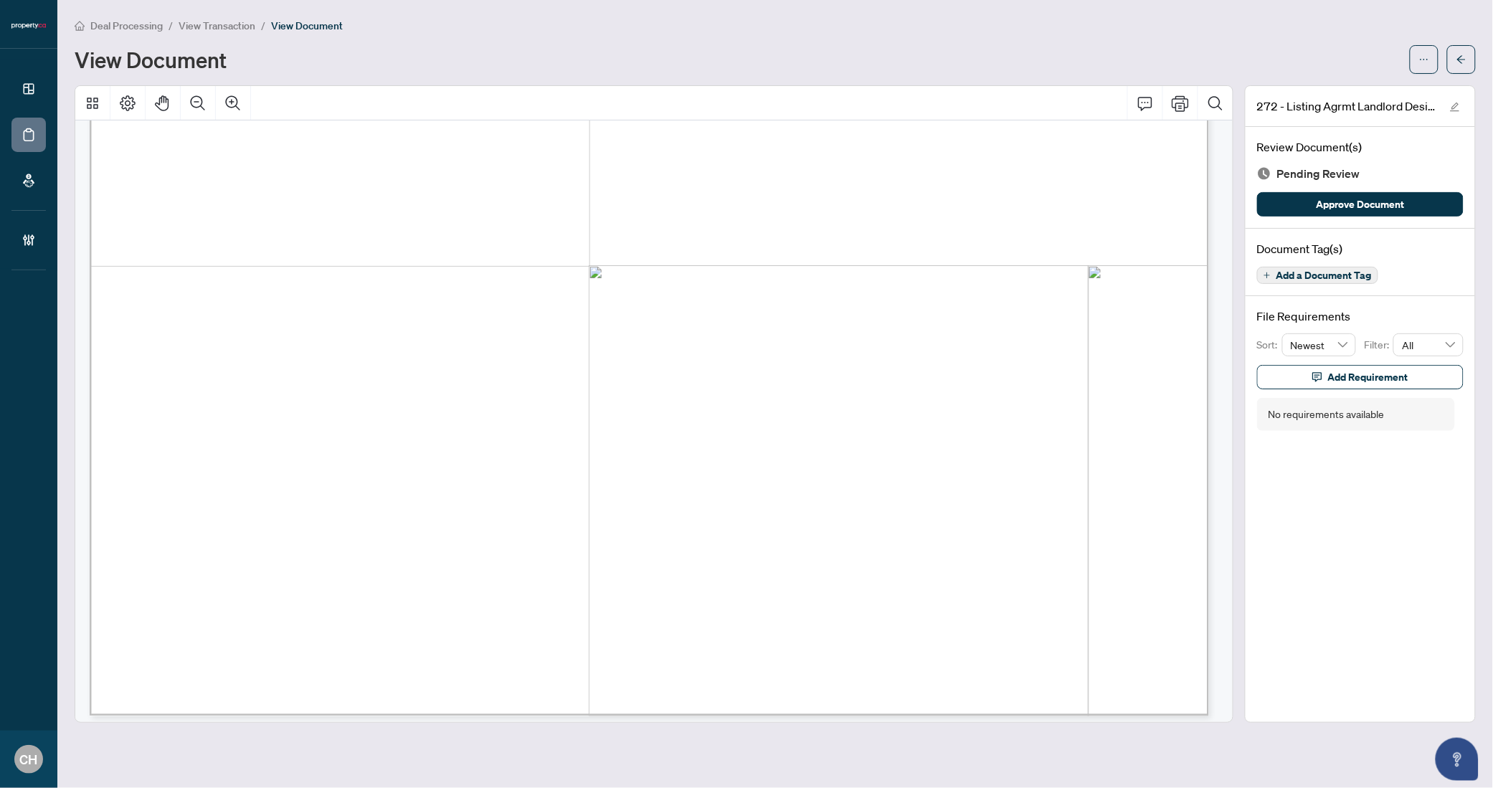
scroll to position [8303, 0]
click at [1269, 269] on button "Add a Document Tag" at bounding box center [1317, 275] width 121 height 17
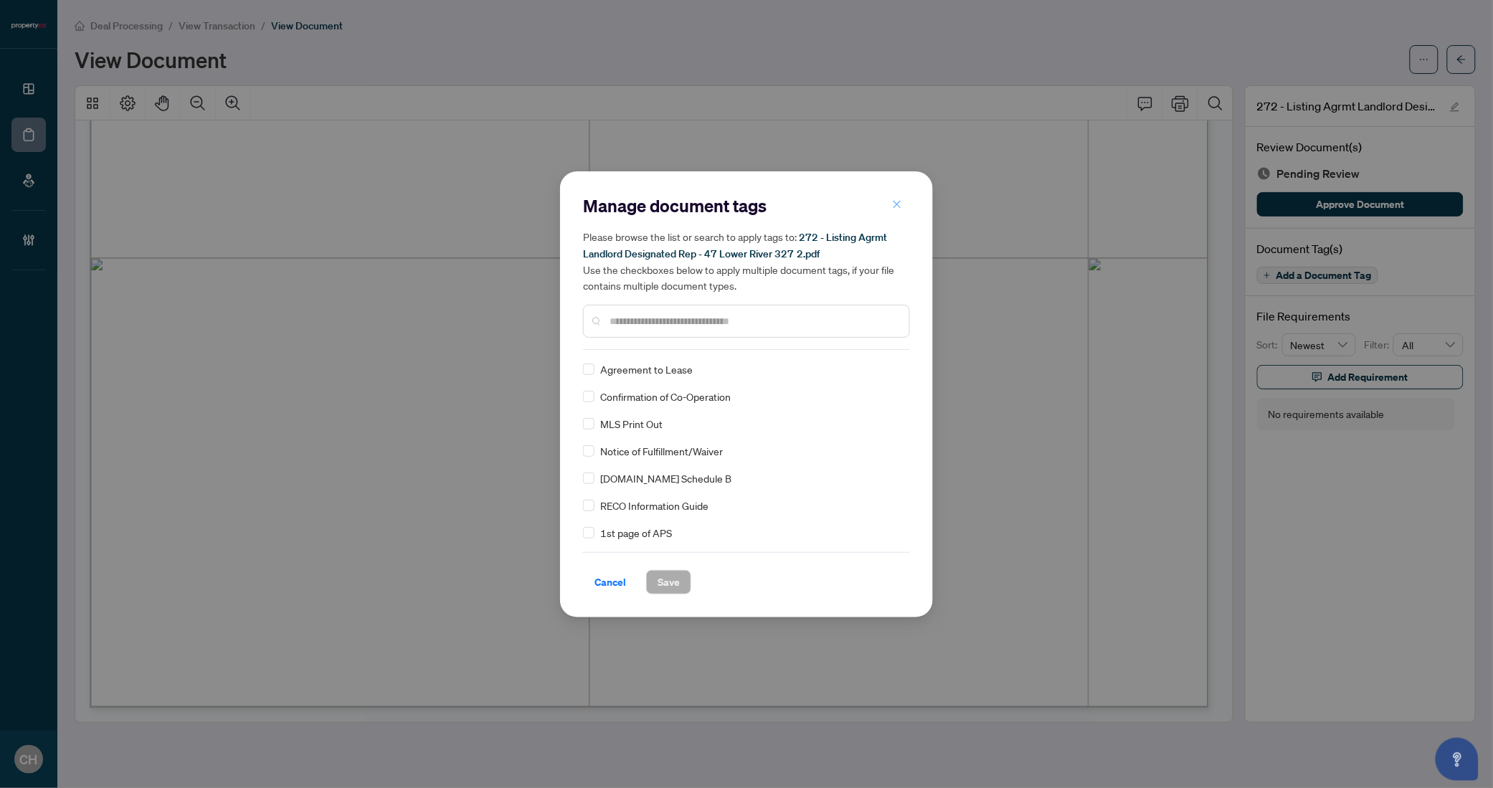
click at [905, 212] on button "button" at bounding box center [897, 205] width 29 height 24
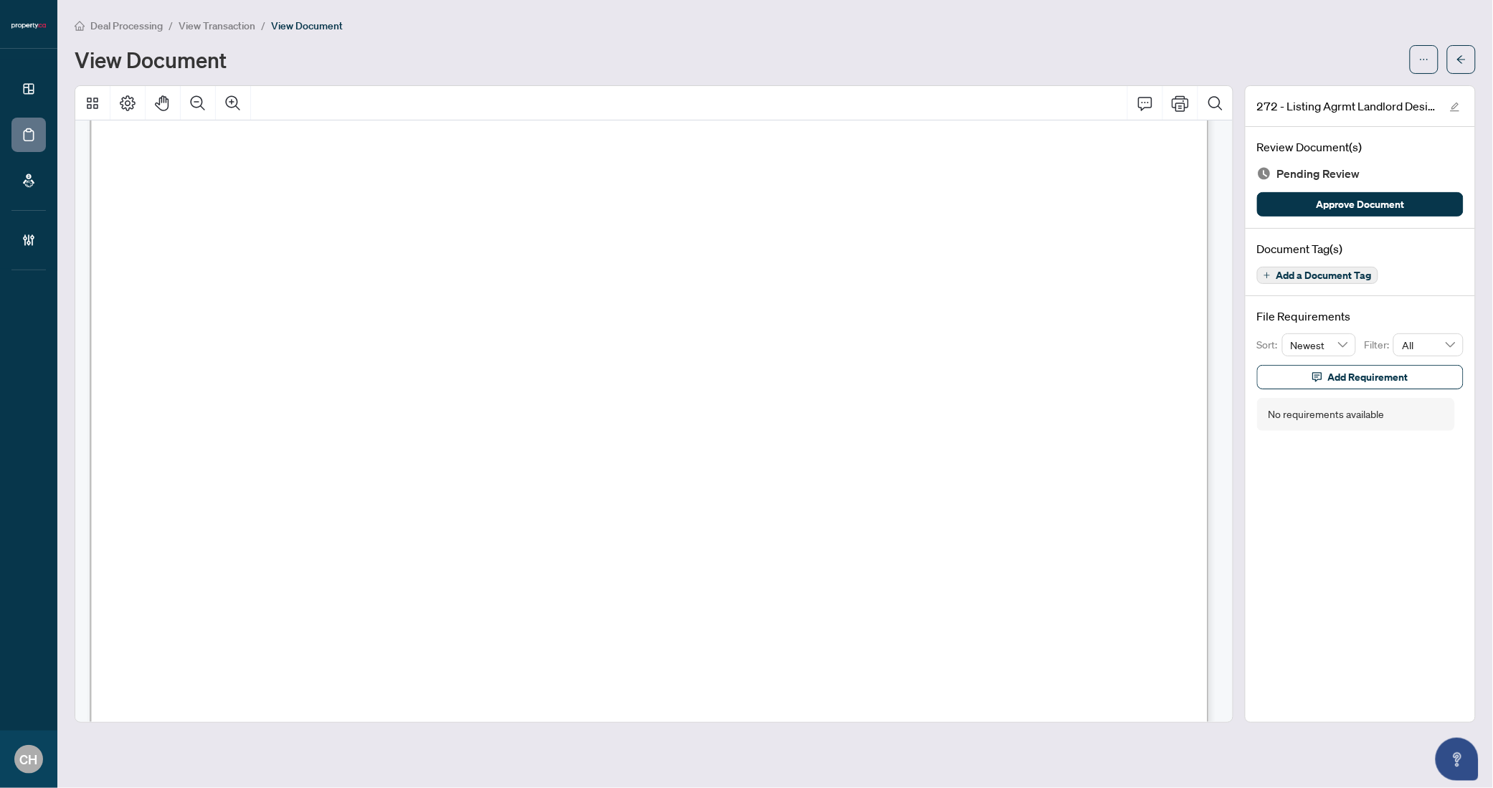
scroll to position [0, 0]
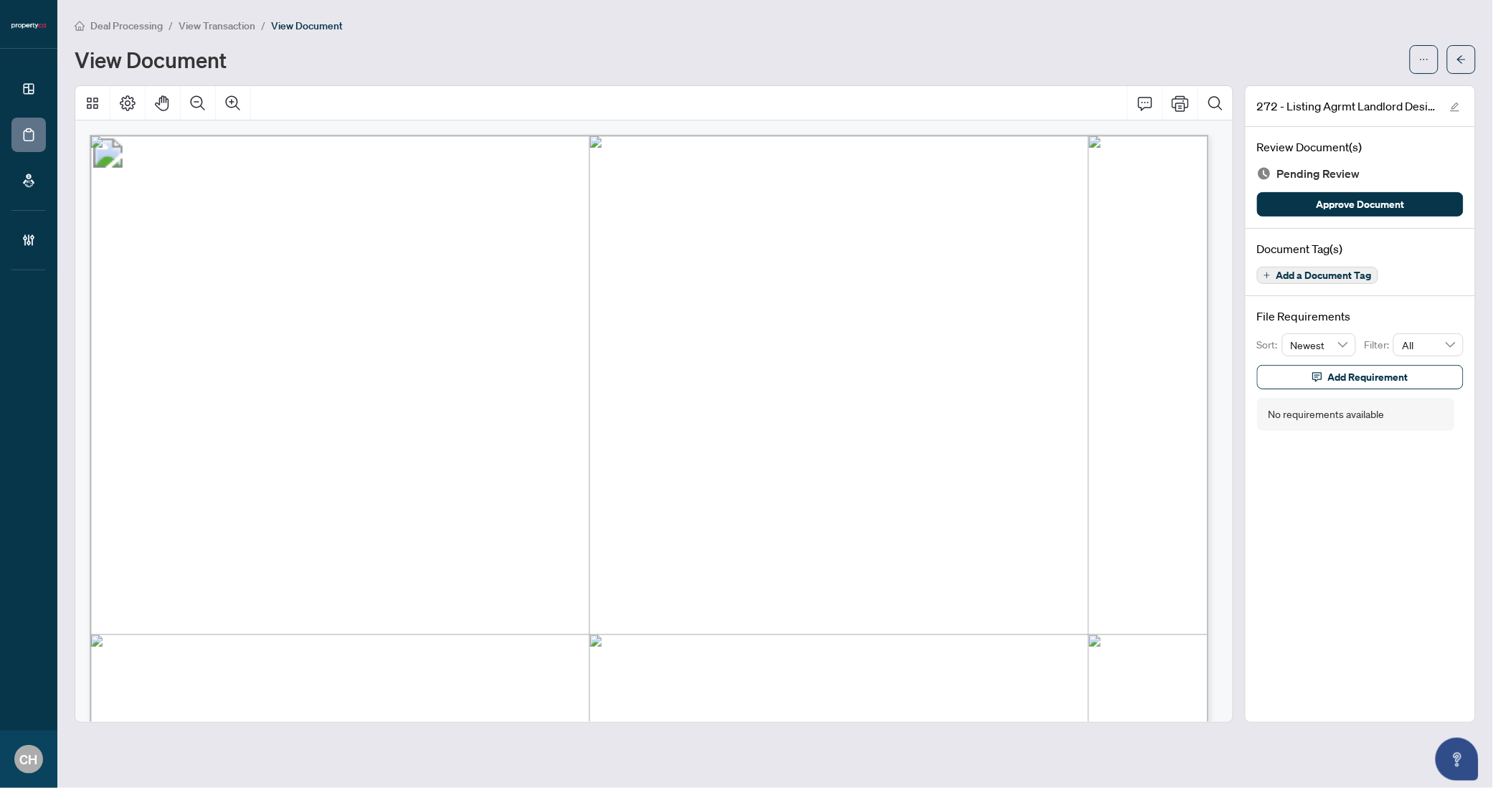
click at [1365, 278] on span "Add a Document Tag" at bounding box center [1324, 275] width 95 height 10
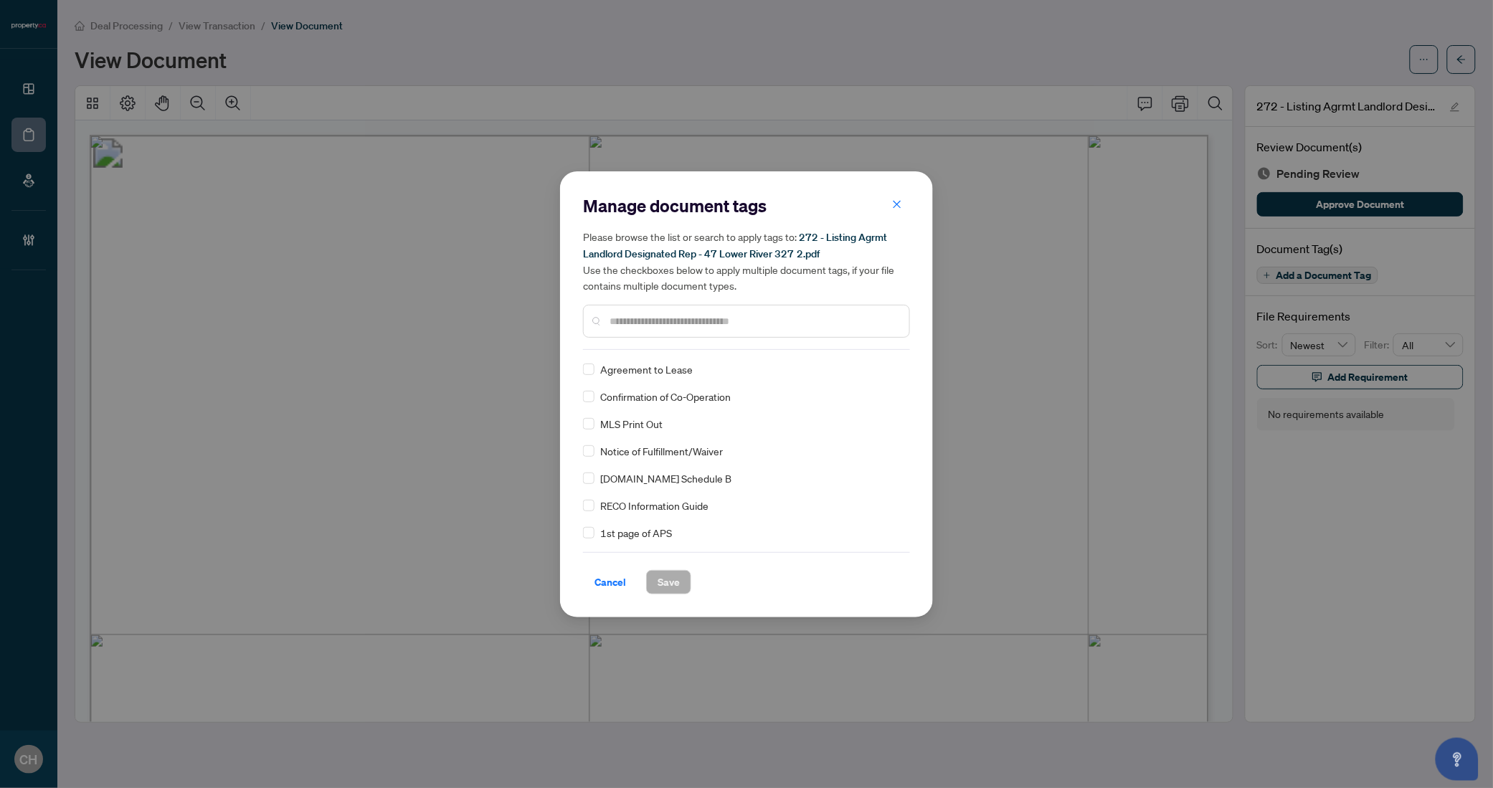
click at [753, 311] on div at bounding box center [746, 321] width 327 height 33
click at [746, 339] on div "Manage document tags Please browse the list or search to apply tags to: 272 - L…" at bounding box center [746, 272] width 327 height 156
click at [746, 333] on div at bounding box center [746, 321] width 327 height 33
click at [743, 326] on input "text" at bounding box center [754, 321] width 288 height 16
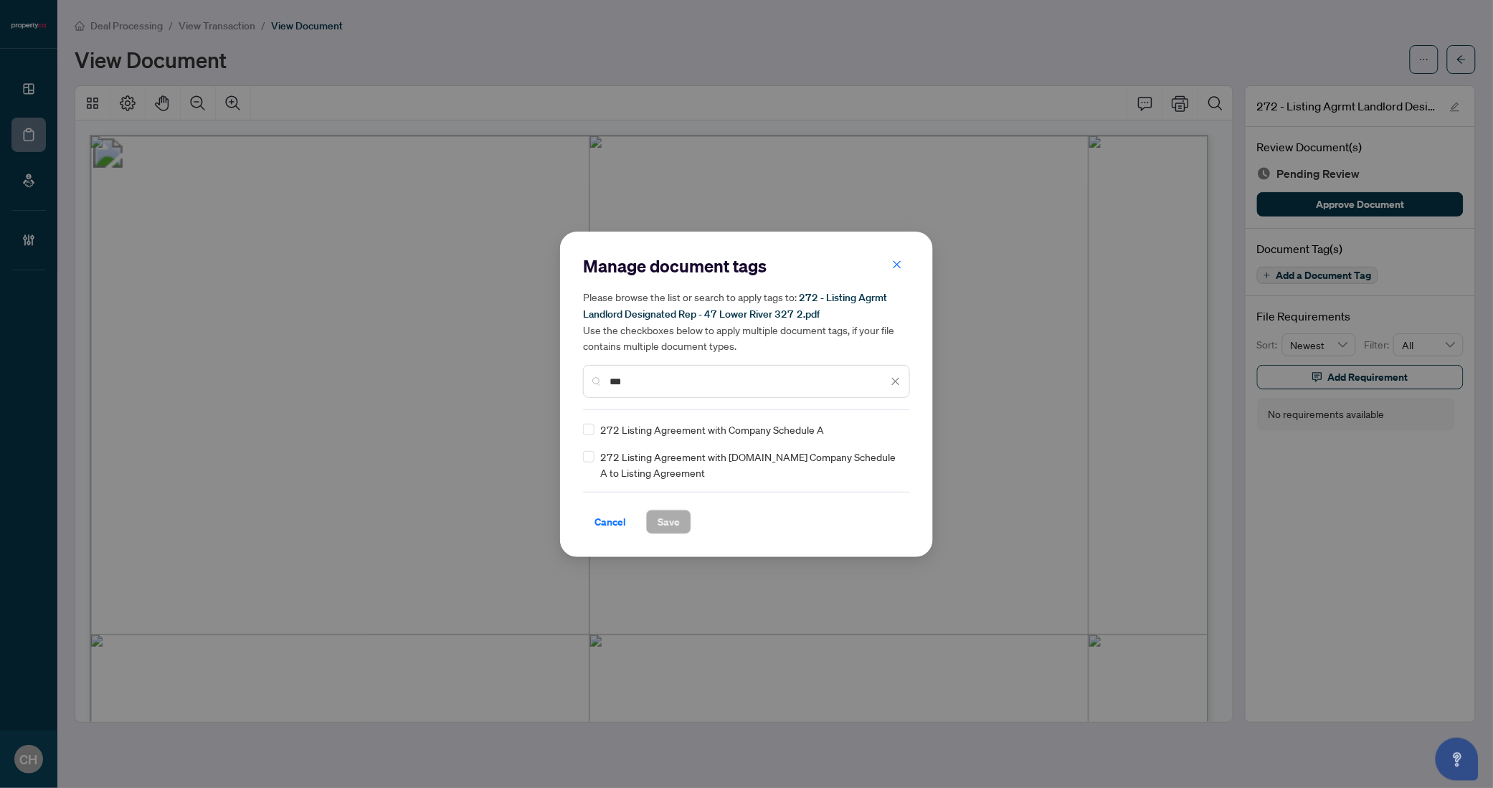
type input "***"
click at [692, 518] on div "Cancel Save" at bounding box center [746, 522] width 327 height 24
click at [669, 516] on span "Save" at bounding box center [669, 522] width 22 height 23
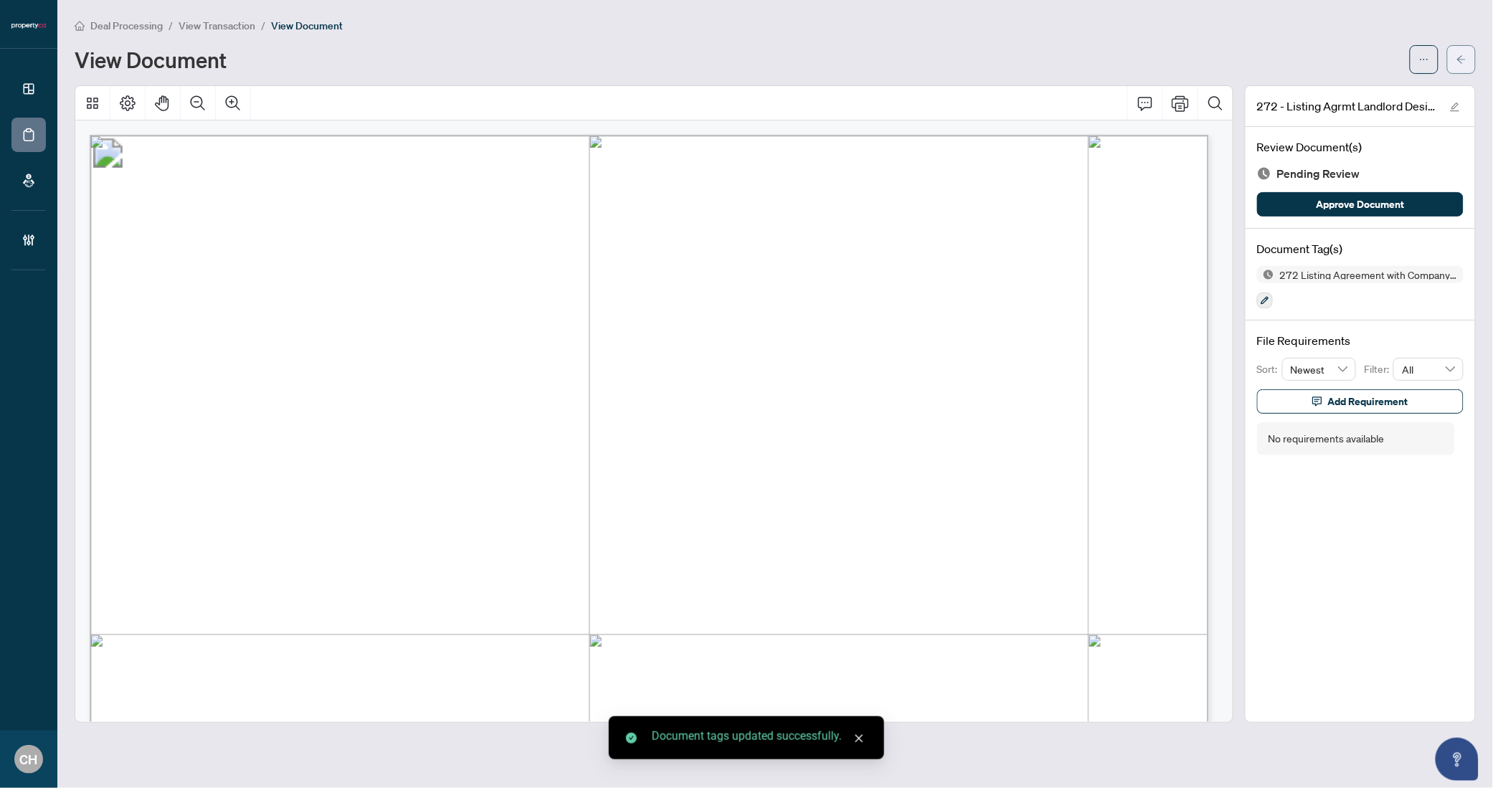
click at [1465, 57] on icon "arrow-left" at bounding box center [1462, 60] width 10 height 10
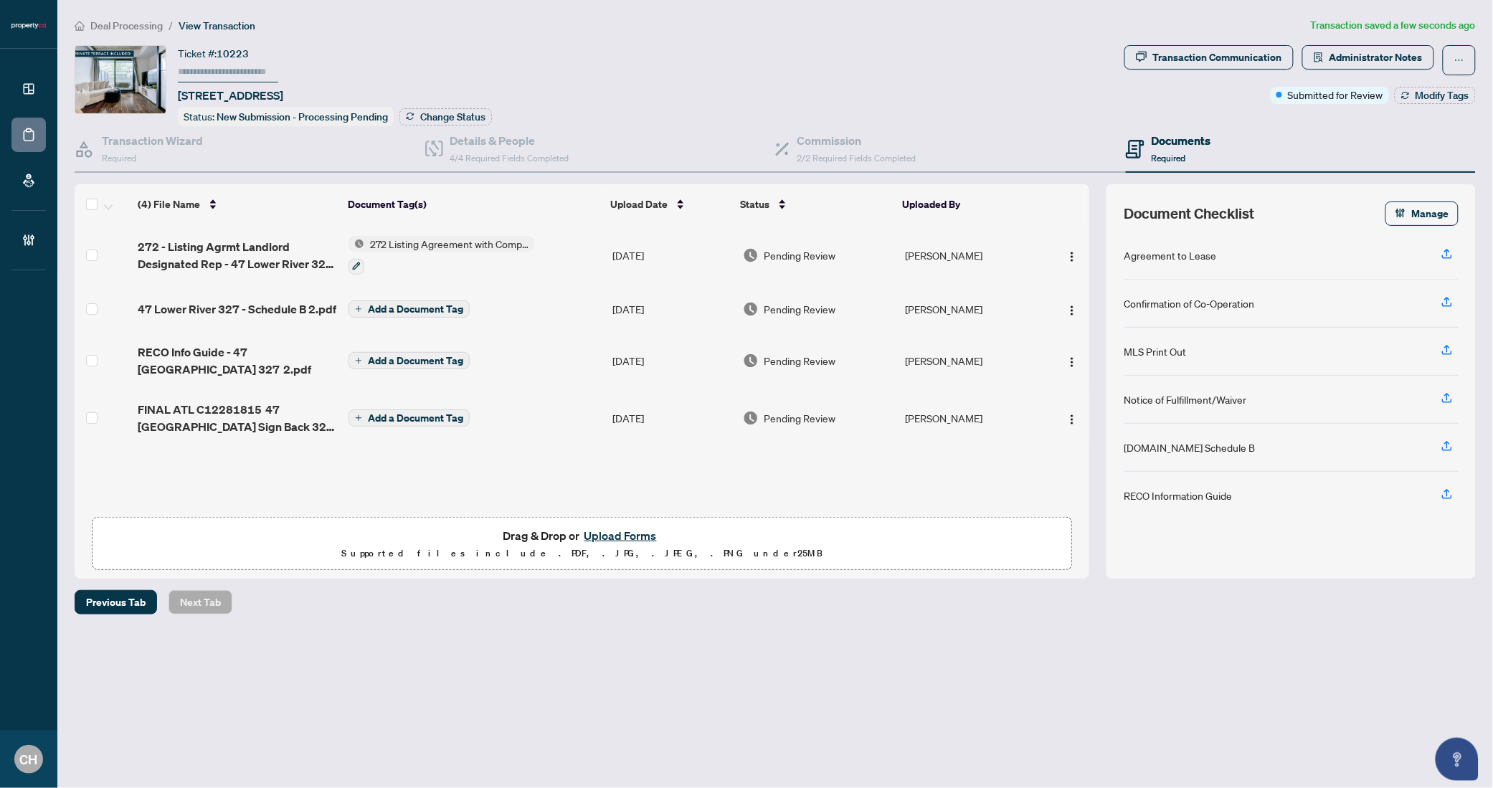
click at [394, 306] on span "Add a Document Tag" at bounding box center [415, 309] width 95 height 10
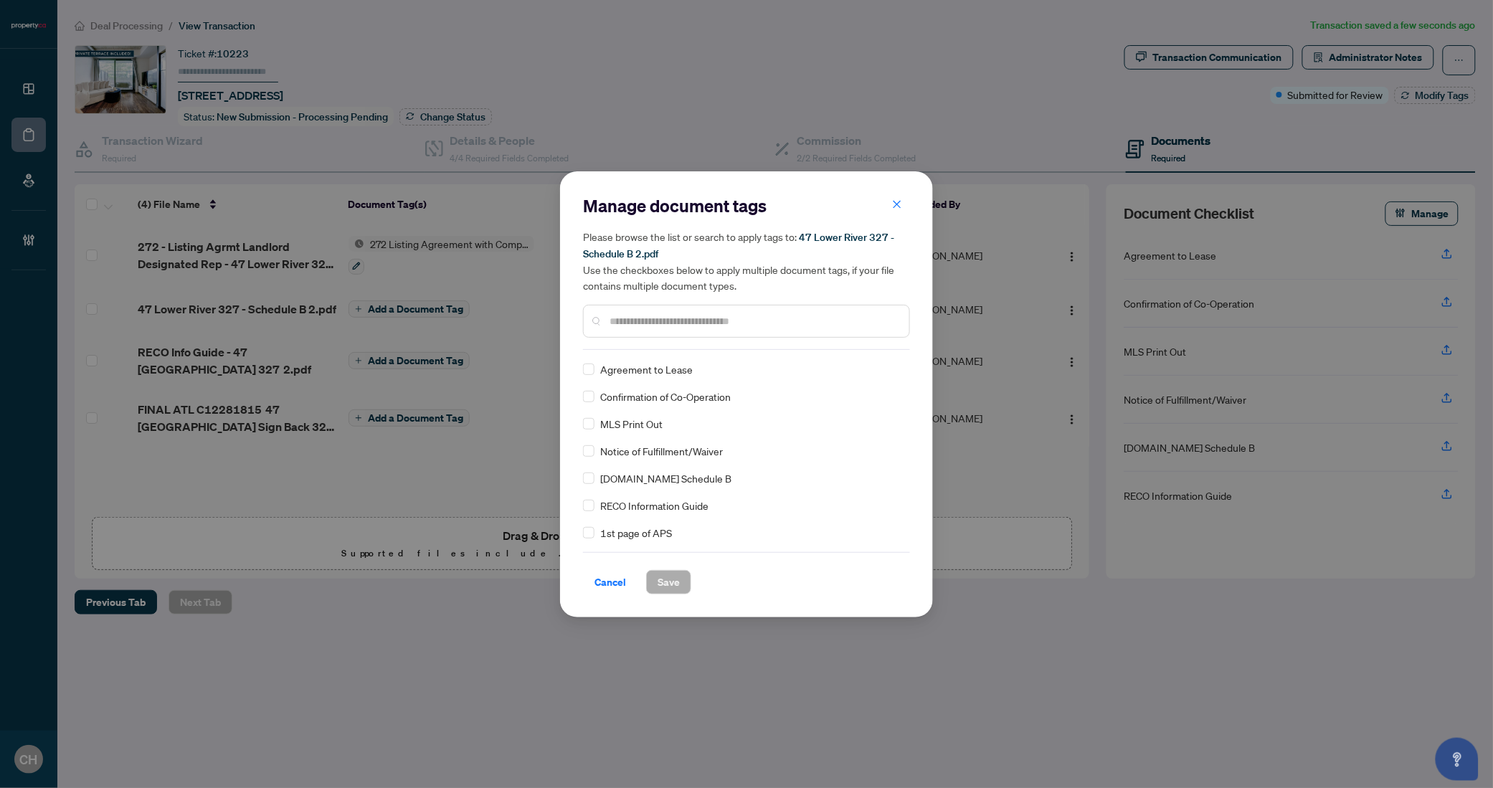
click at [755, 311] on div at bounding box center [746, 321] width 327 height 33
click at [752, 316] on input "text" at bounding box center [754, 321] width 288 height 16
click at [662, 566] on div "Cancel Save" at bounding box center [746, 573] width 327 height 42
click at [666, 575] on span "Save" at bounding box center [669, 582] width 22 height 23
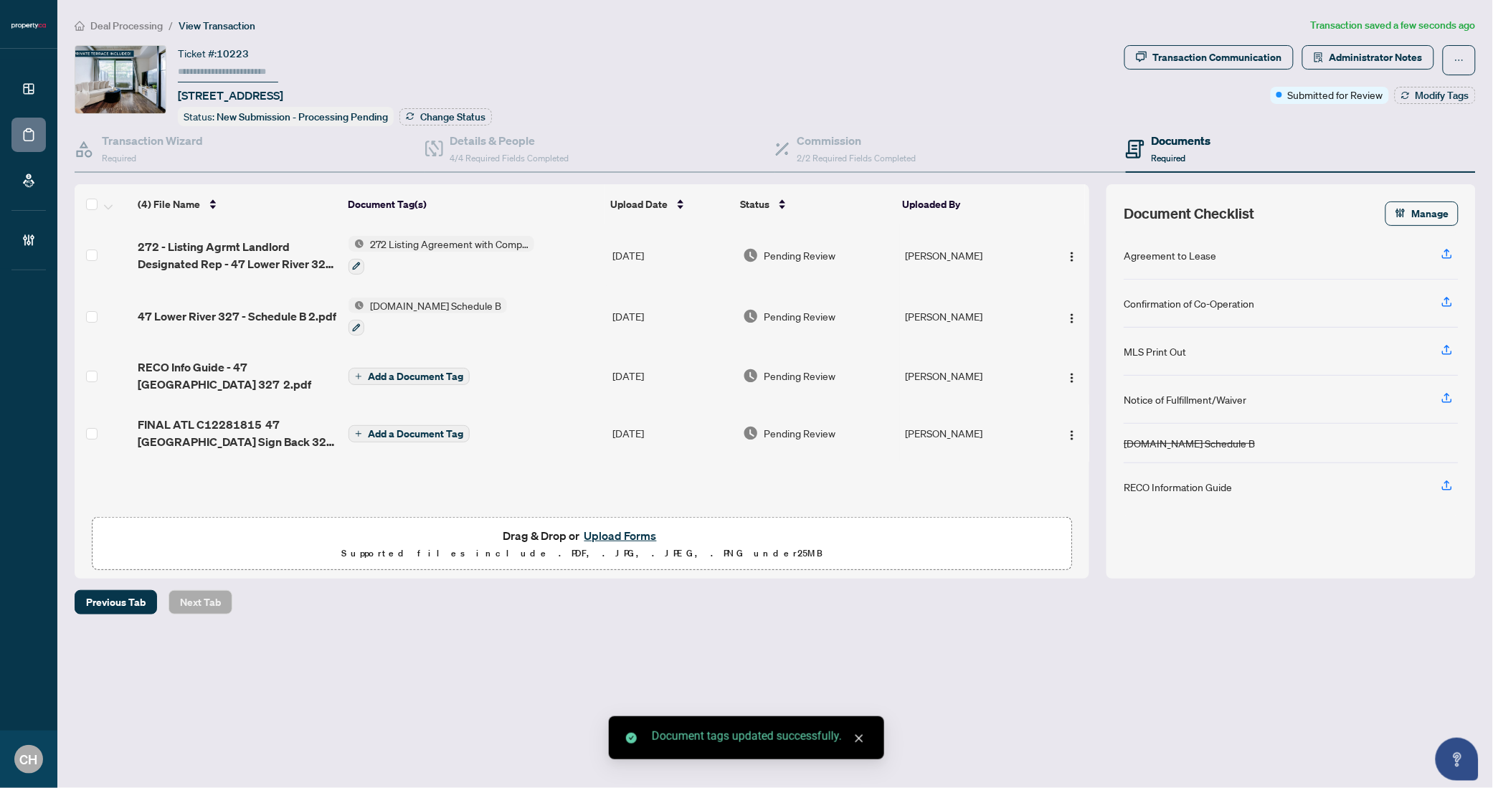
click at [430, 371] on span "Add a Document Tag" at bounding box center [415, 376] width 95 height 10
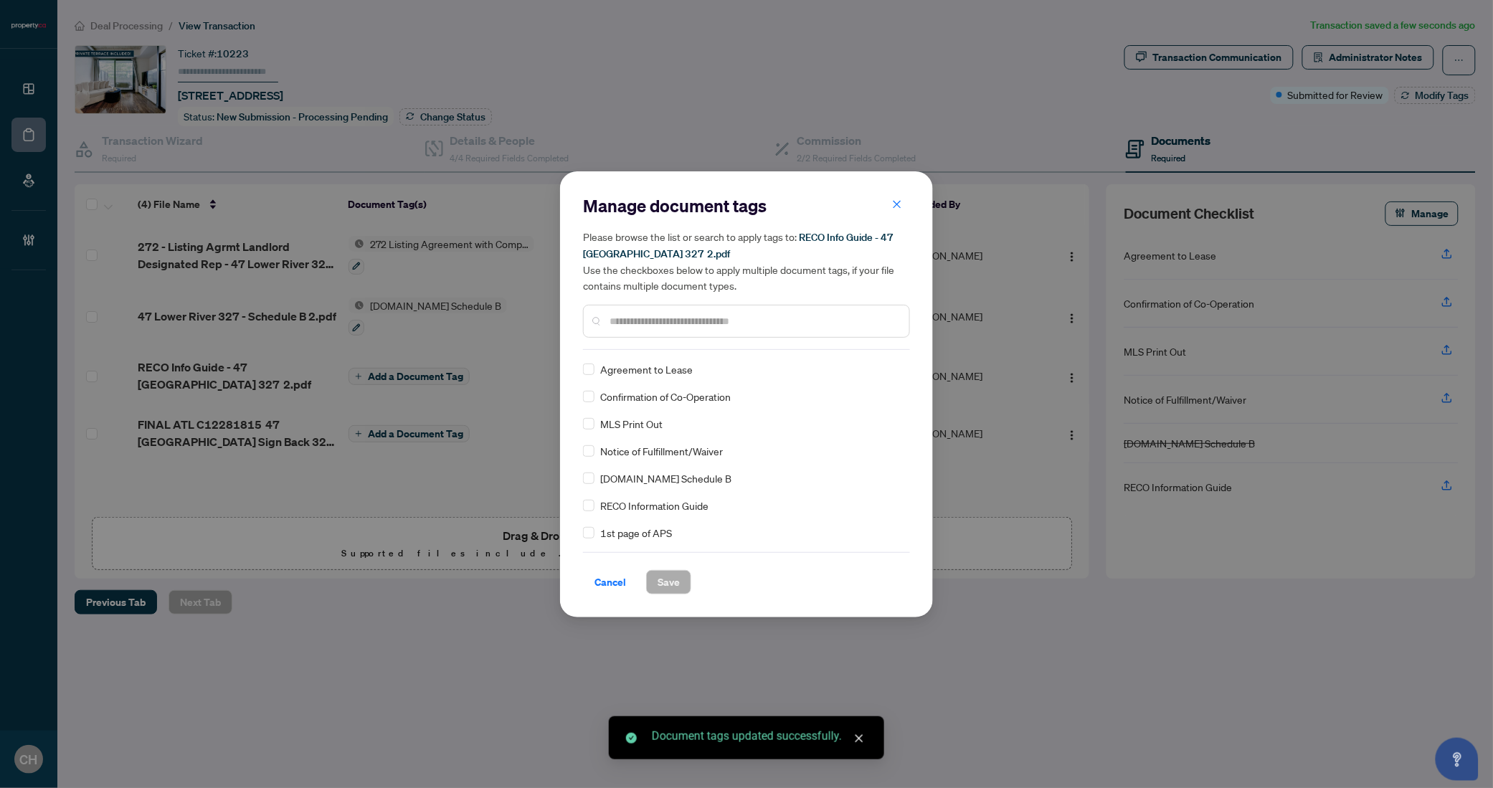
click at [639, 321] on input "text" at bounding box center [754, 321] width 288 height 16
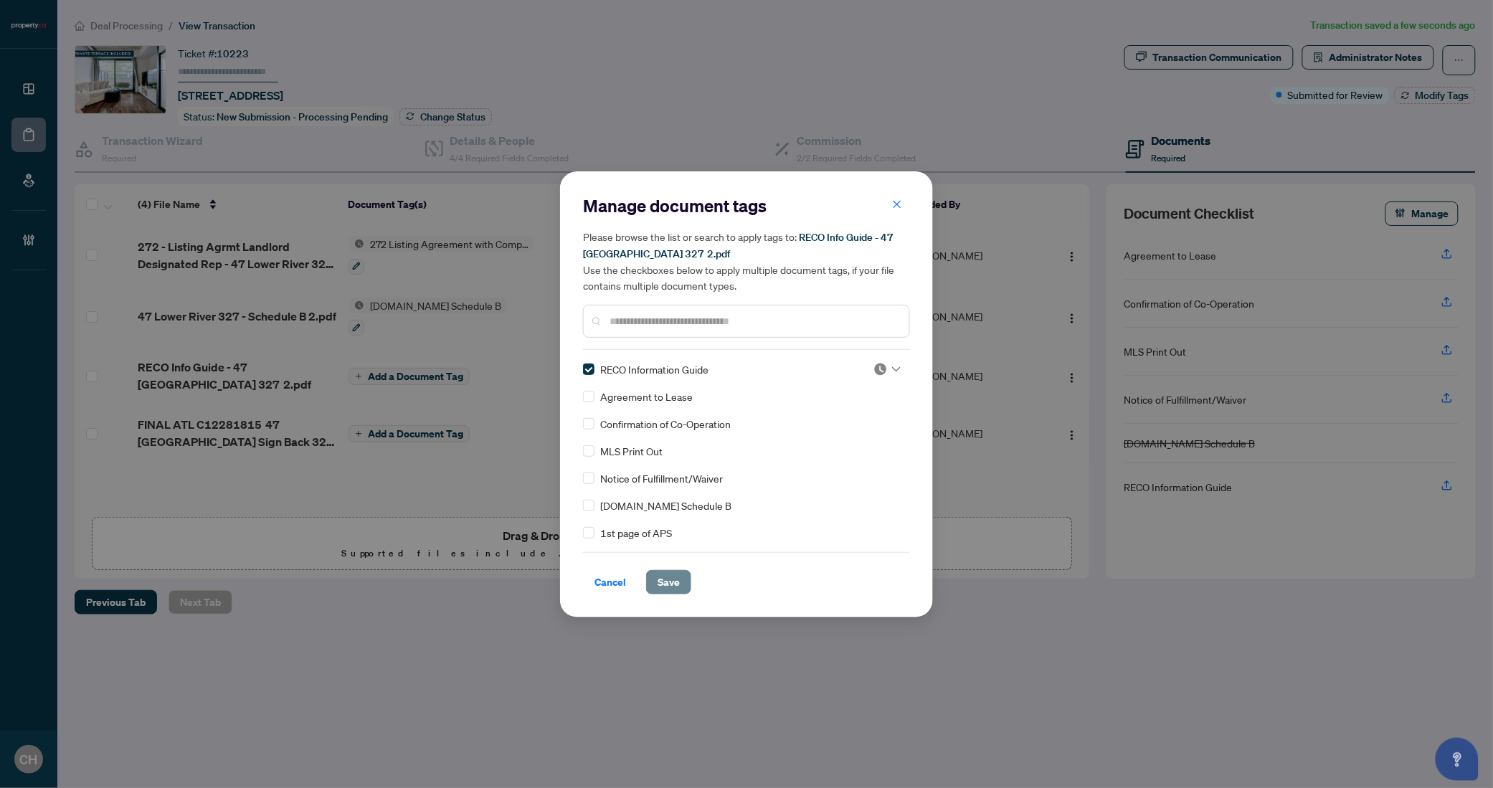
click at [666, 581] on span "Save" at bounding box center [669, 582] width 22 height 23
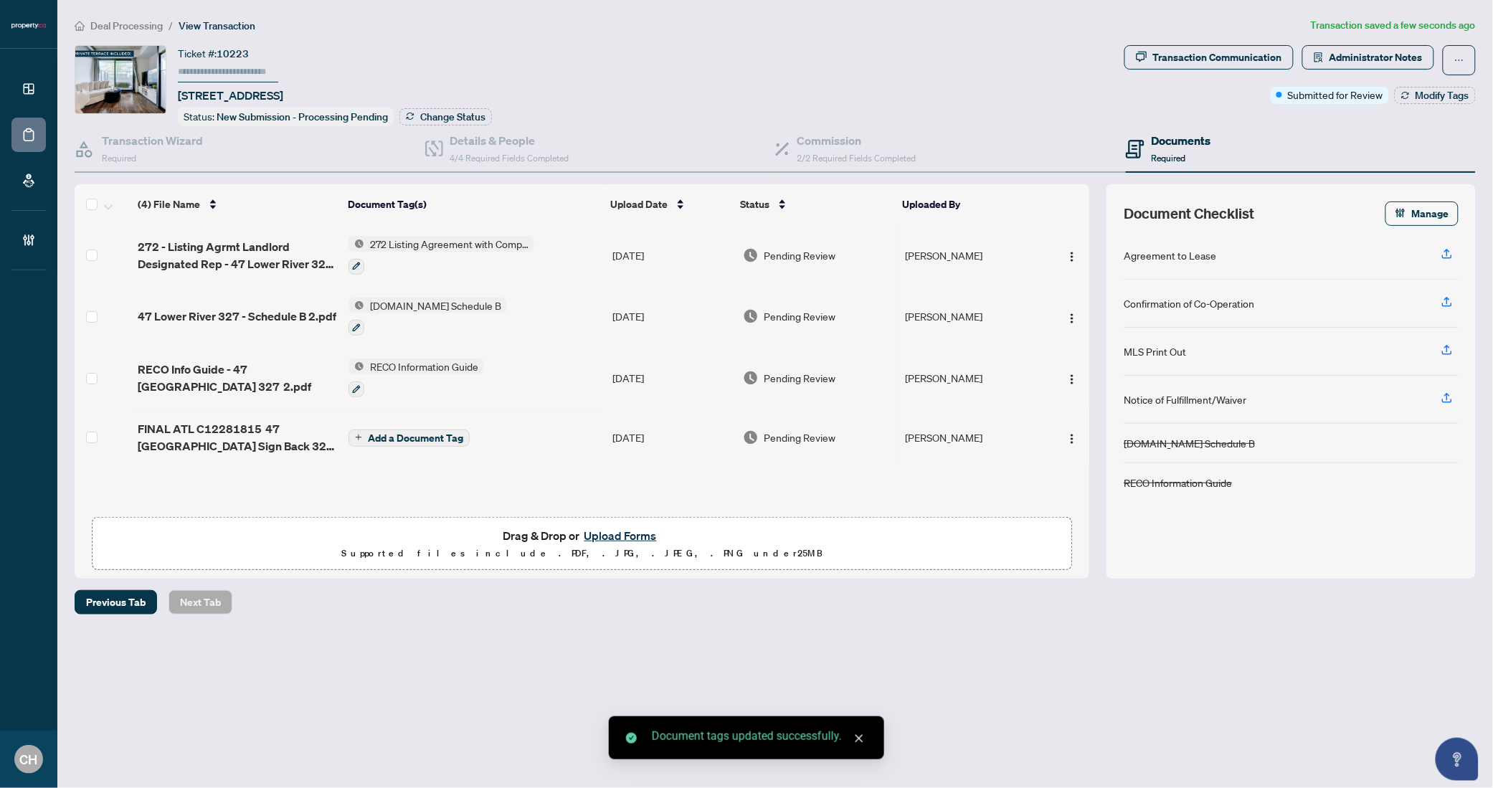
click at [269, 435] on span "FINAL ATL C12281815 47 [GEOGRAPHIC_DATA] Sign Back 327 2.pdf" at bounding box center [237, 437] width 199 height 34
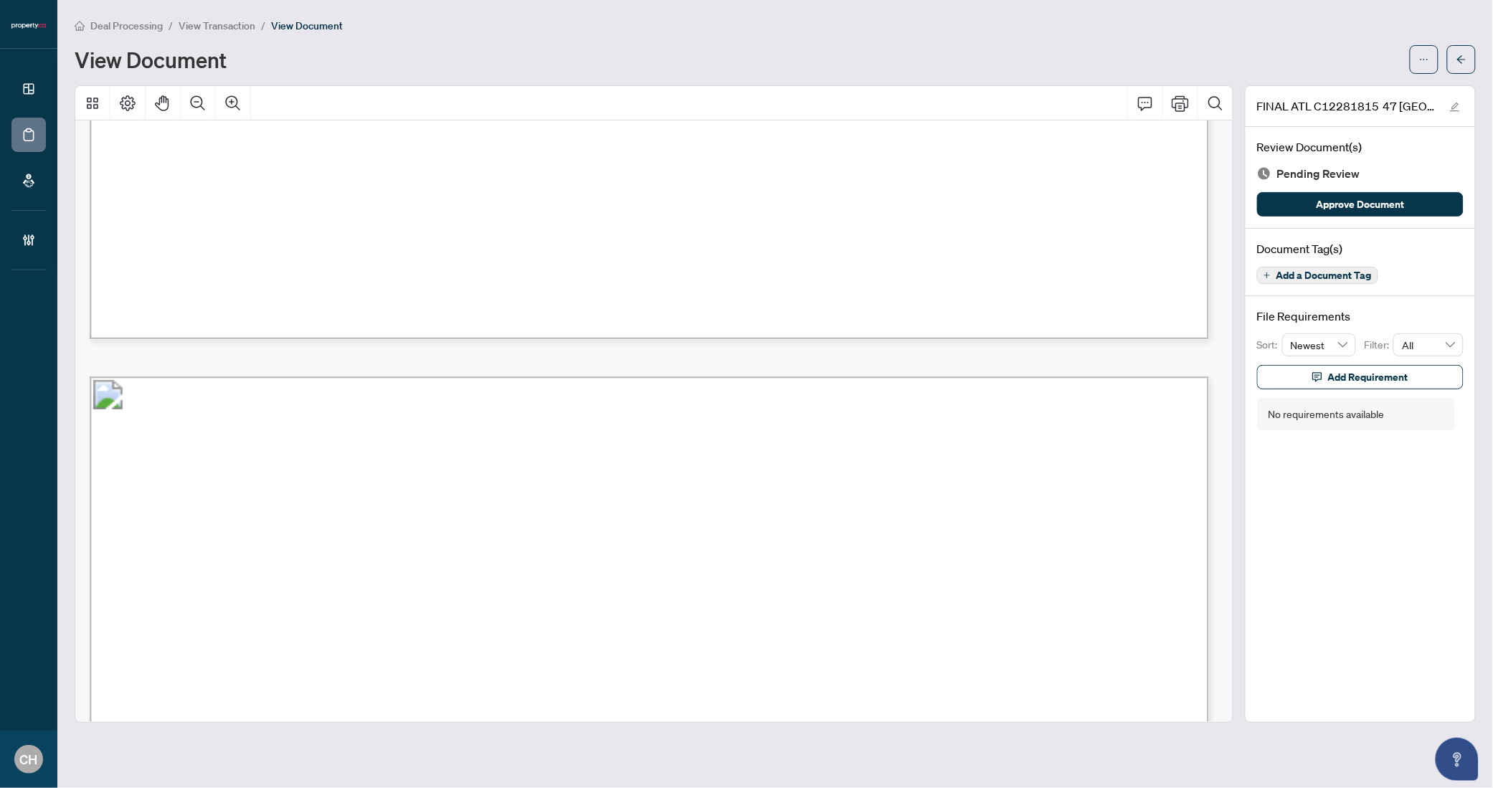
scroll to position [1192, 0]
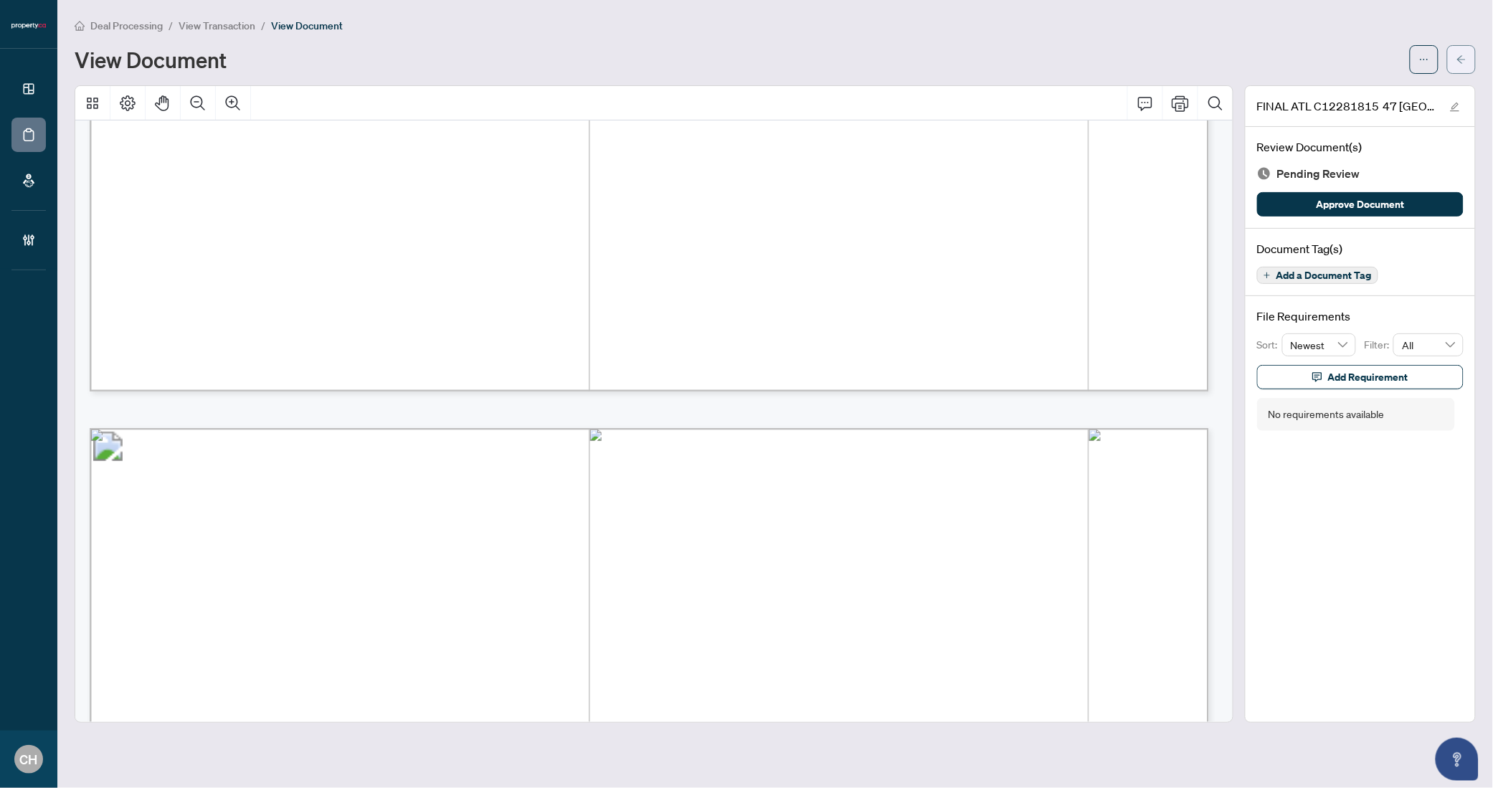
click at [1455, 55] on button "button" at bounding box center [1461, 59] width 29 height 29
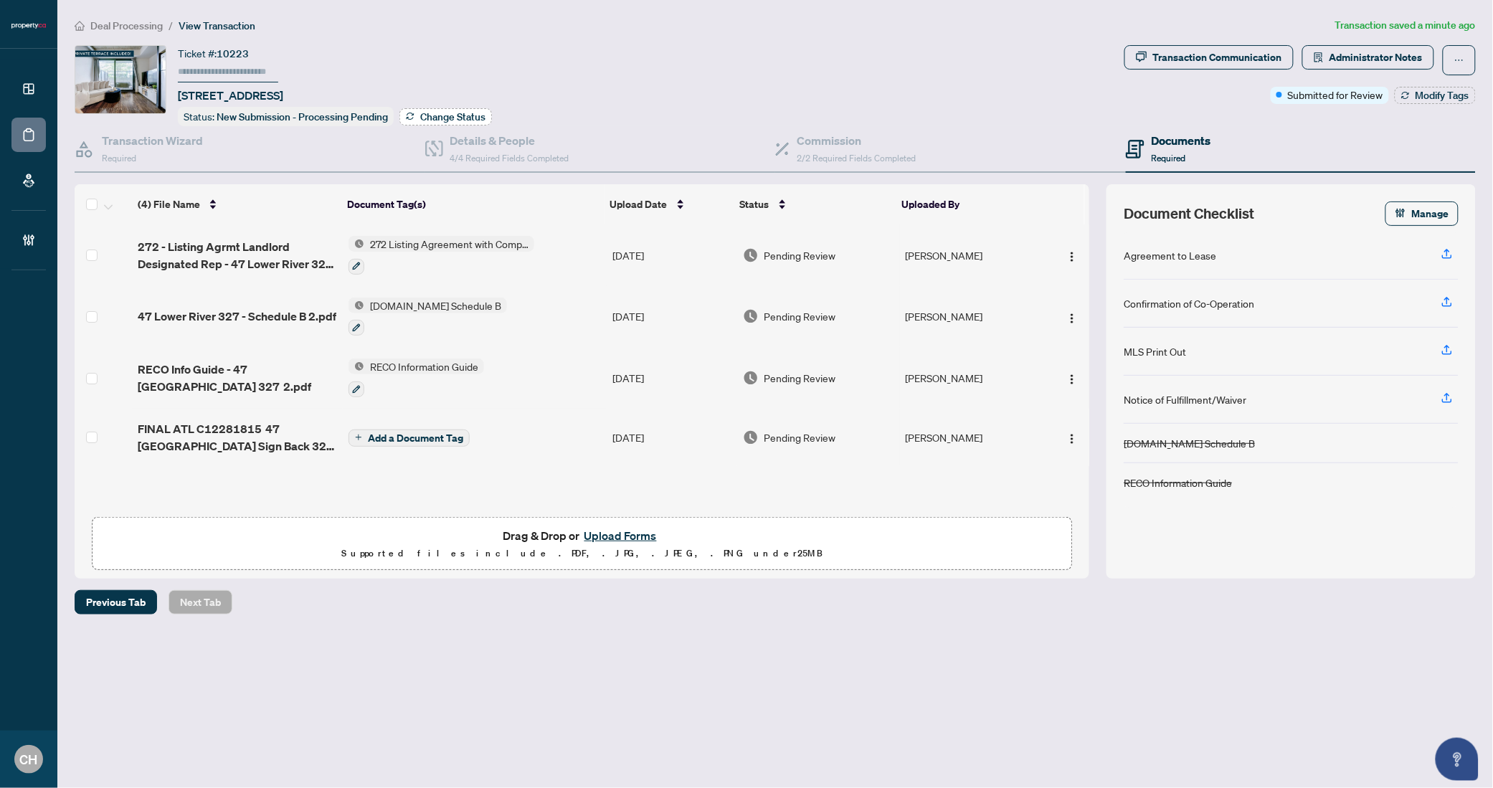
click at [420, 118] on span "Change Status" at bounding box center [452, 117] width 65 height 10
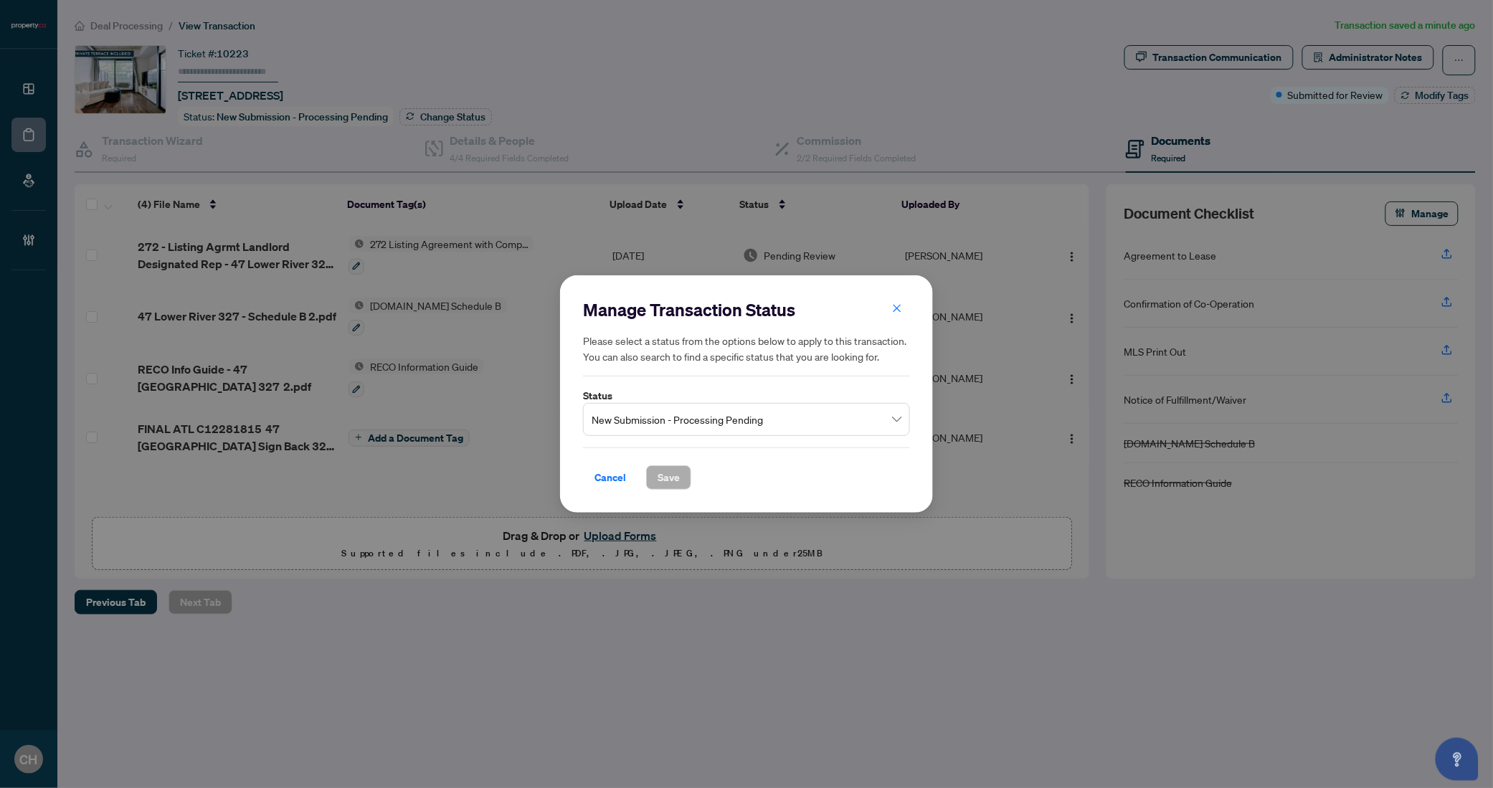
click at [686, 425] on span "New Submission - Processing Pending" at bounding box center [747, 419] width 310 height 27
click at [1015, 566] on div "Manage Transaction Status Please select a status from the options below to appl…" at bounding box center [746, 394] width 1493 height 788
click at [607, 477] on span "Cancel" at bounding box center [611, 477] width 32 height 23
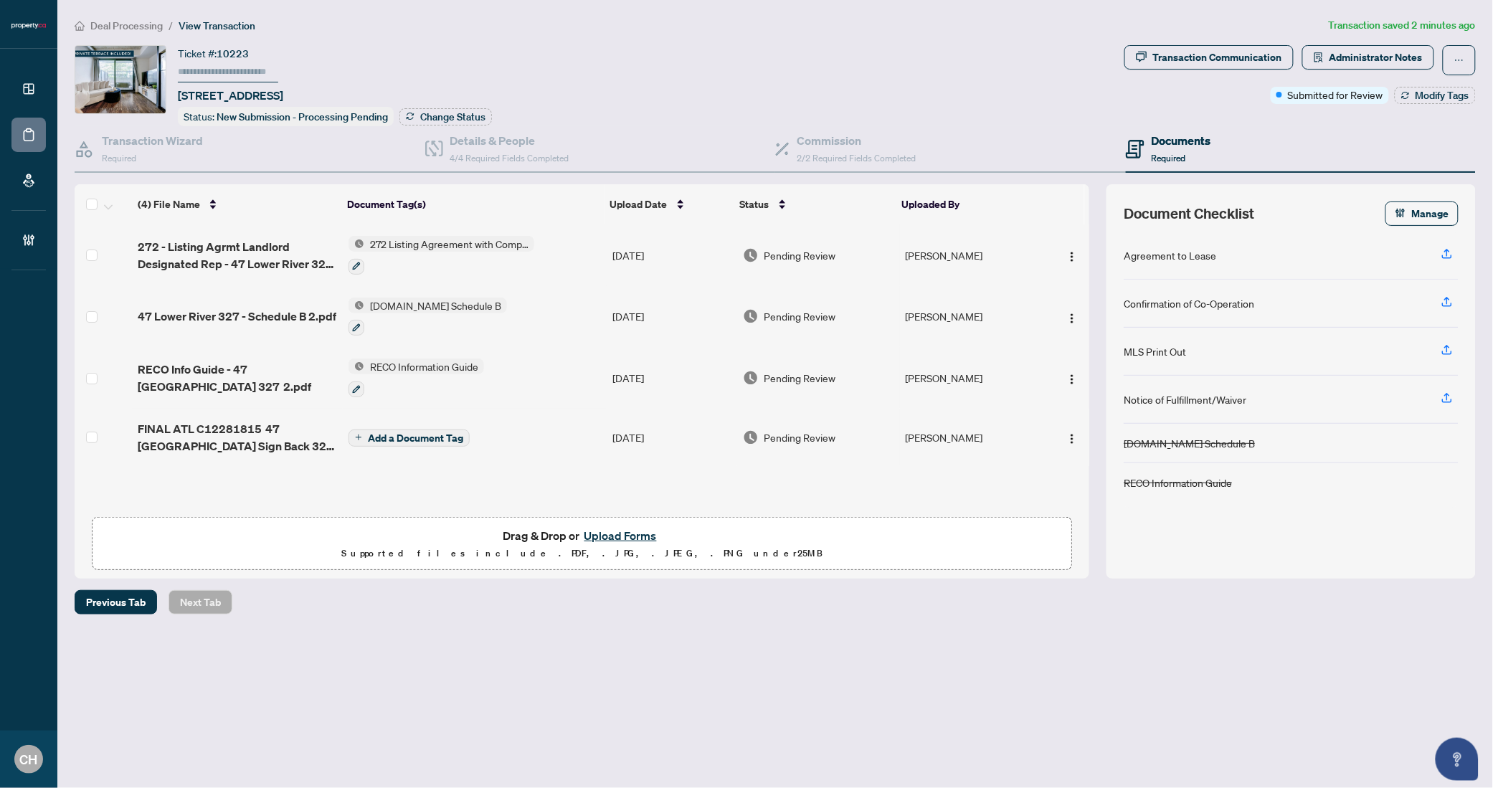
click at [564, 439] on td "Add a Document Tag" at bounding box center [475, 437] width 264 height 57
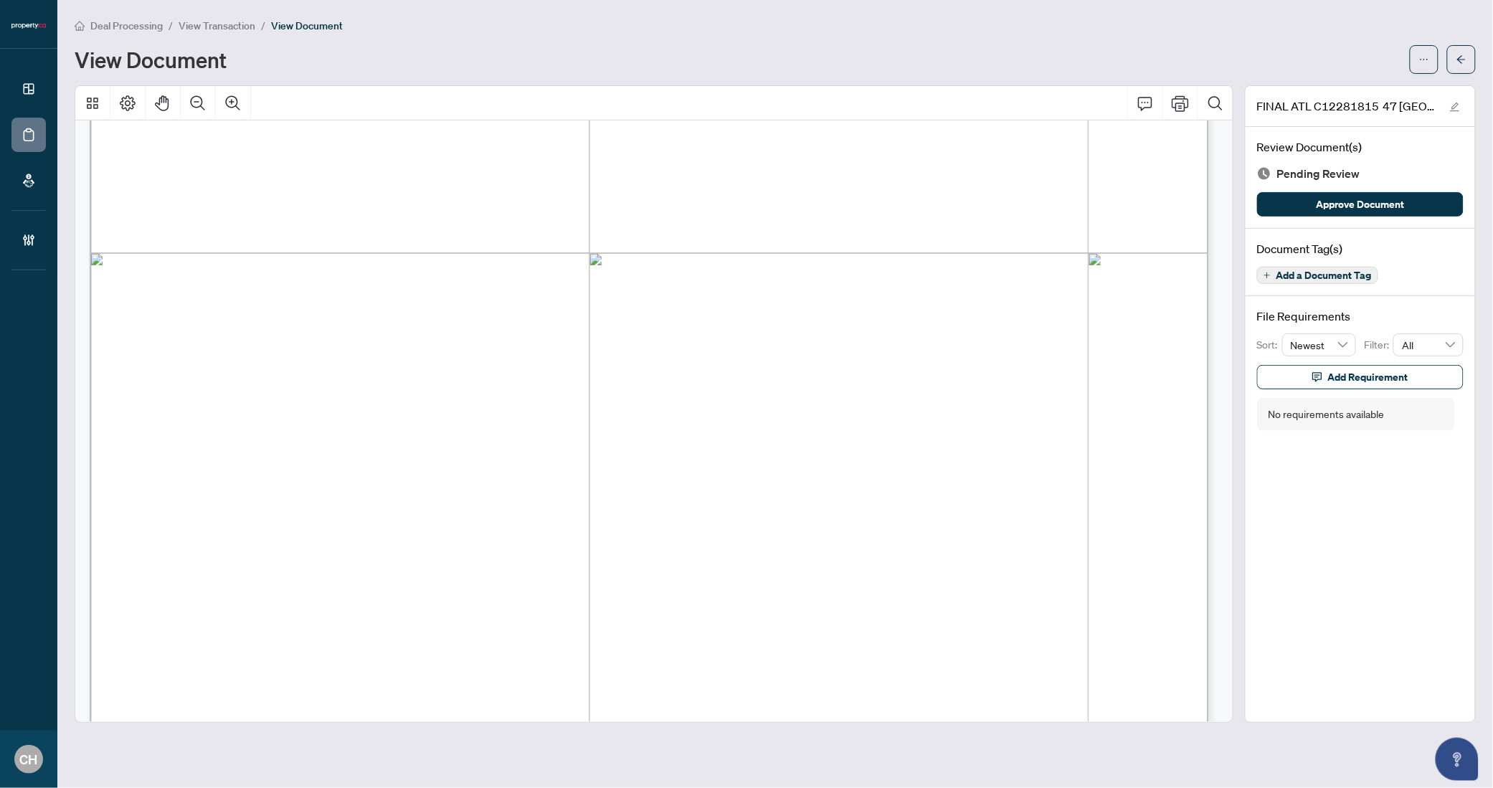
scroll to position [9297, 0]
click at [197, 108] on icon "Zoom Out" at bounding box center [197, 103] width 17 height 17
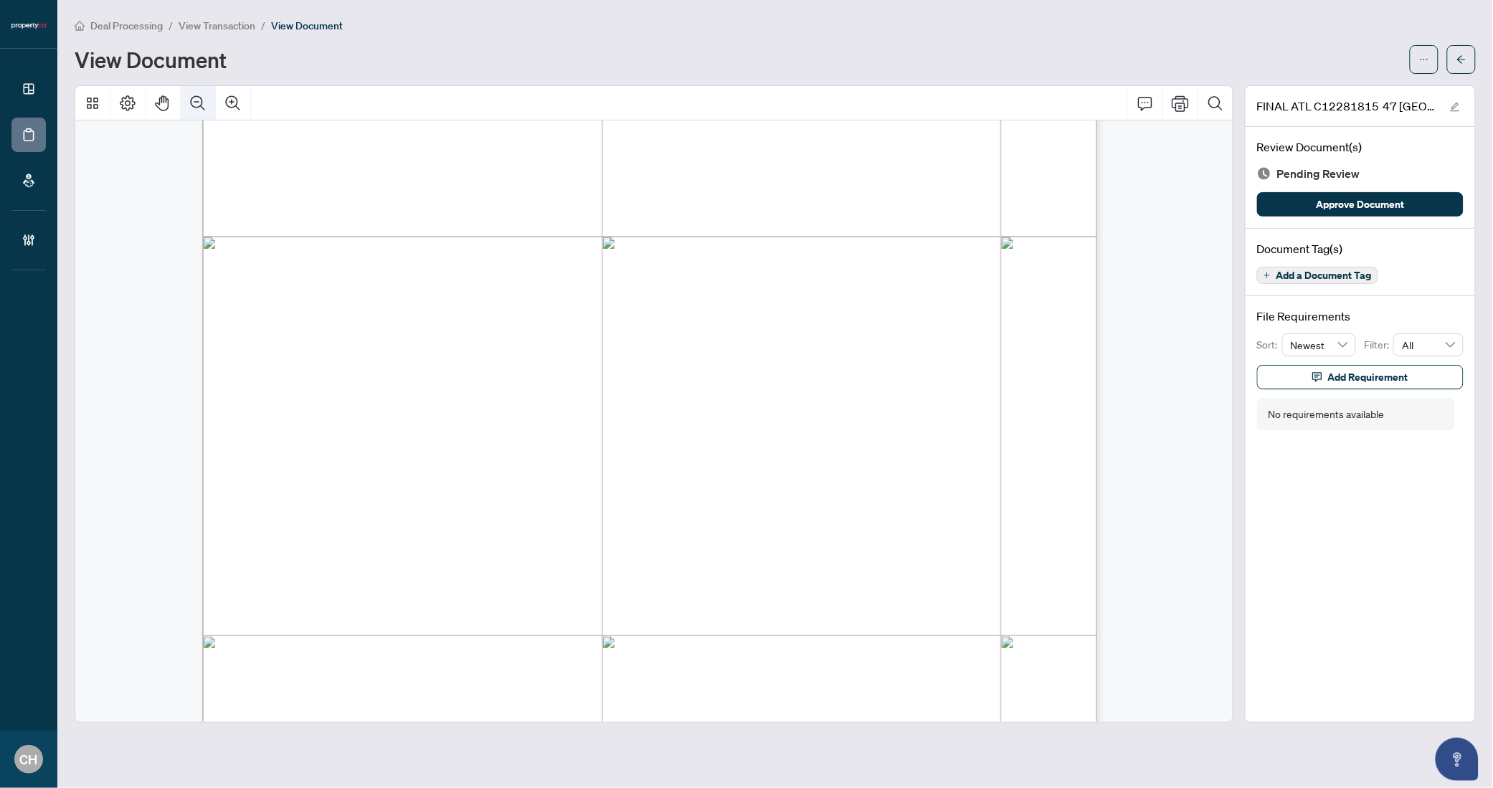
click at [197, 108] on icon "Zoom Out" at bounding box center [197, 103] width 17 height 17
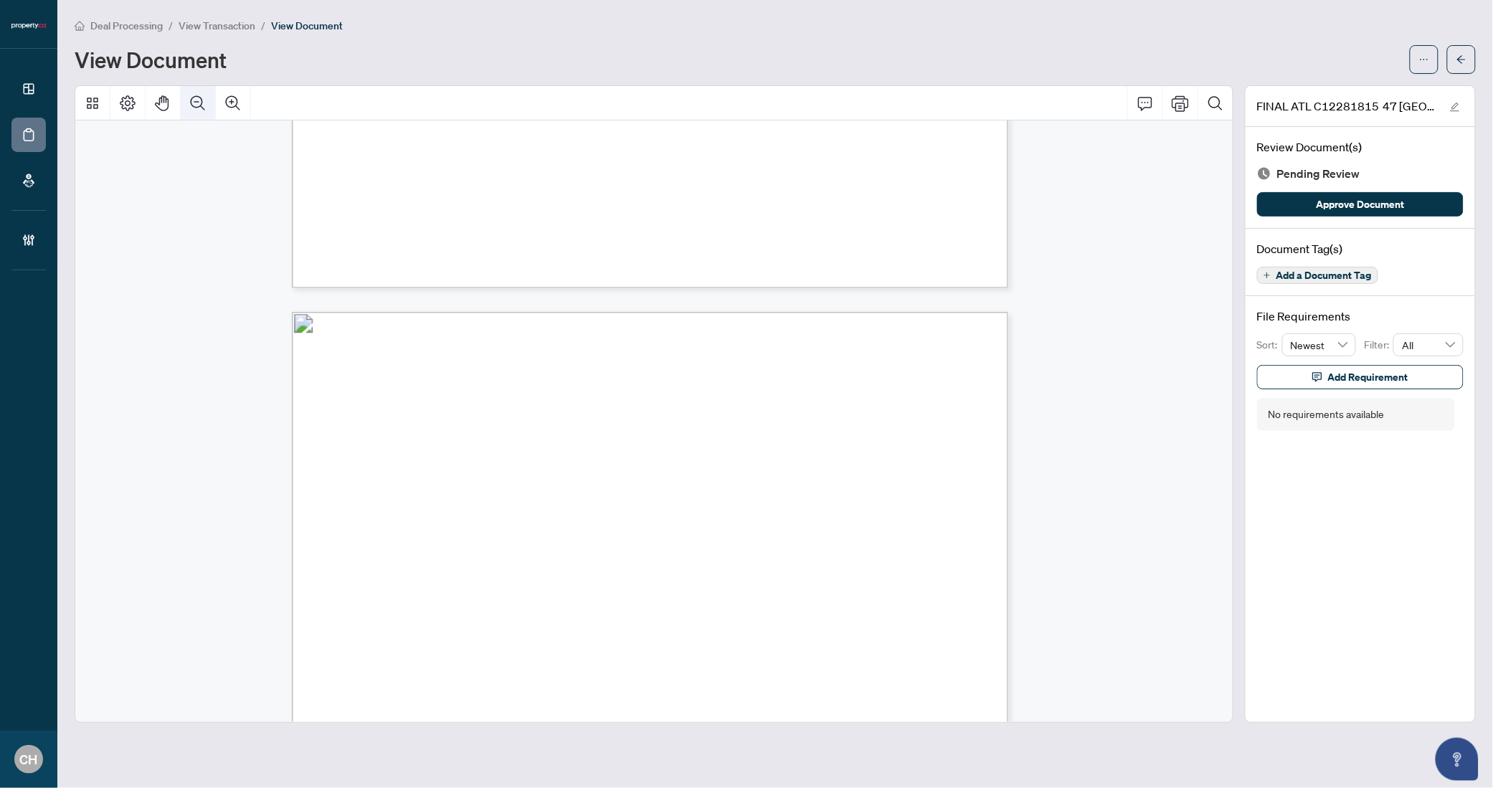
scroll to position [5934, 0]
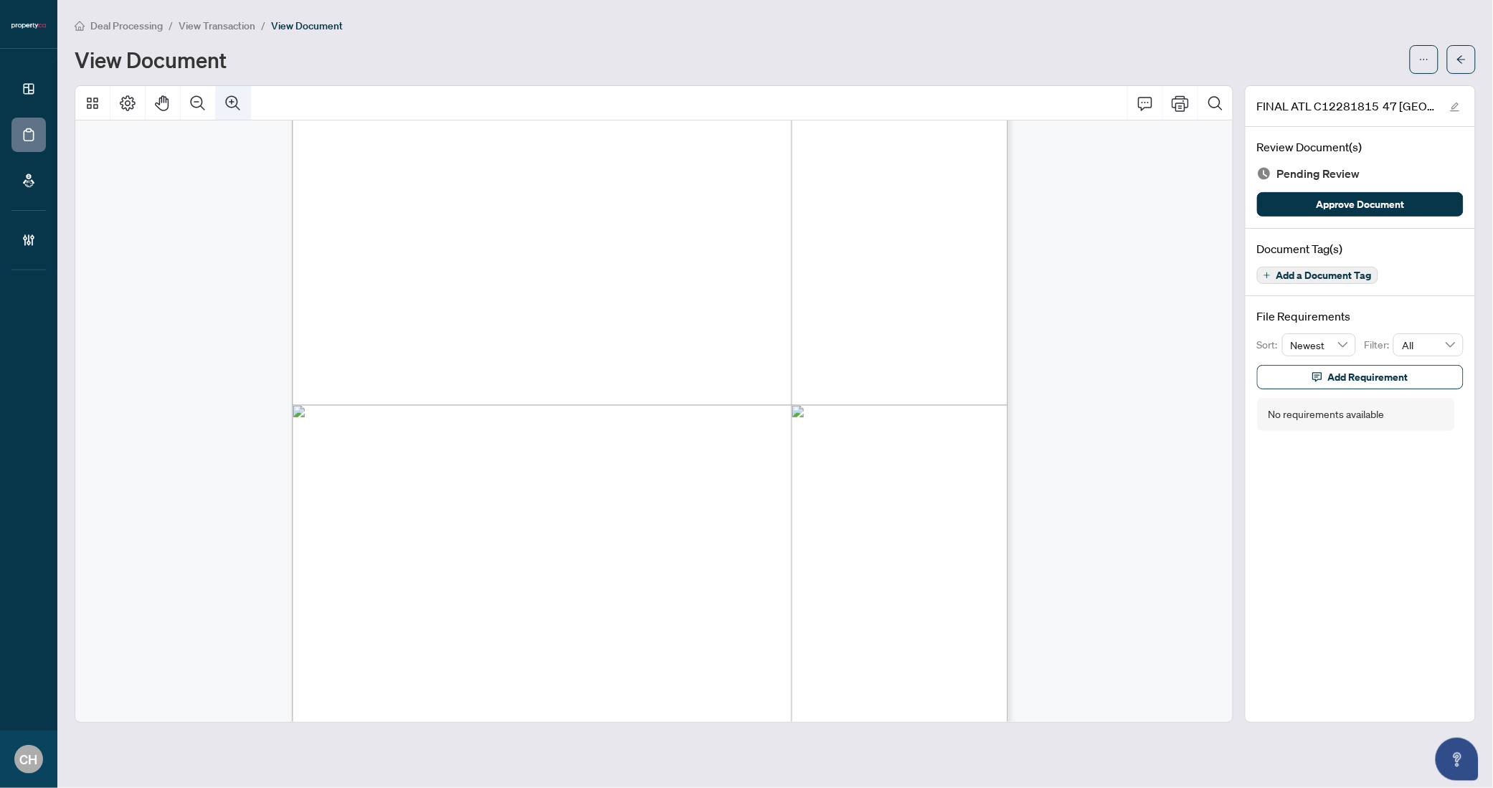
click at [226, 105] on icon "Zoom In" at bounding box center [232, 103] width 17 height 17
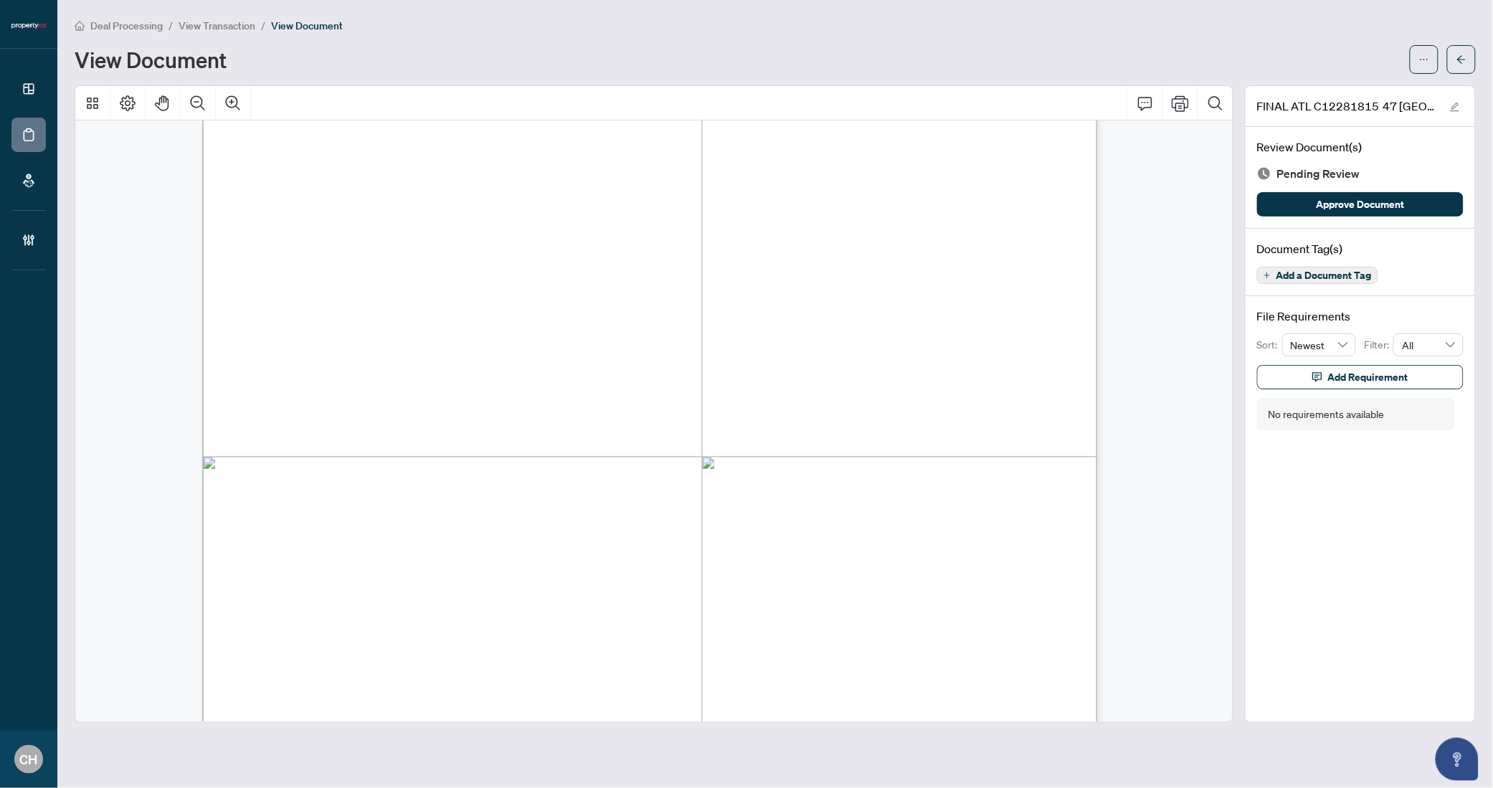
scroll to position [9684, 0]
click at [1446, 59] on div at bounding box center [1443, 59] width 66 height 29
click at [1451, 59] on button "button" at bounding box center [1461, 59] width 29 height 29
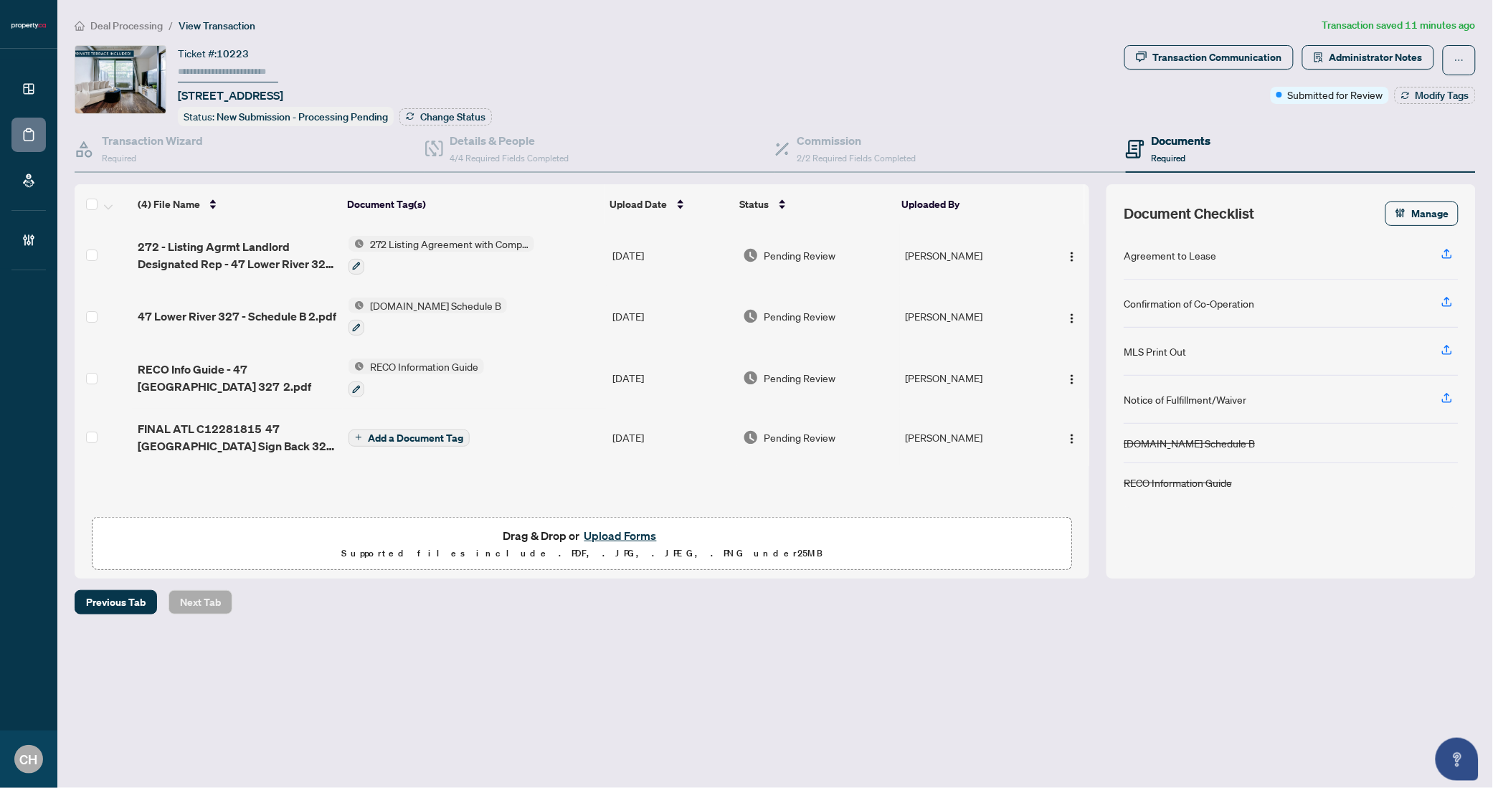
scroll to position [1, 0]
click at [513, 434] on td "Add a Document Tag" at bounding box center [475, 436] width 264 height 57
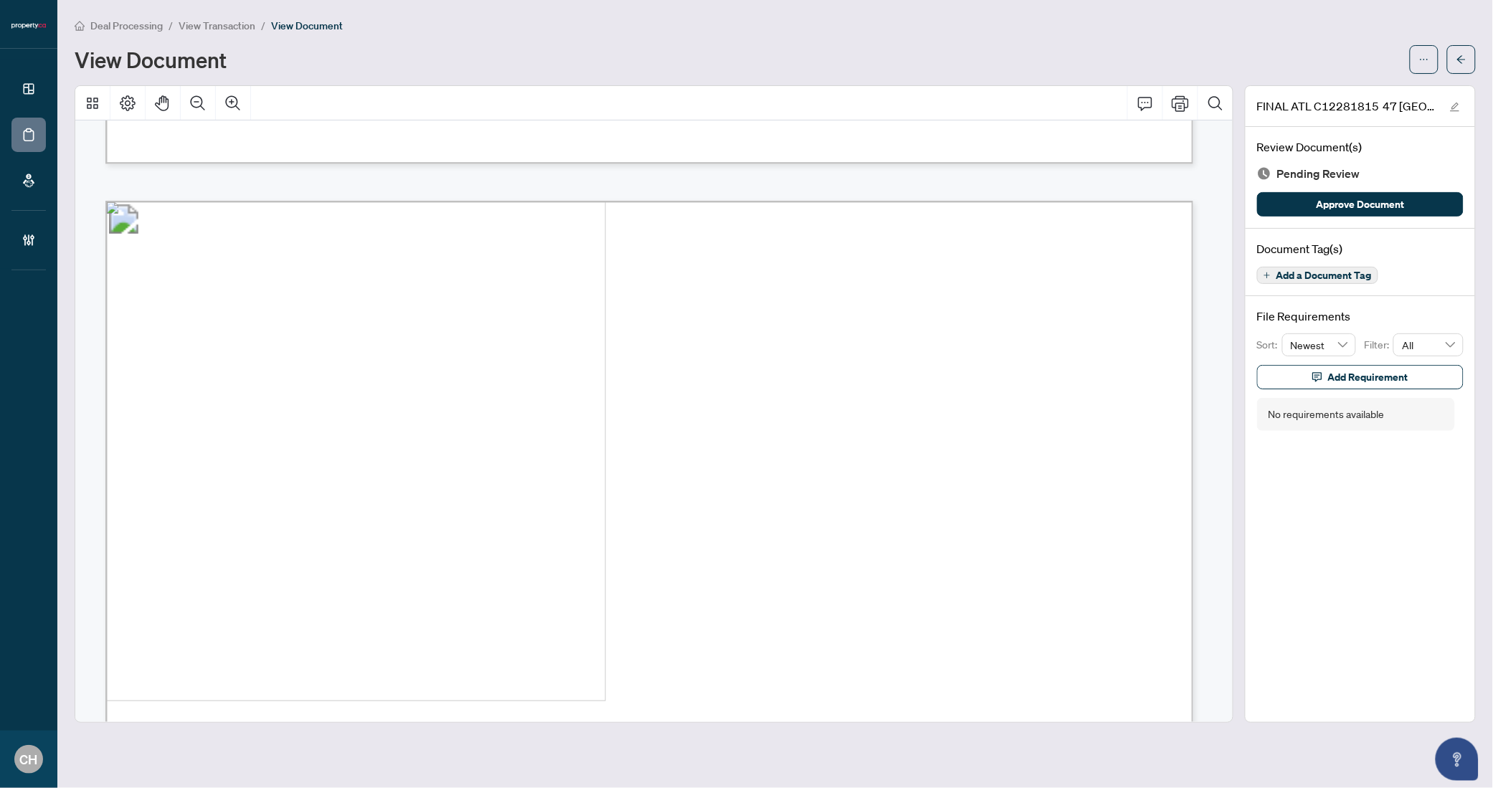
scroll to position [18472, 0]
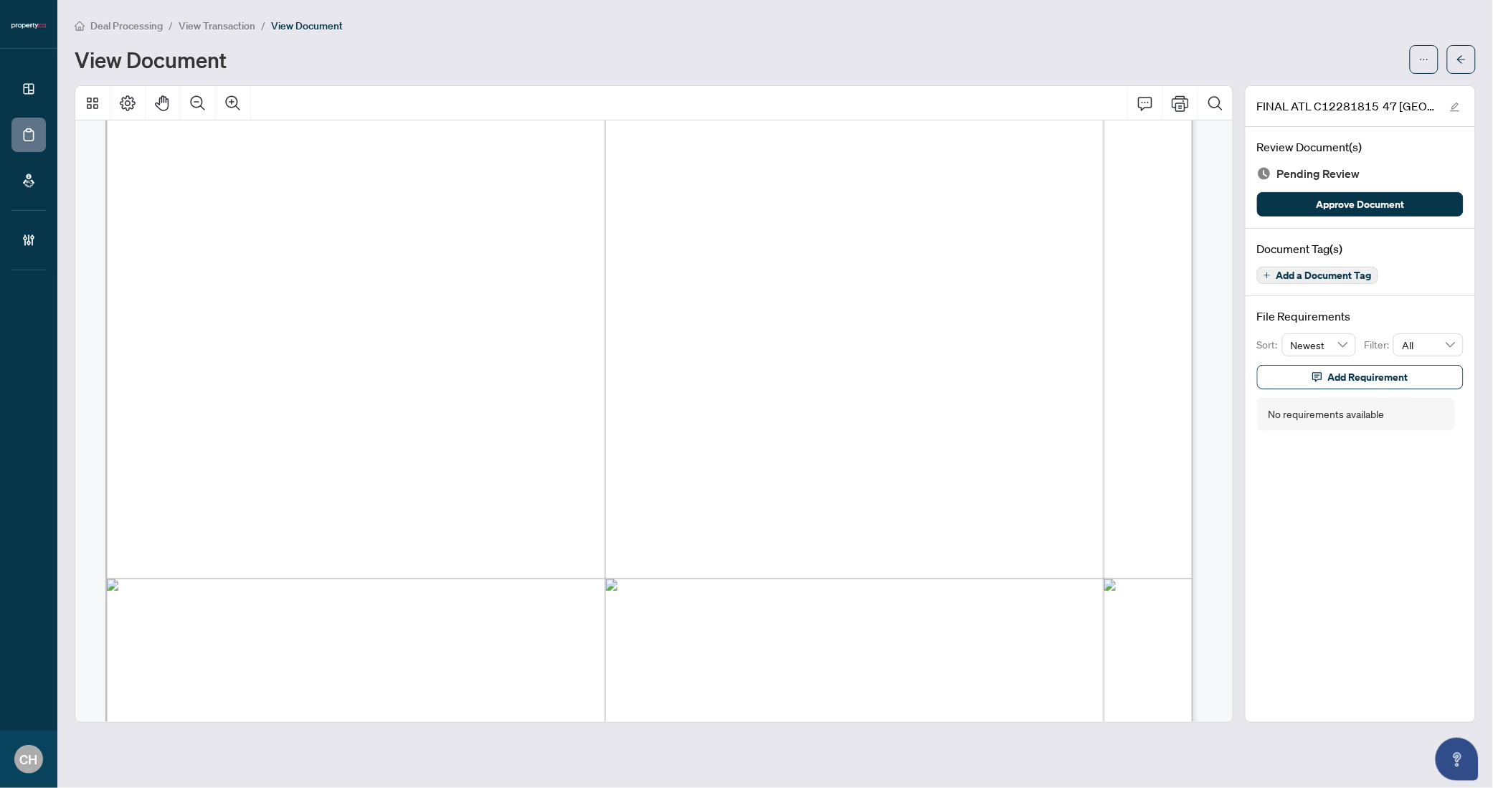
click at [1279, 271] on span "Add a Document Tag" at bounding box center [1324, 275] width 95 height 10
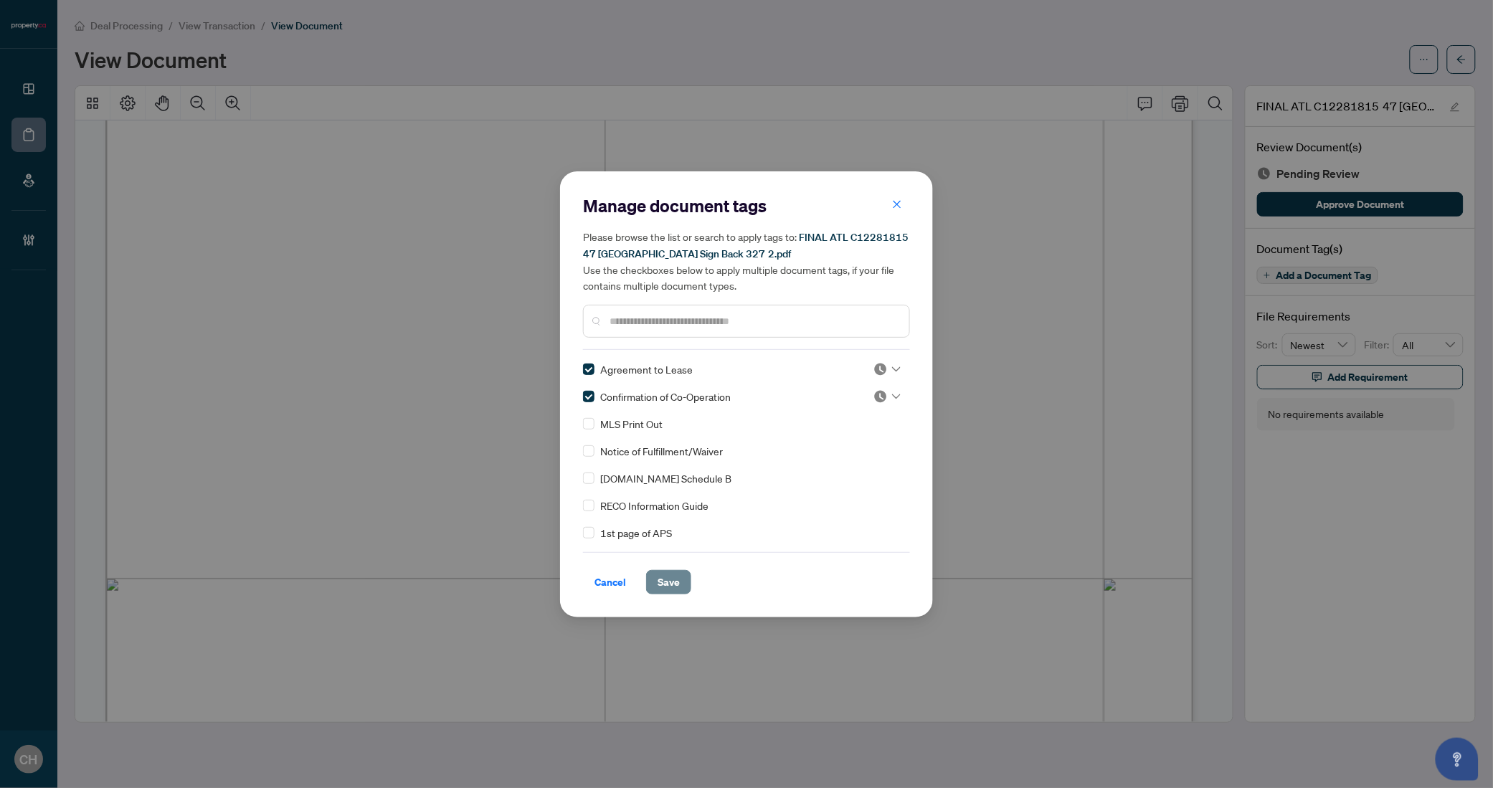
click at [655, 576] on button "Save" at bounding box center [668, 582] width 45 height 24
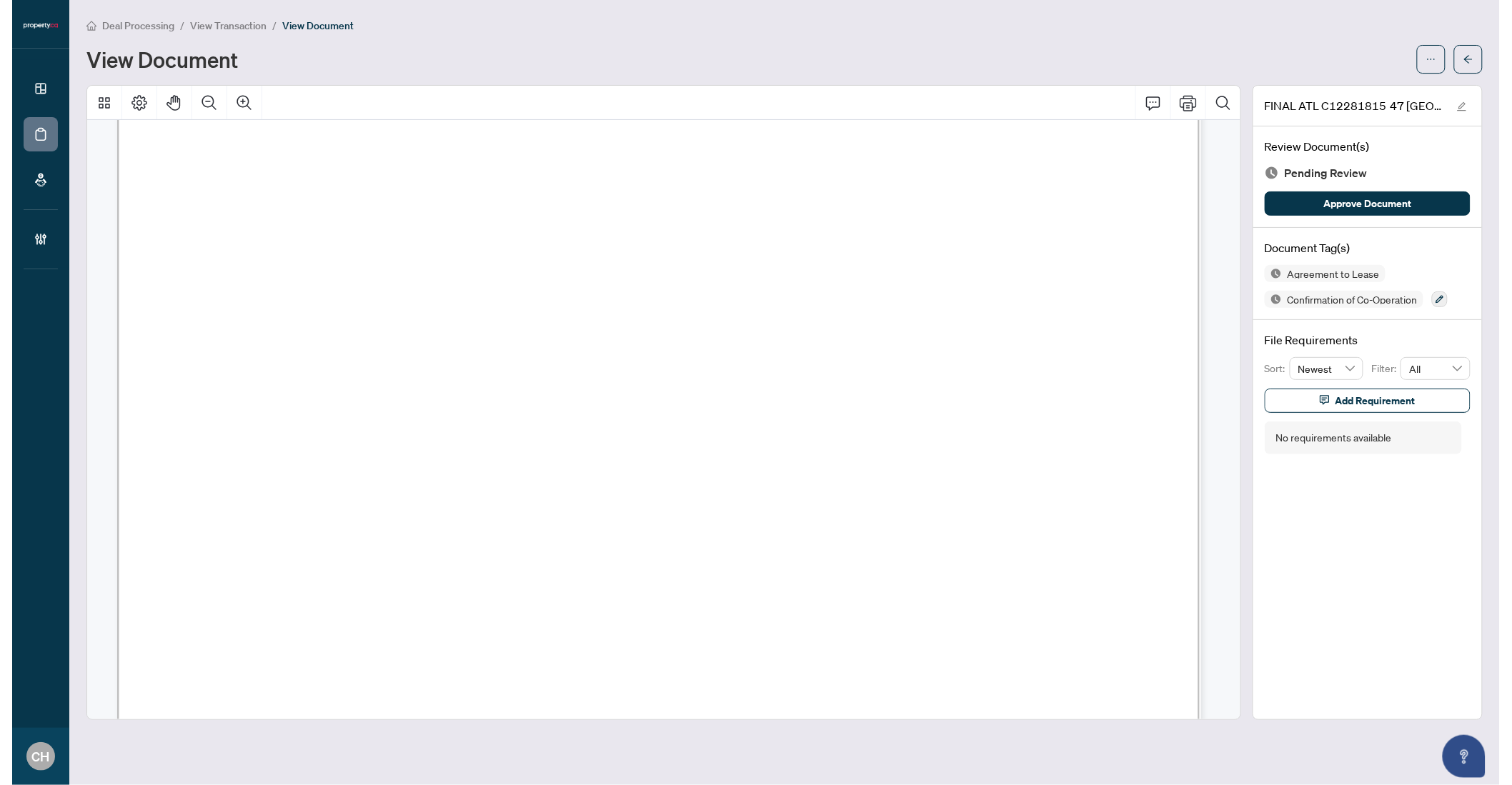
scroll to position [42239, 0]
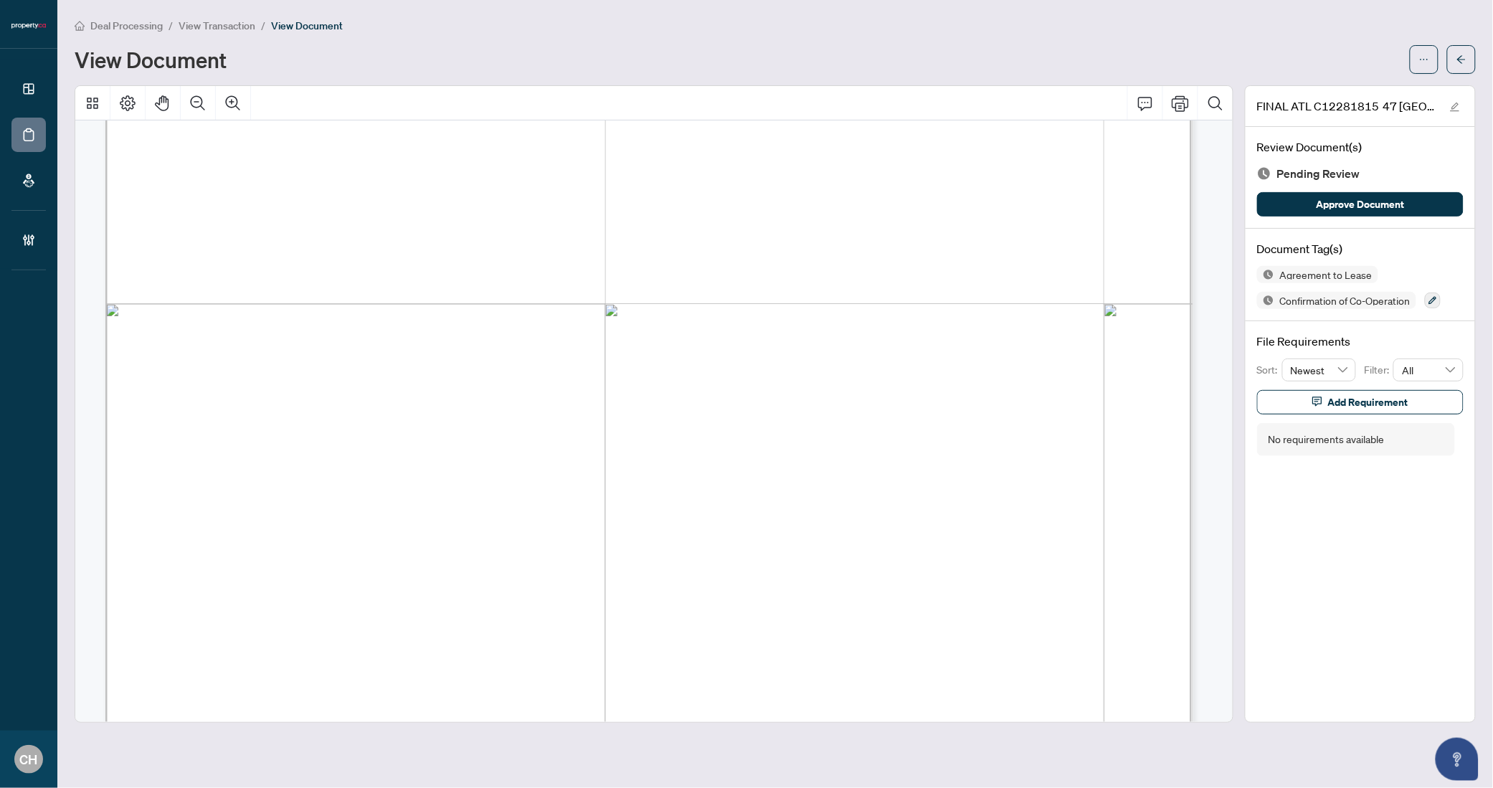
click at [1473, 72] on span at bounding box center [1461, 59] width 29 height 29
click at [1467, 62] on button "button" at bounding box center [1461, 59] width 29 height 29
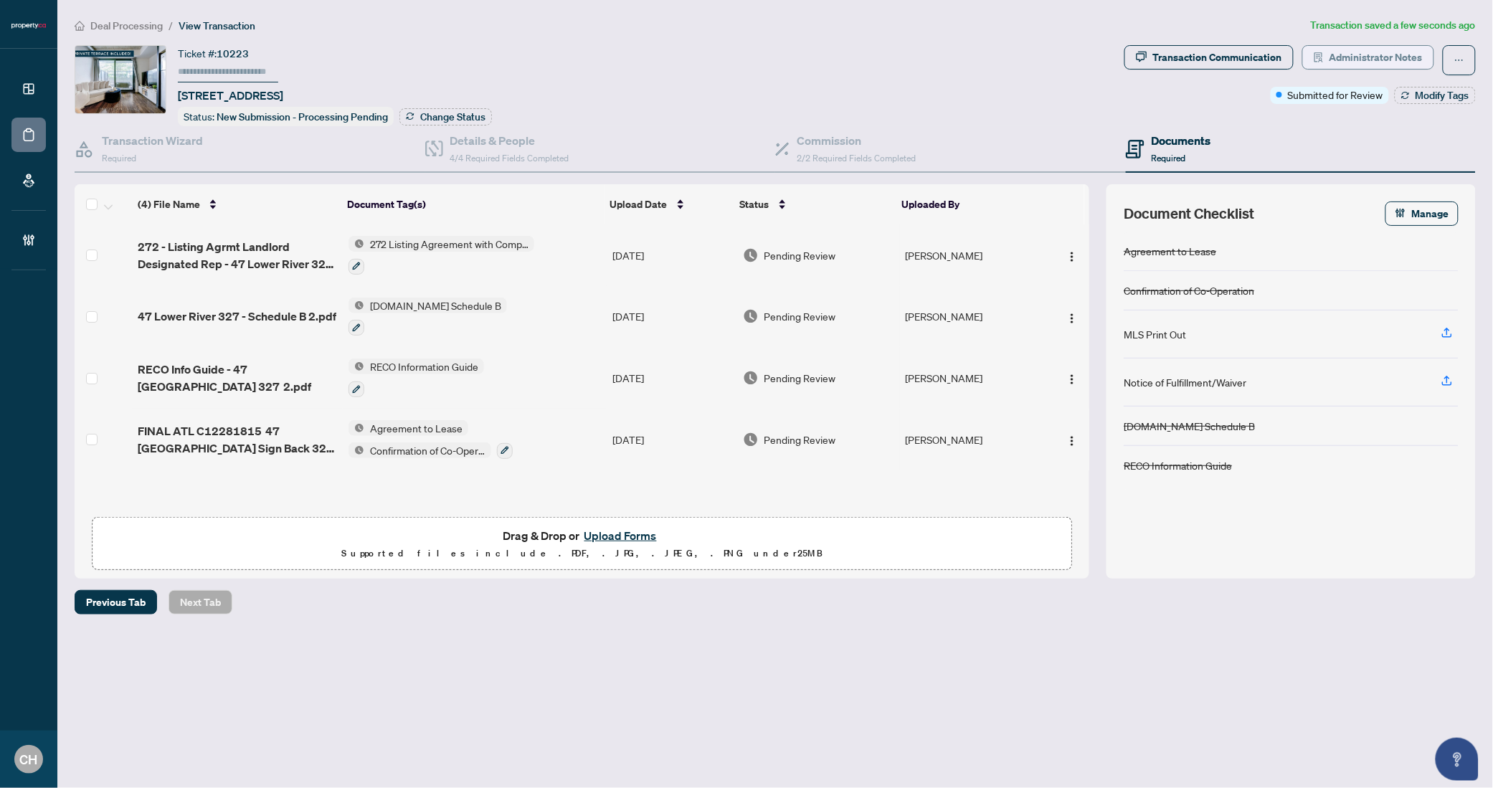
click at [1393, 56] on span "Administrator Notes" at bounding box center [1376, 57] width 93 height 23
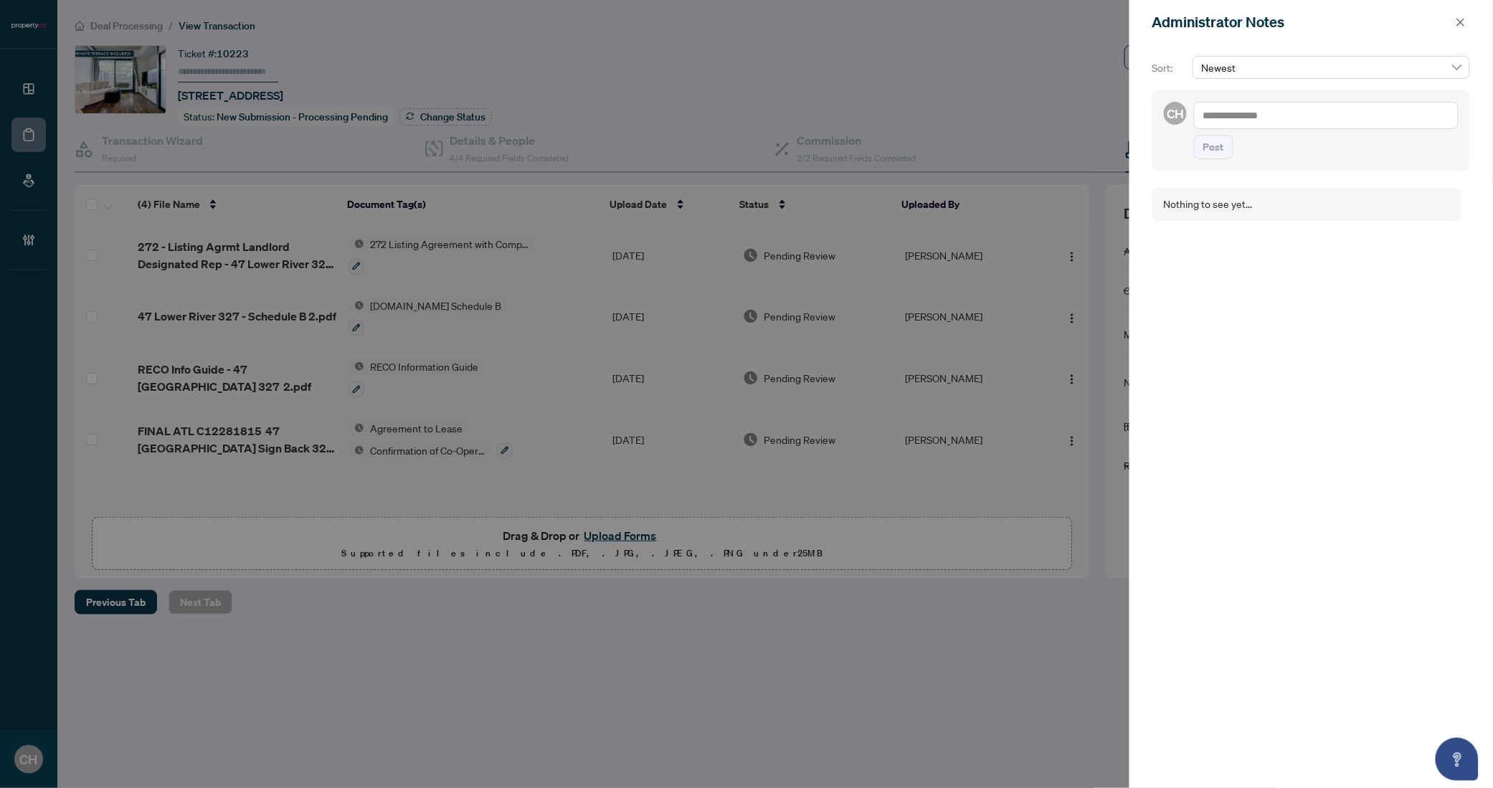
click at [1234, 112] on textarea at bounding box center [1326, 115] width 265 height 27
click at [1263, 118] on textarea "**********" at bounding box center [1326, 115] width 265 height 27
type textarea "**********"
click at [1459, 26] on icon "close" at bounding box center [1461, 22] width 10 height 10
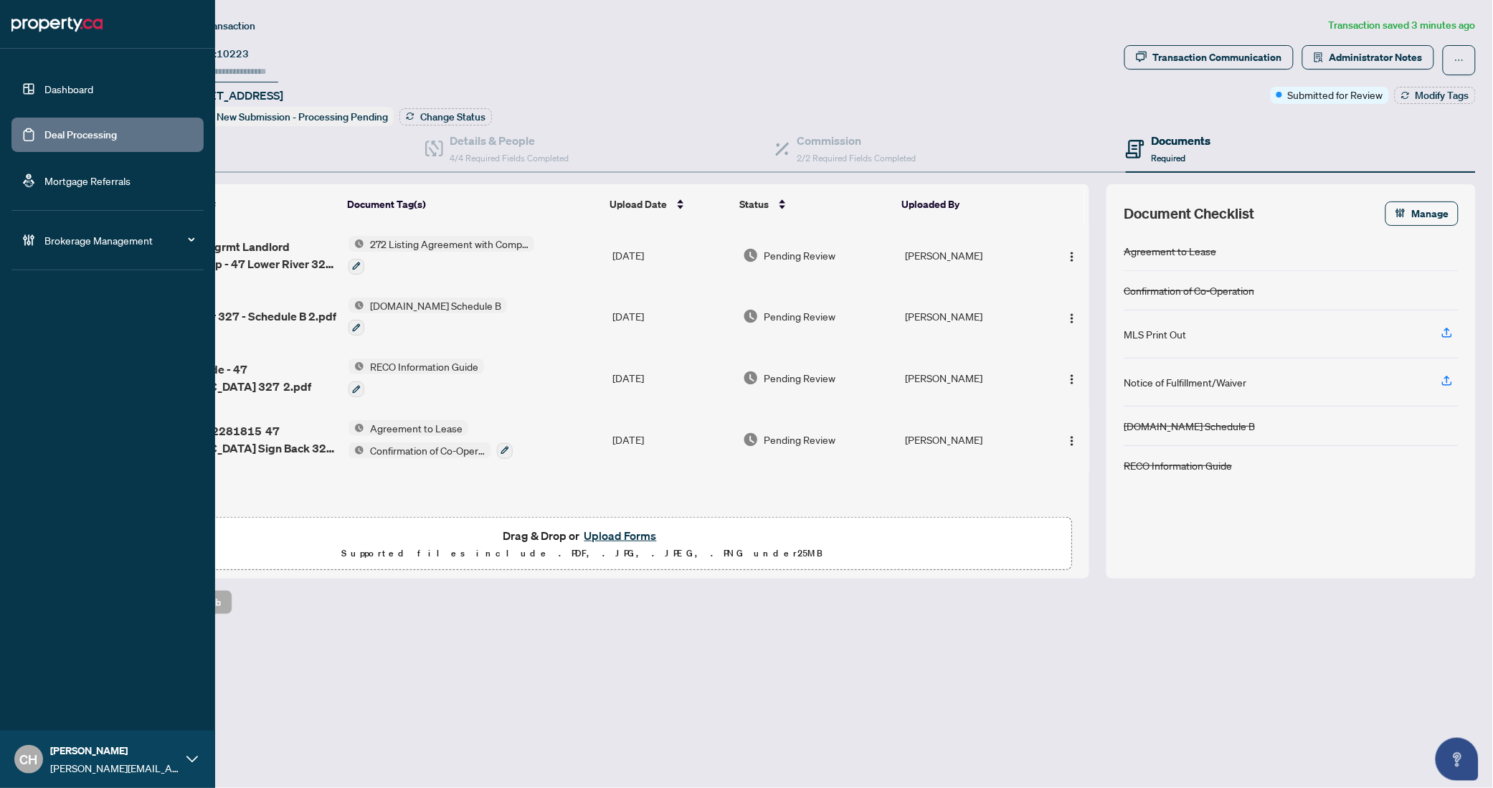
click at [62, 128] on link "Deal Processing" at bounding box center [80, 134] width 72 height 13
